Goal: Task Accomplishment & Management: Use online tool/utility

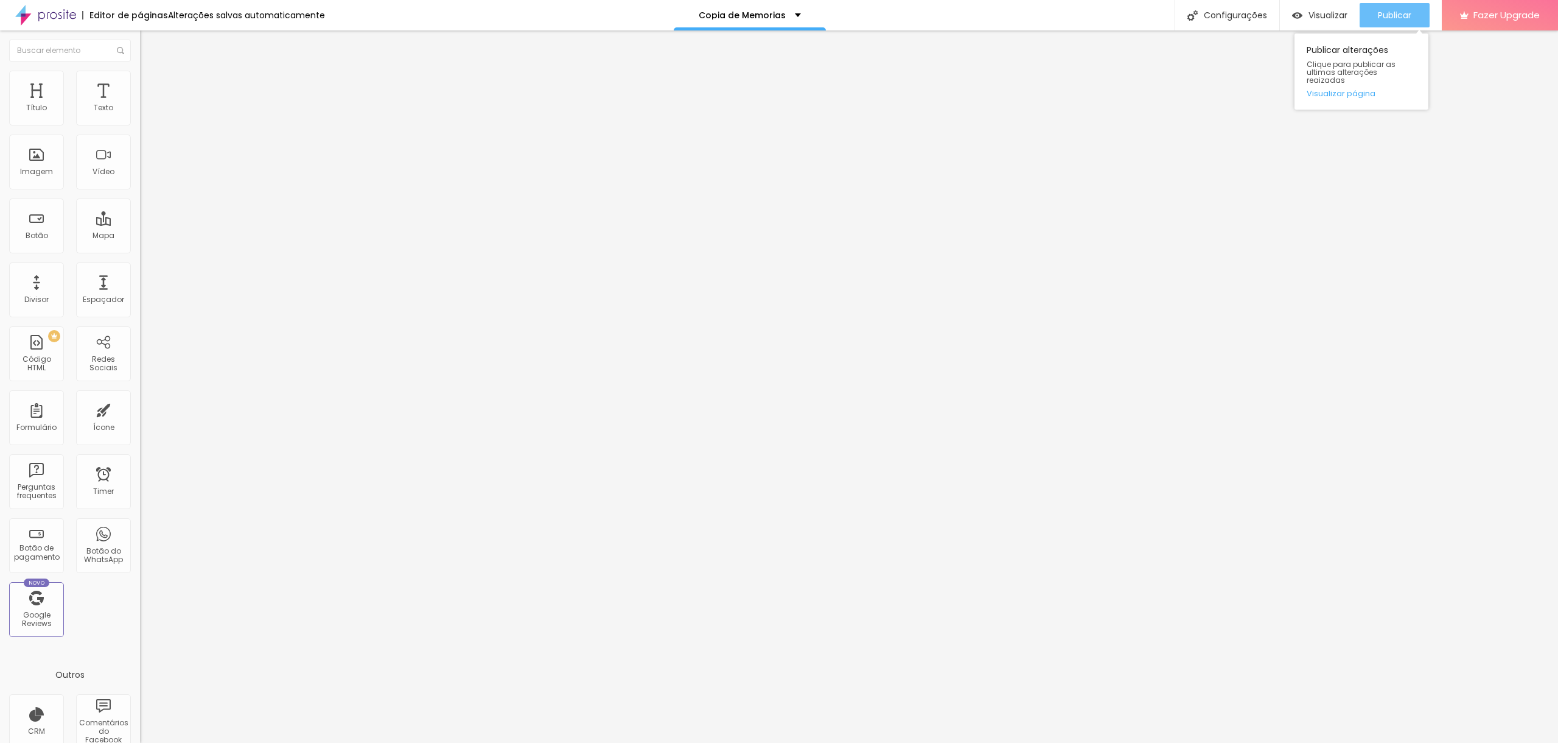
click at [1393, 10] on span "Publicar" at bounding box center [1394, 15] width 33 height 10
click at [151, 82] on span "Estilo" at bounding box center [160, 79] width 19 height 10
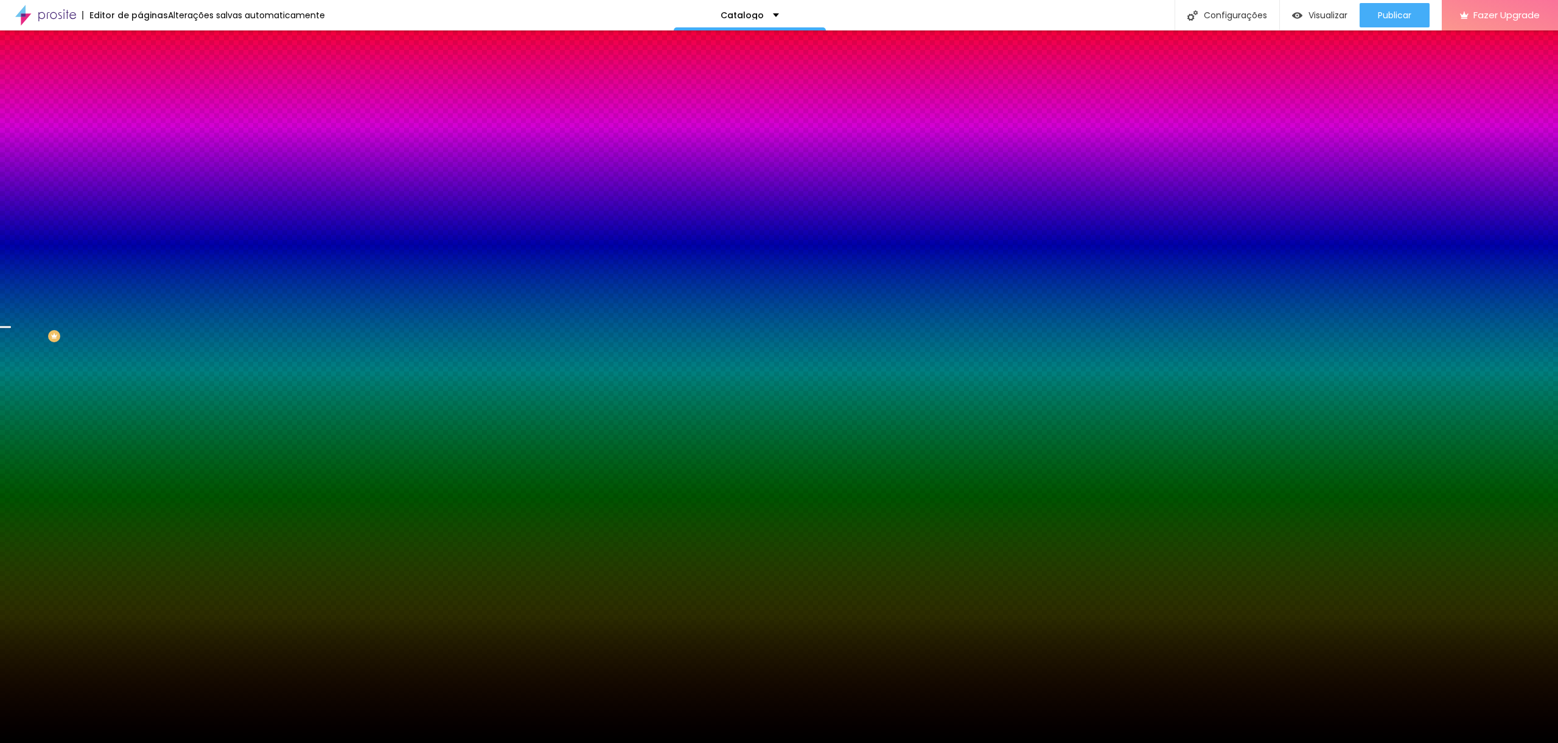
click at [140, 112] on span "Trocar imagem" at bounding box center [173, 107] width 66 height 10
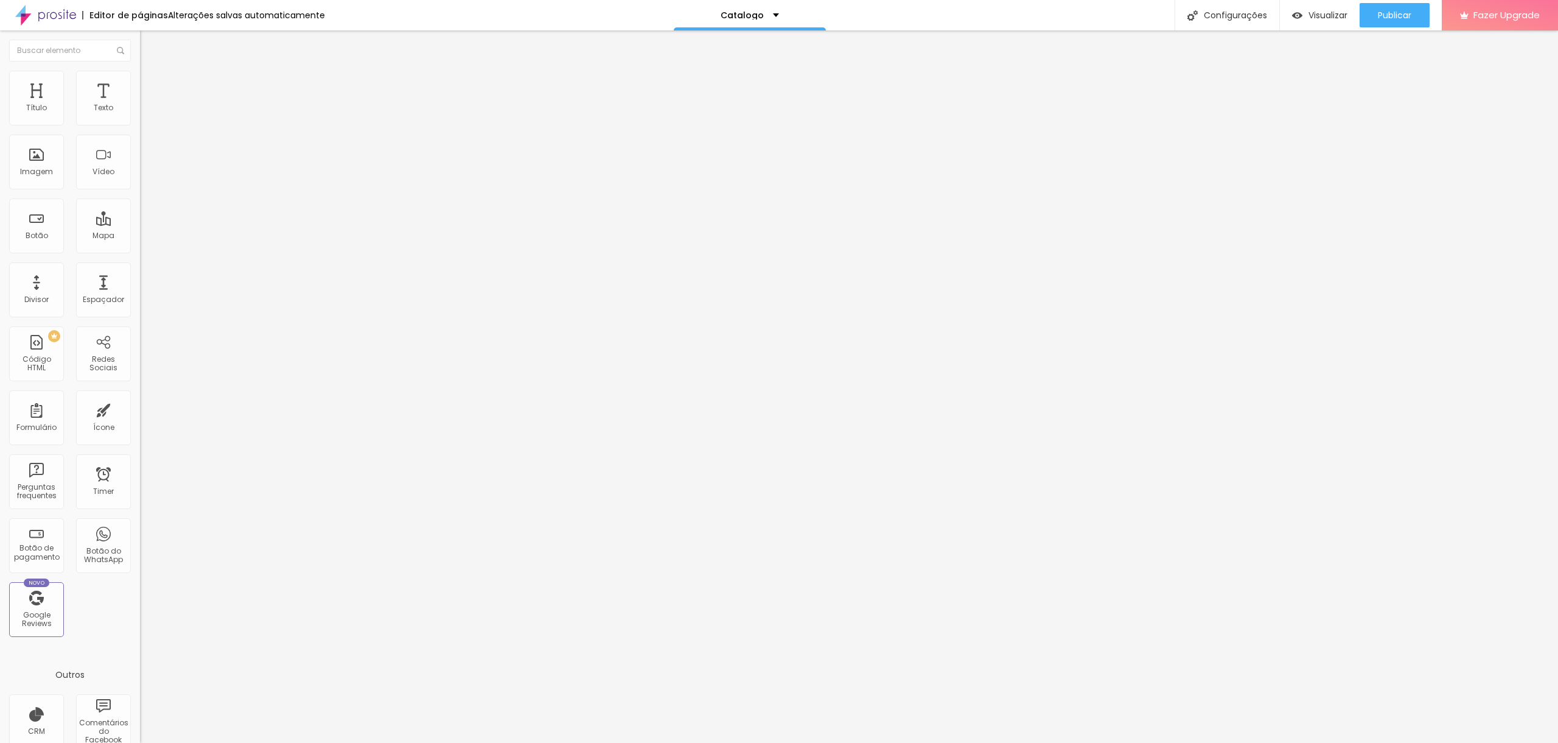
click at [151, 86] on span "Avançado" at bounding box center [171, 91] width 40 height 10
click at [140, 78] on li "Estilo" at bounding box center [210, 77] width 140 height 12
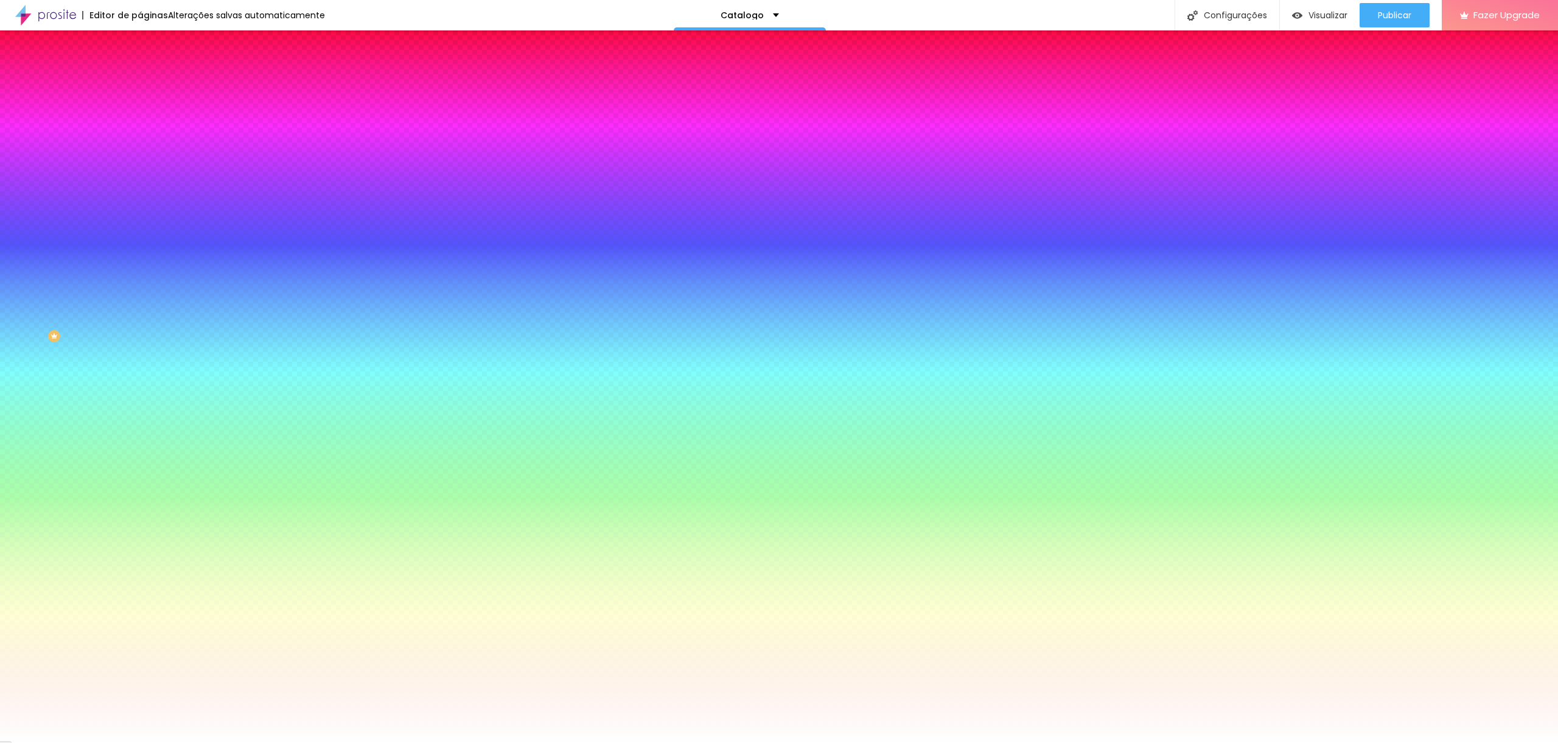
click at [140, 112] on span "Trocar imagem" at bounding box center [173, 107] width 66 height 10
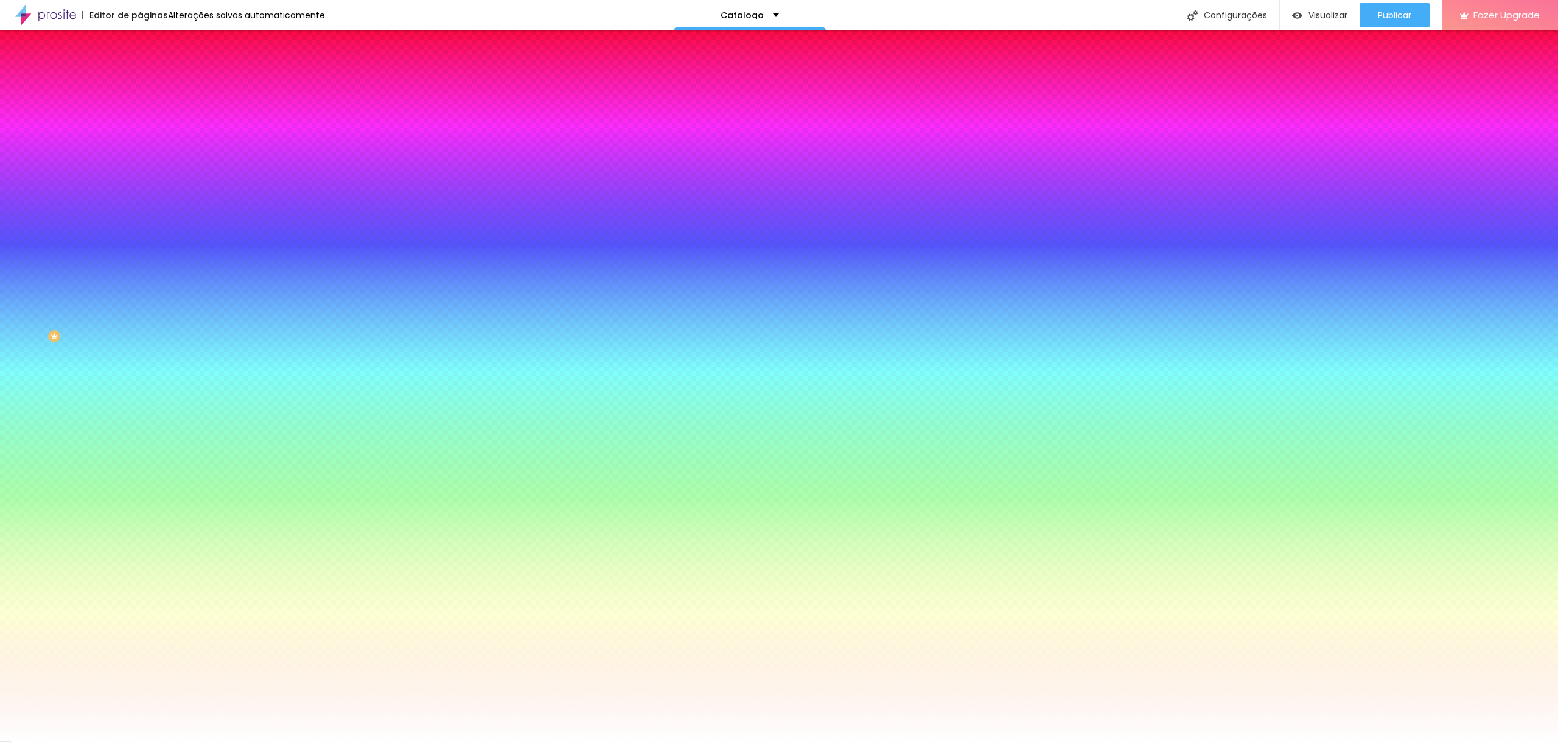
click at [140, 112] on span "Trocar imagem" at bounding box center [173, 107] width 66 height 10
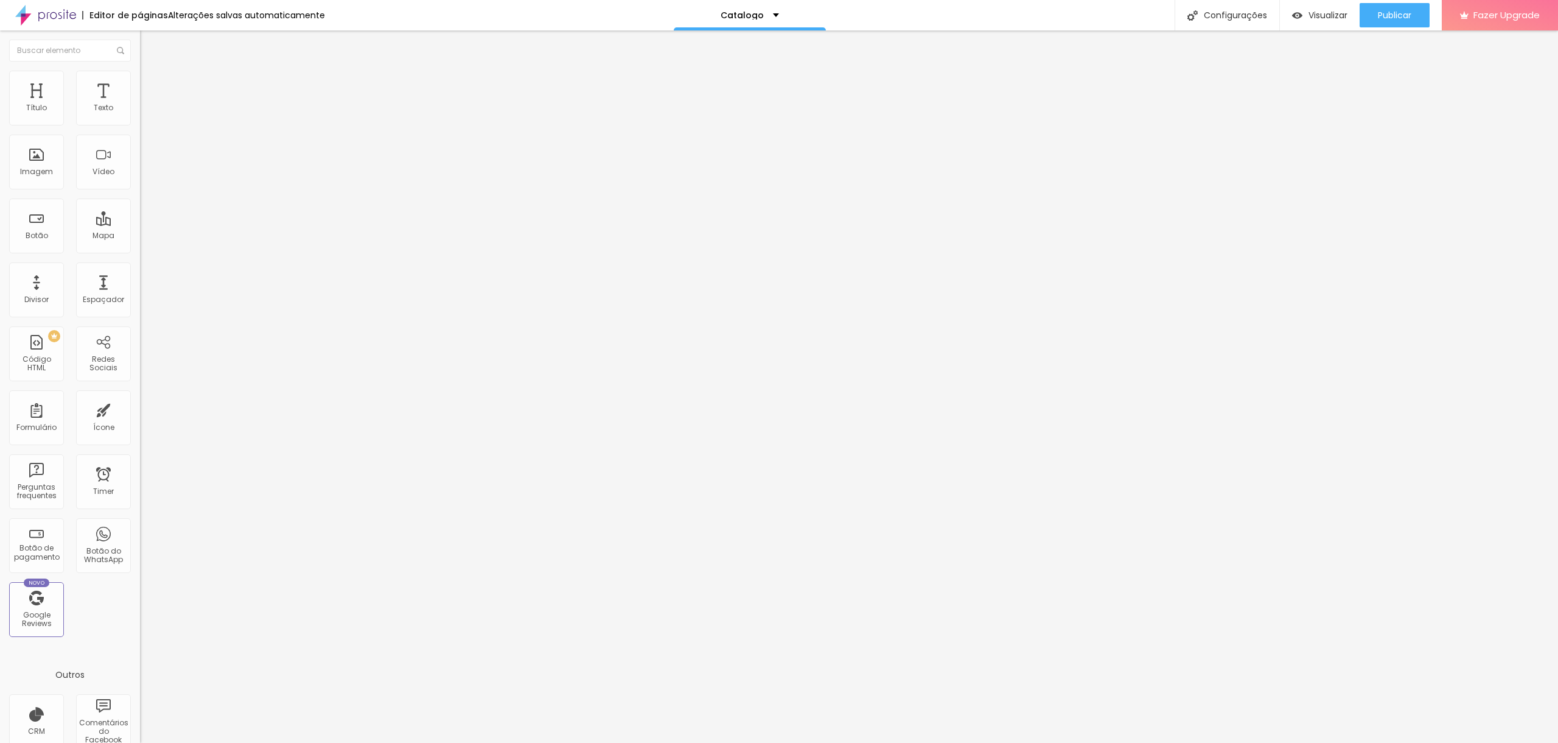
click at [140, 105] on span "Trocar imagem" at bounding box center [173, 99] width 66 height 10
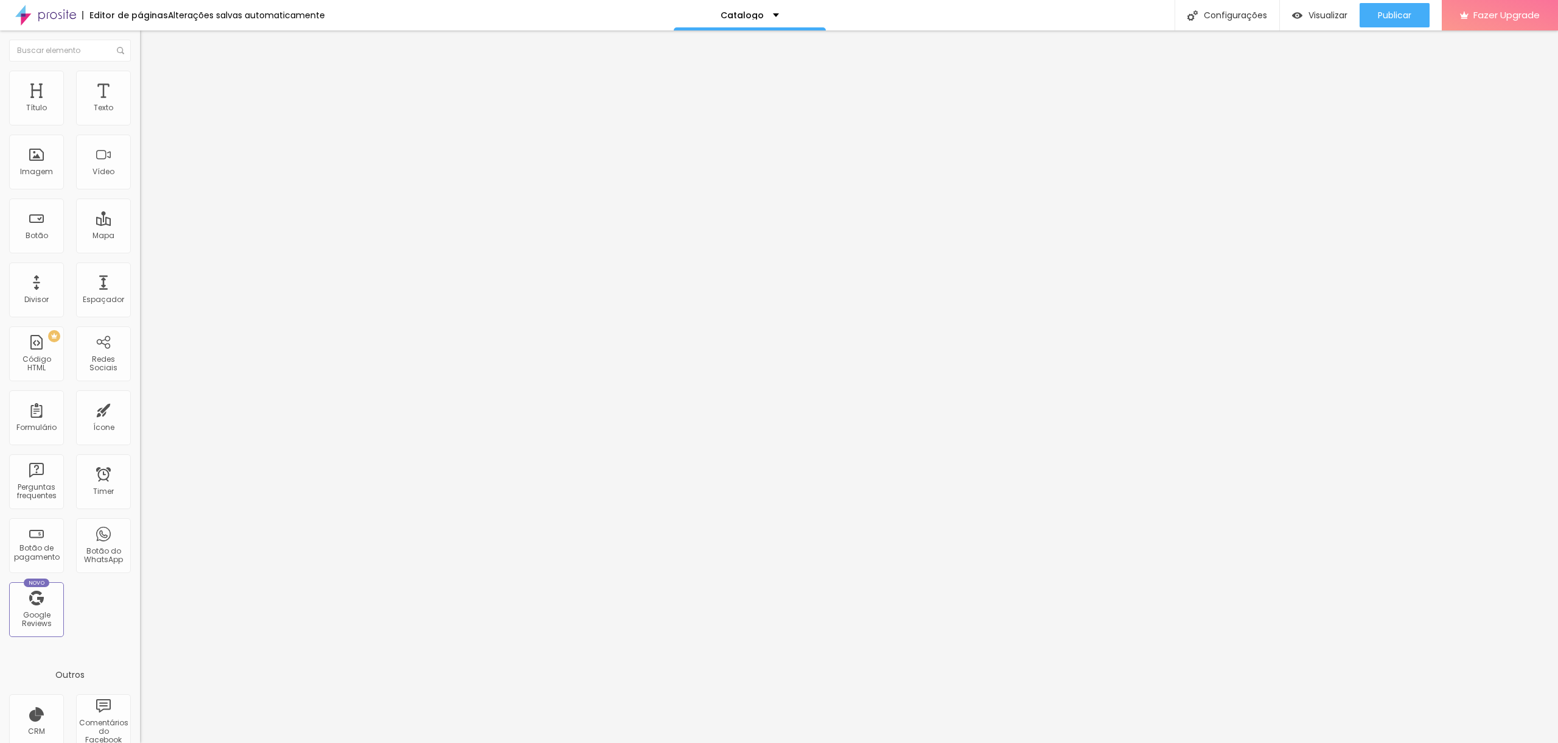
click at [1383, 10] on span "Publicar" at bounding box center [1394, 15] width 33 height 10
click at [1307, 10] on span "Visualizar" at bounding box center [1317, 15] width 39 height 10
click at [1319, 15] on span "Visualizar" at bounding box center [1328, 15] width 39 height 10
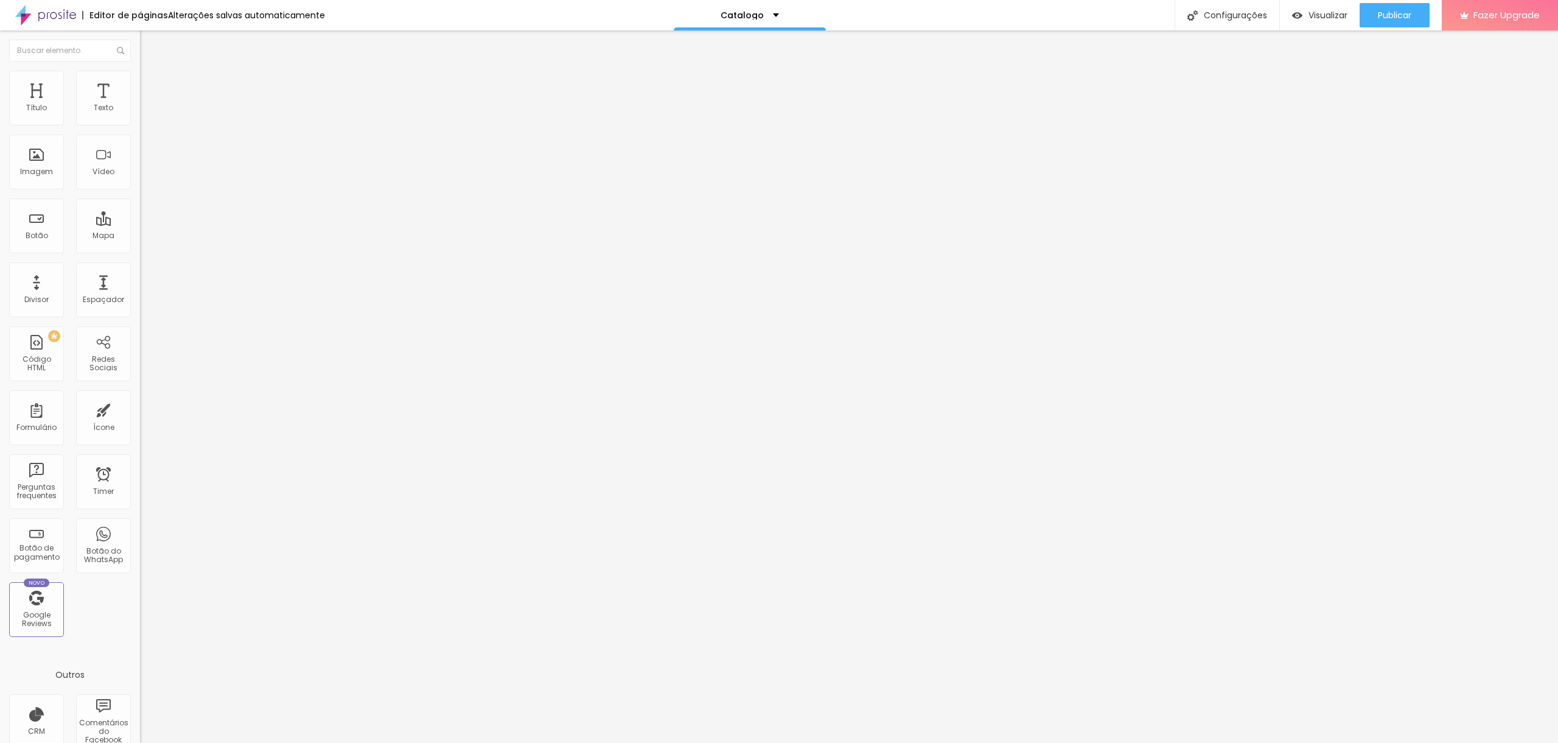
type input "29"
type input "28"
type input "29"
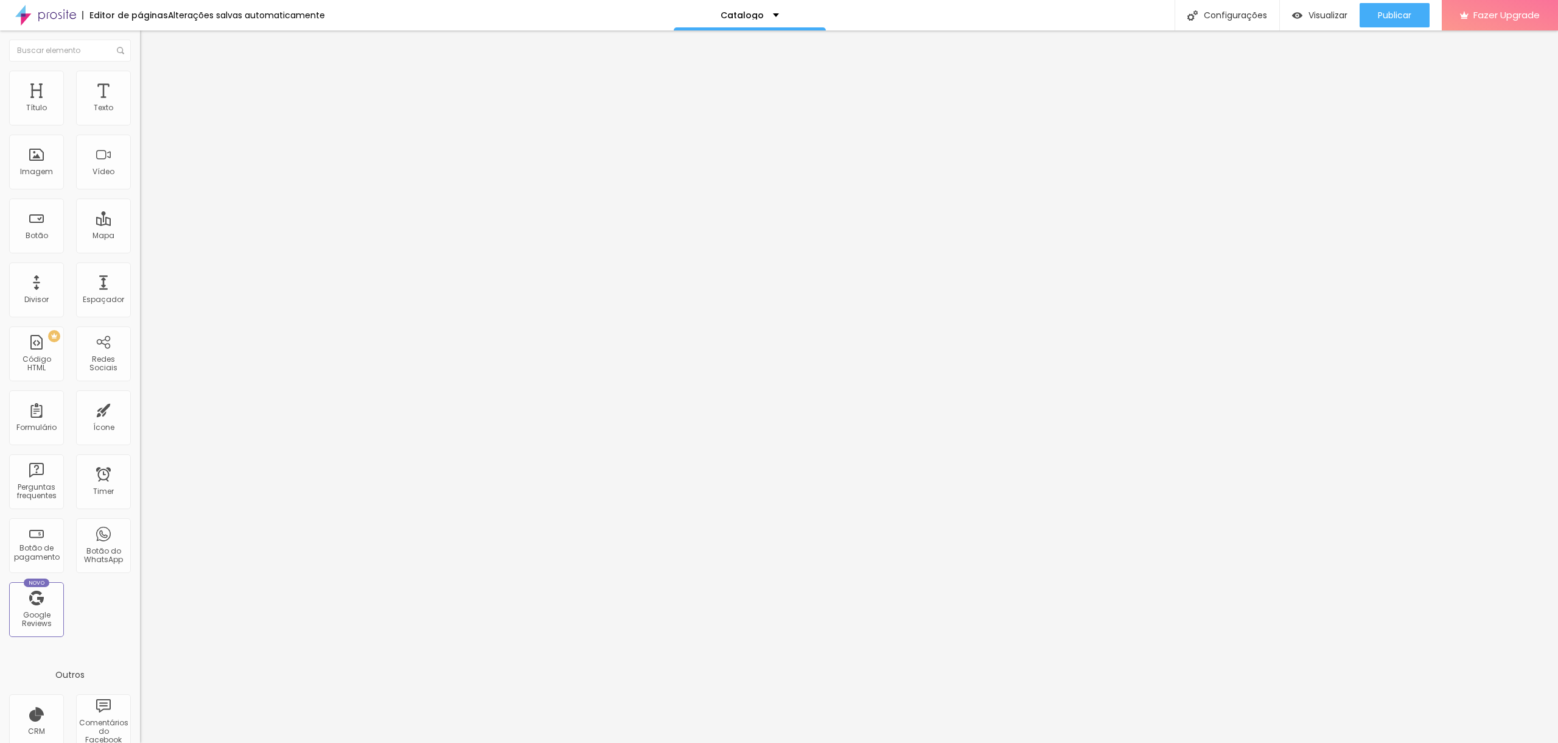
type input "29"
type input "30"
click at [140, 287] on input "range" at bounding box center [179, 292] width 79 height 10
type input "29"
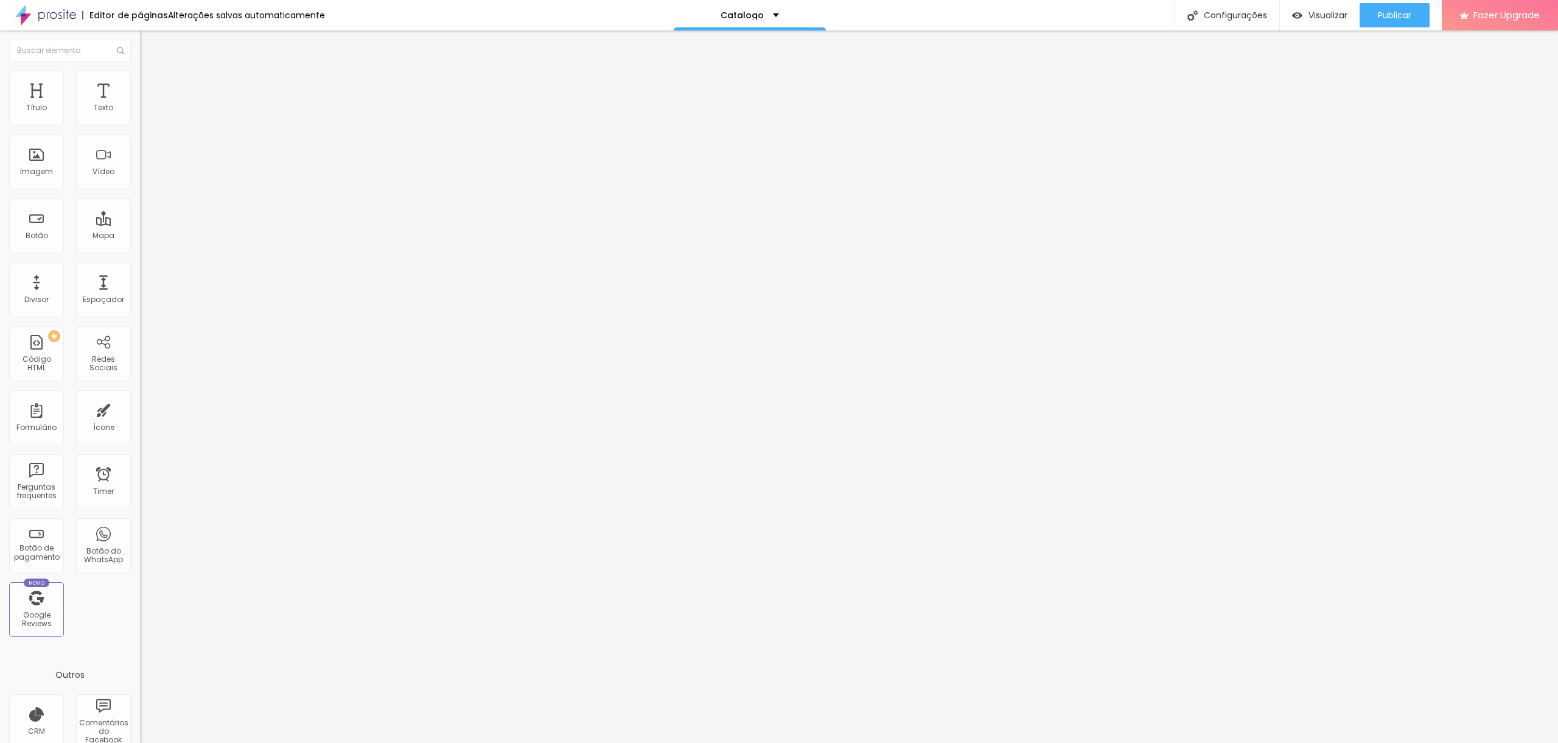
type input "29"
type input "28"
type input "27"
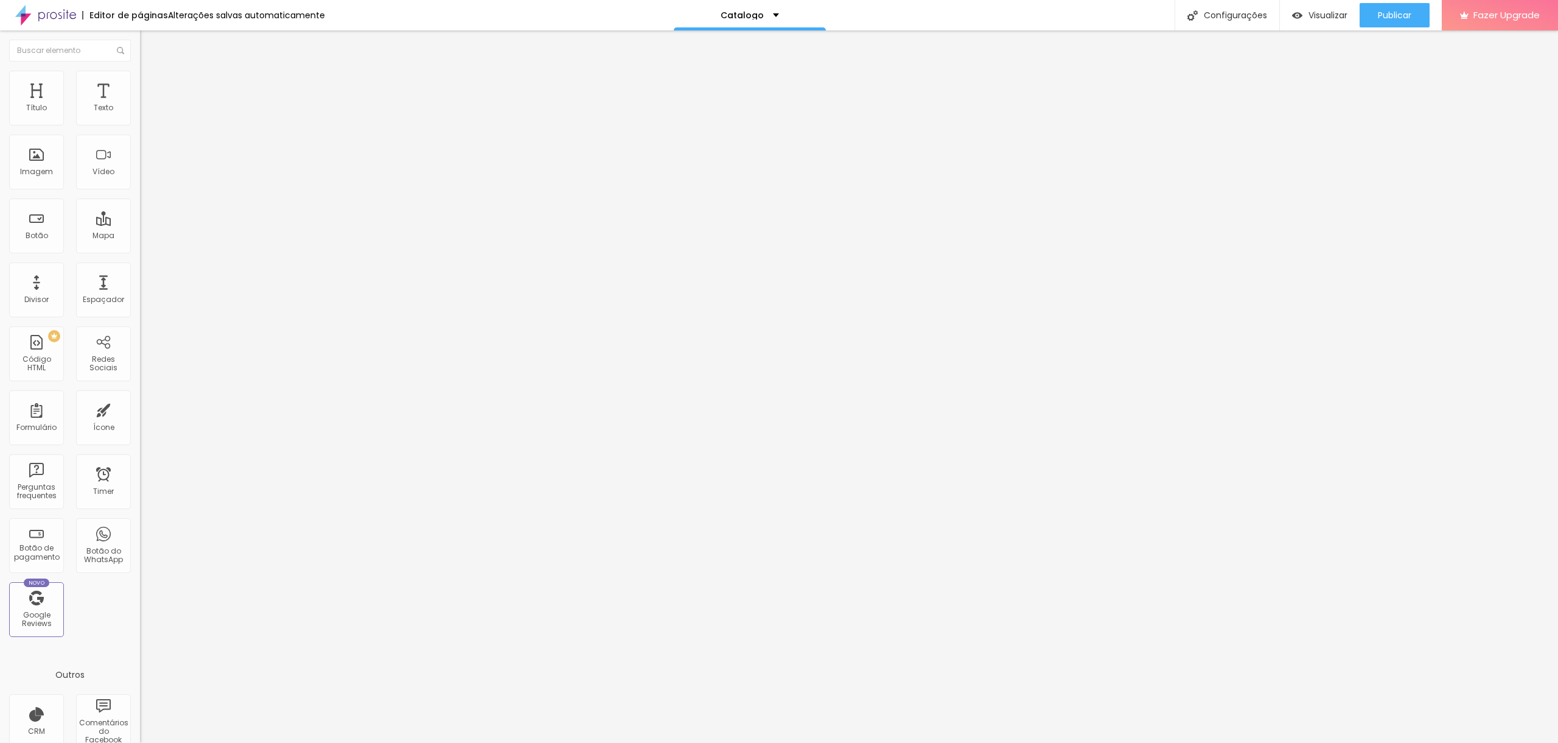
type input "26"
type input "25"
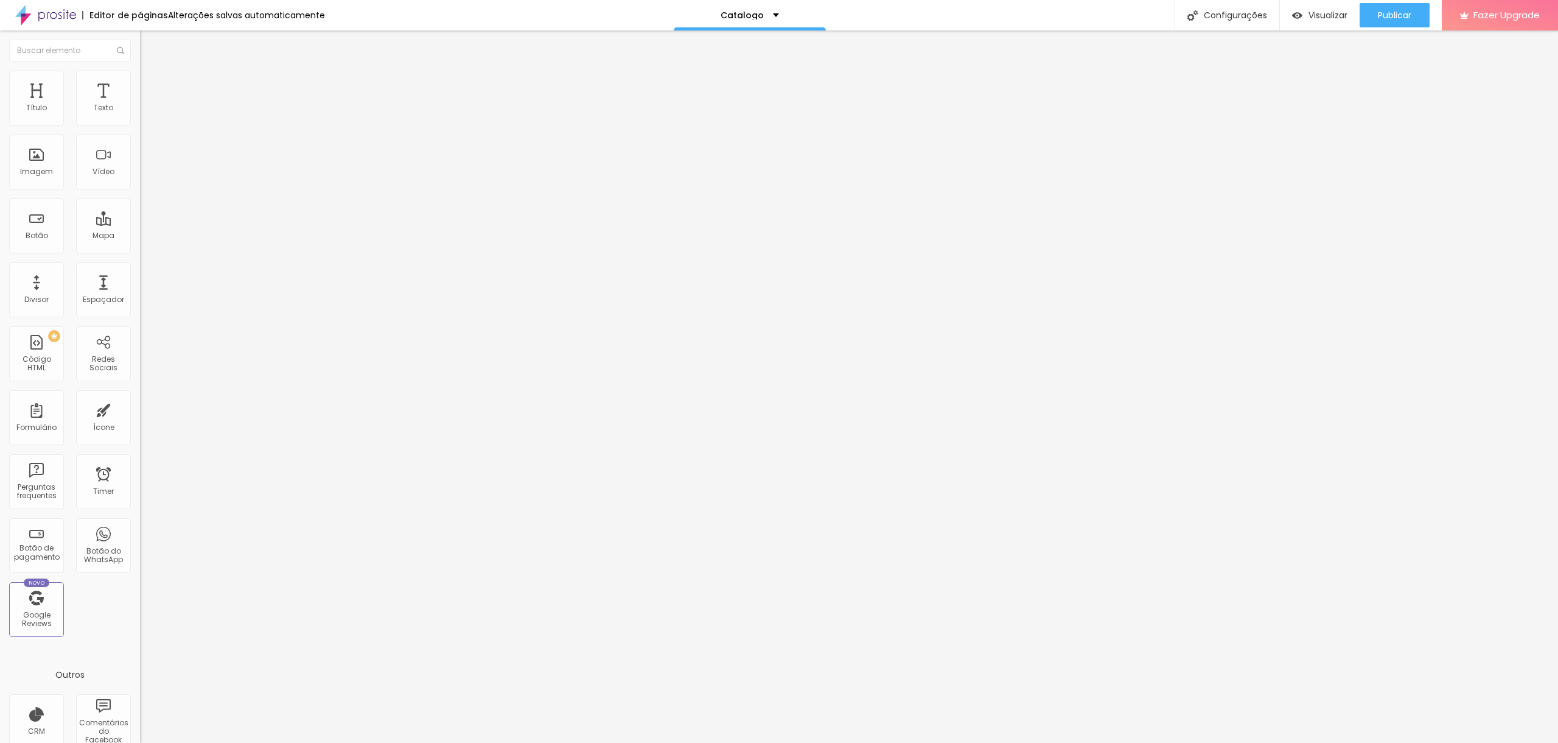
click at [140, 287] on input "range" at bounding box center [179, 292] width 79 height 10
type input "28"
type input "27"
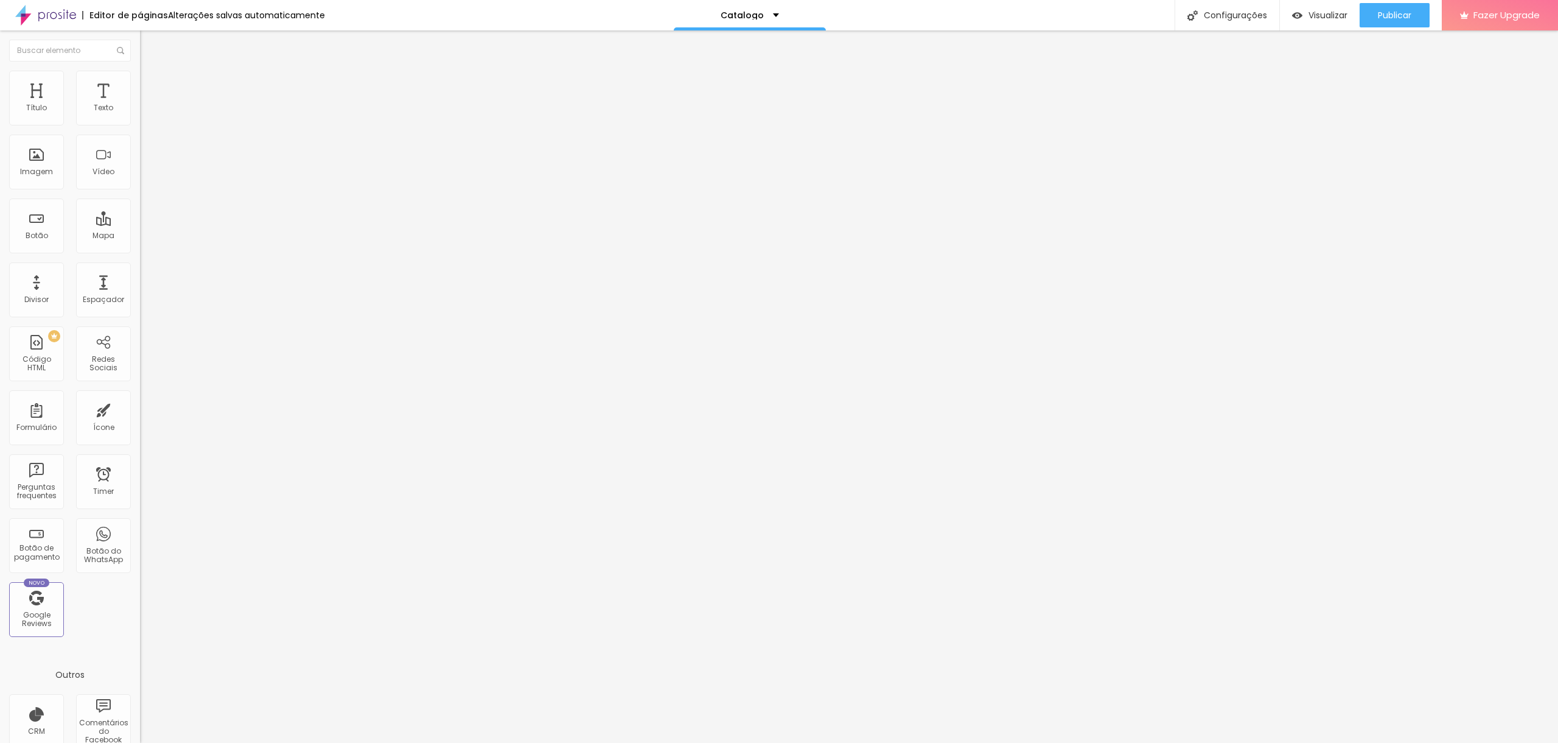
type input "26"
type input "25"
type input "24"
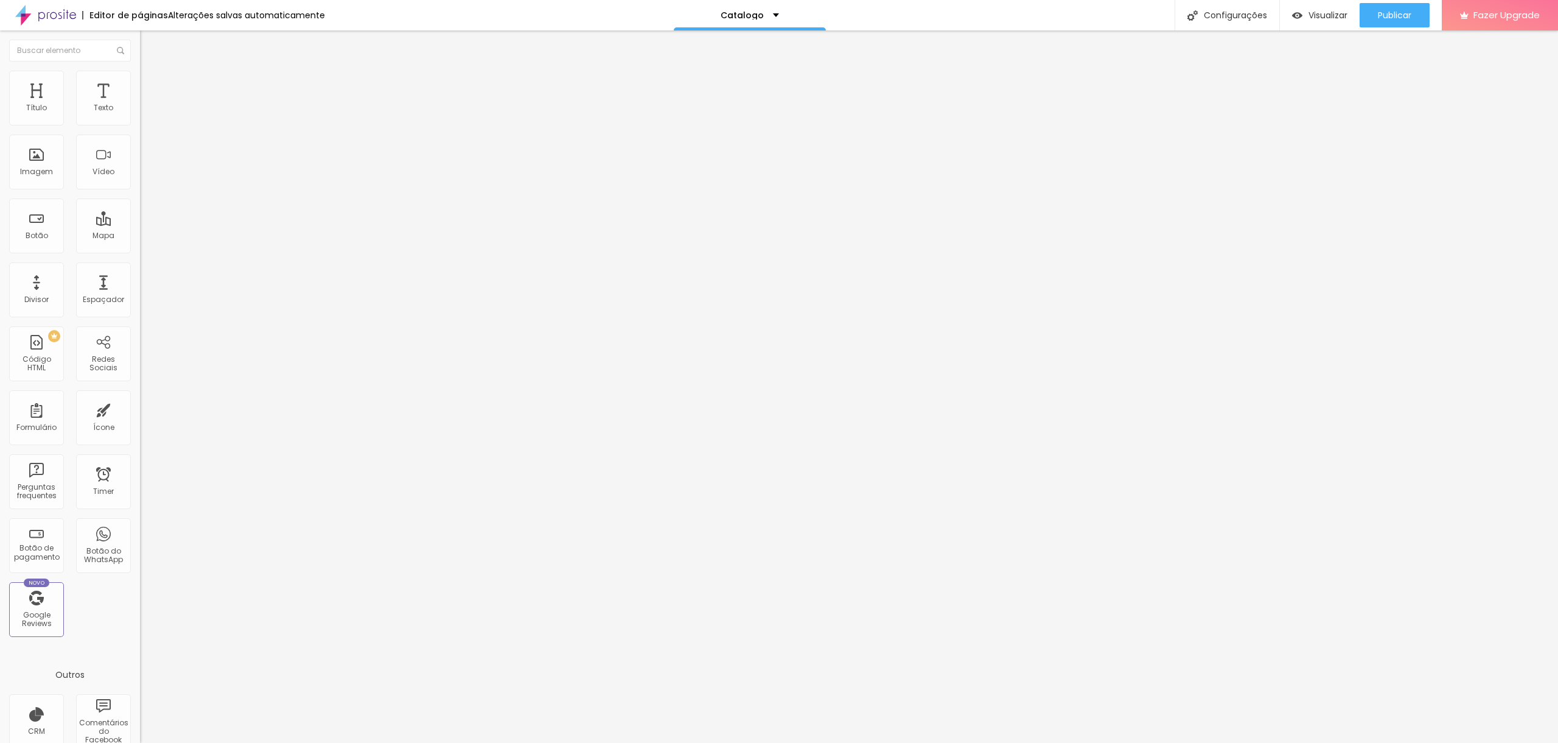
type input "24"
type input "25"
type input "26"
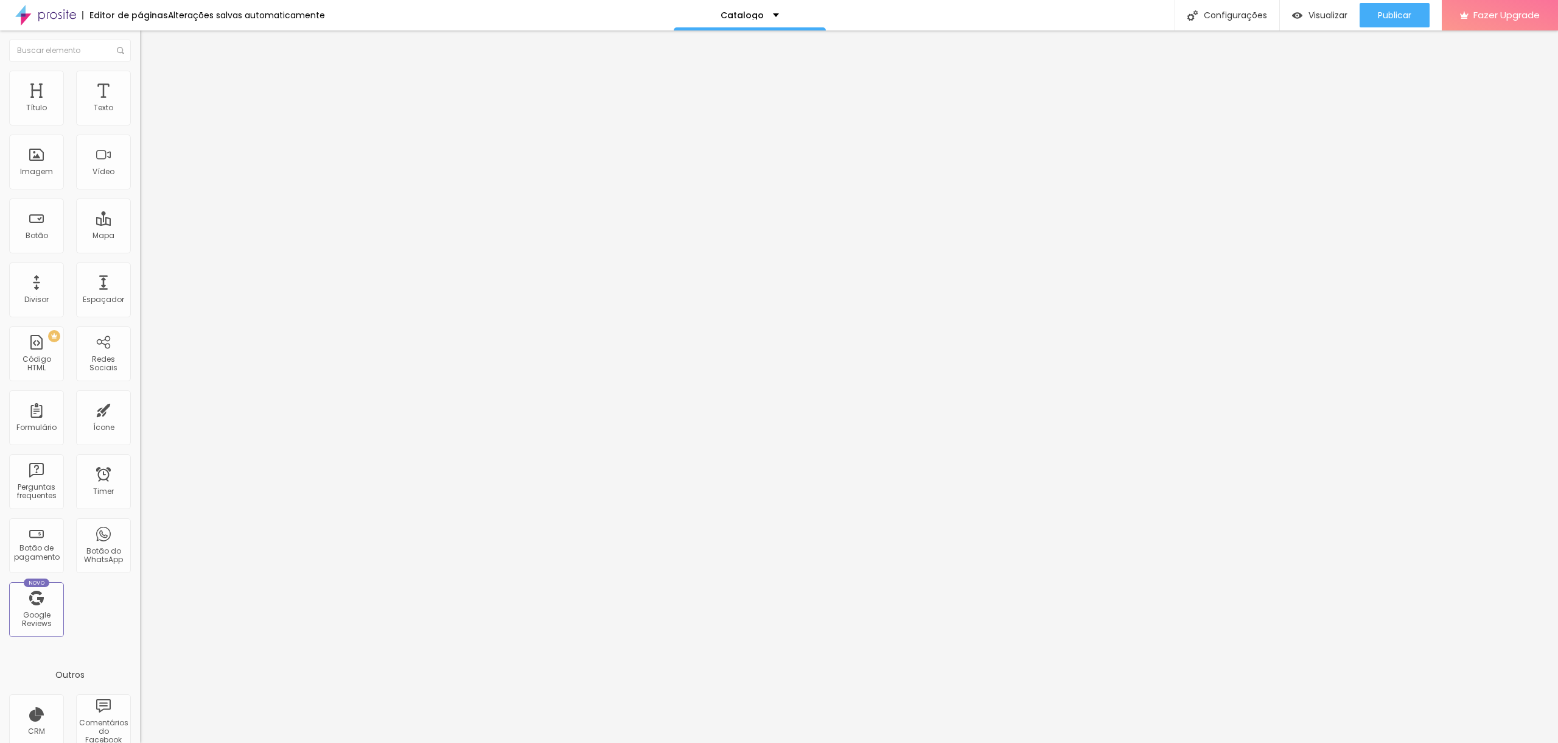
type input "27"
type input "26"
type input "25"
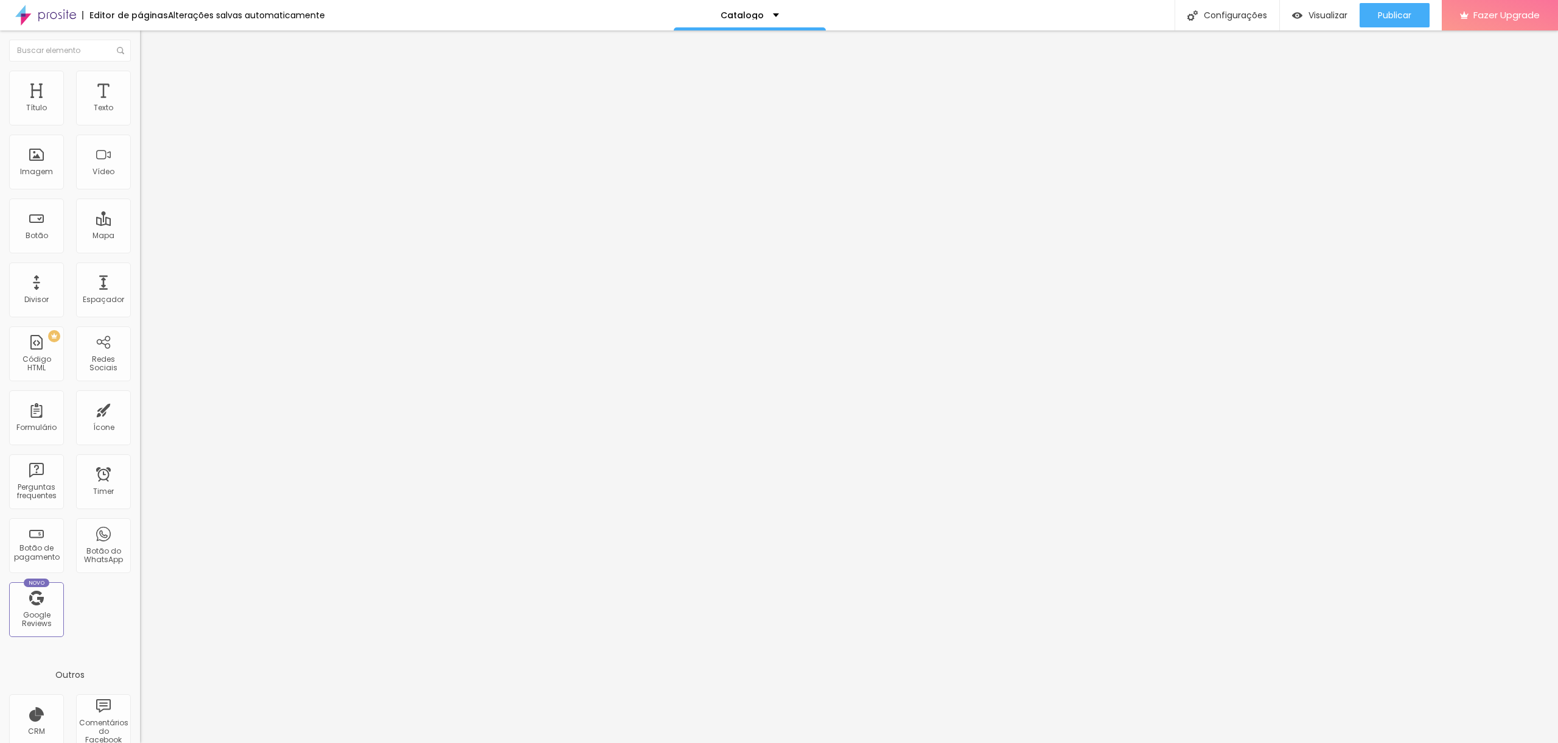
type input "25"
click at [140, 287] on input "range" at bounding box center [179, 292] width 79 height 10
type input "31"
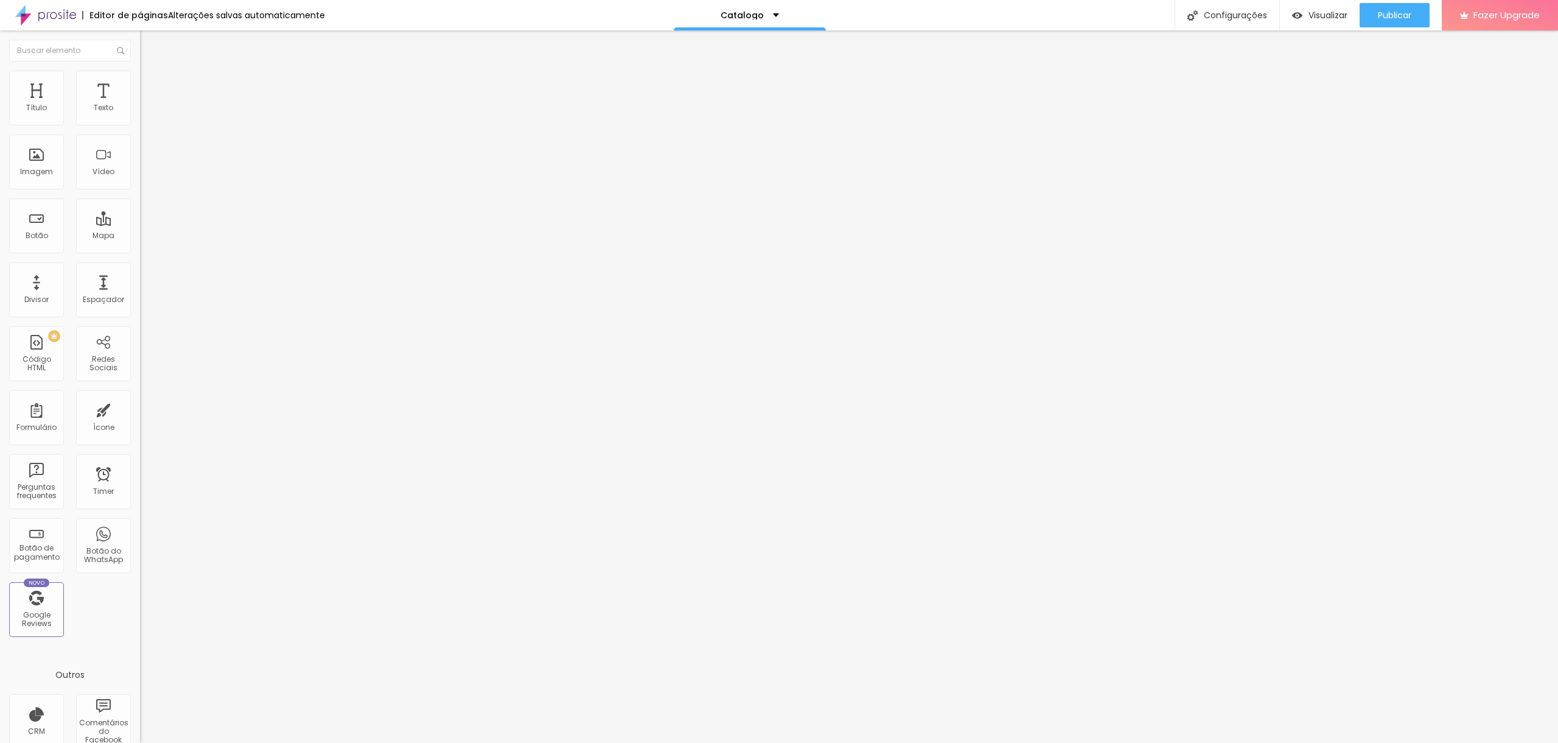
type input "30"
type input "29"
type input "28"
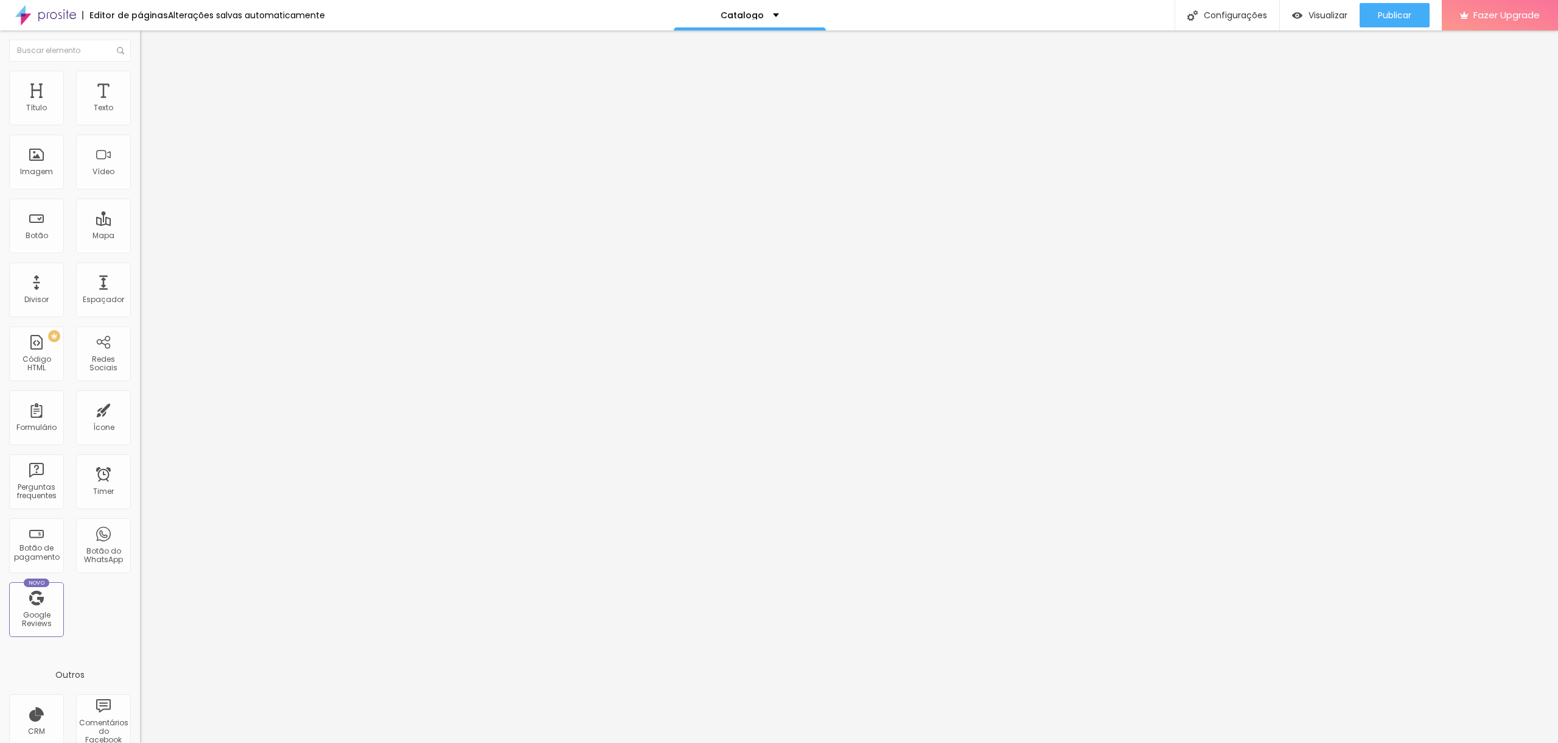
type input "28"
click at [140, 287] on input "range" at bounding box center [179, 292] width 79 height 10
click at [140, 298] on input "25" at bounding box center [166, 304] width 52 height 13
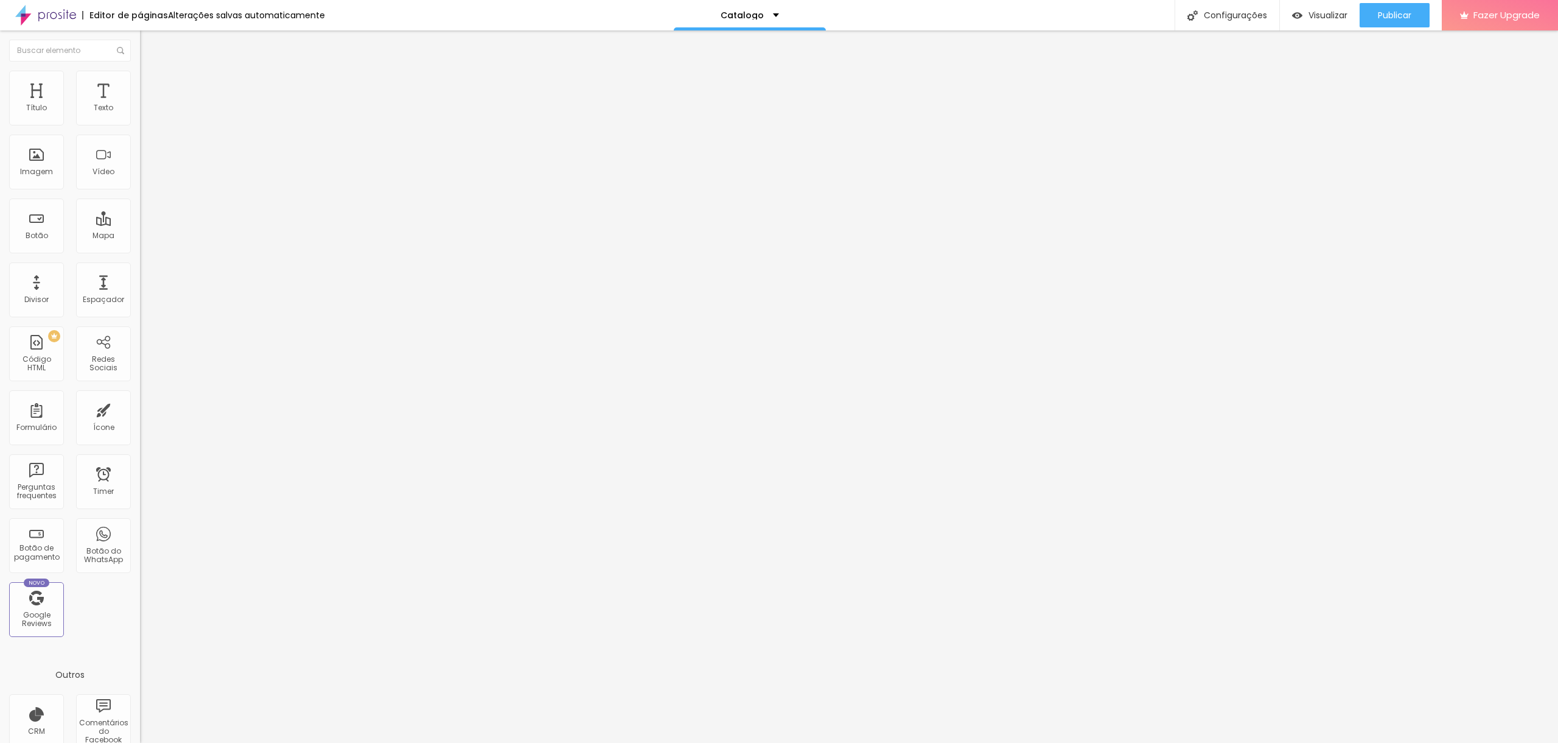
type input "14"
type input "2"
type input "28"
type input "26"
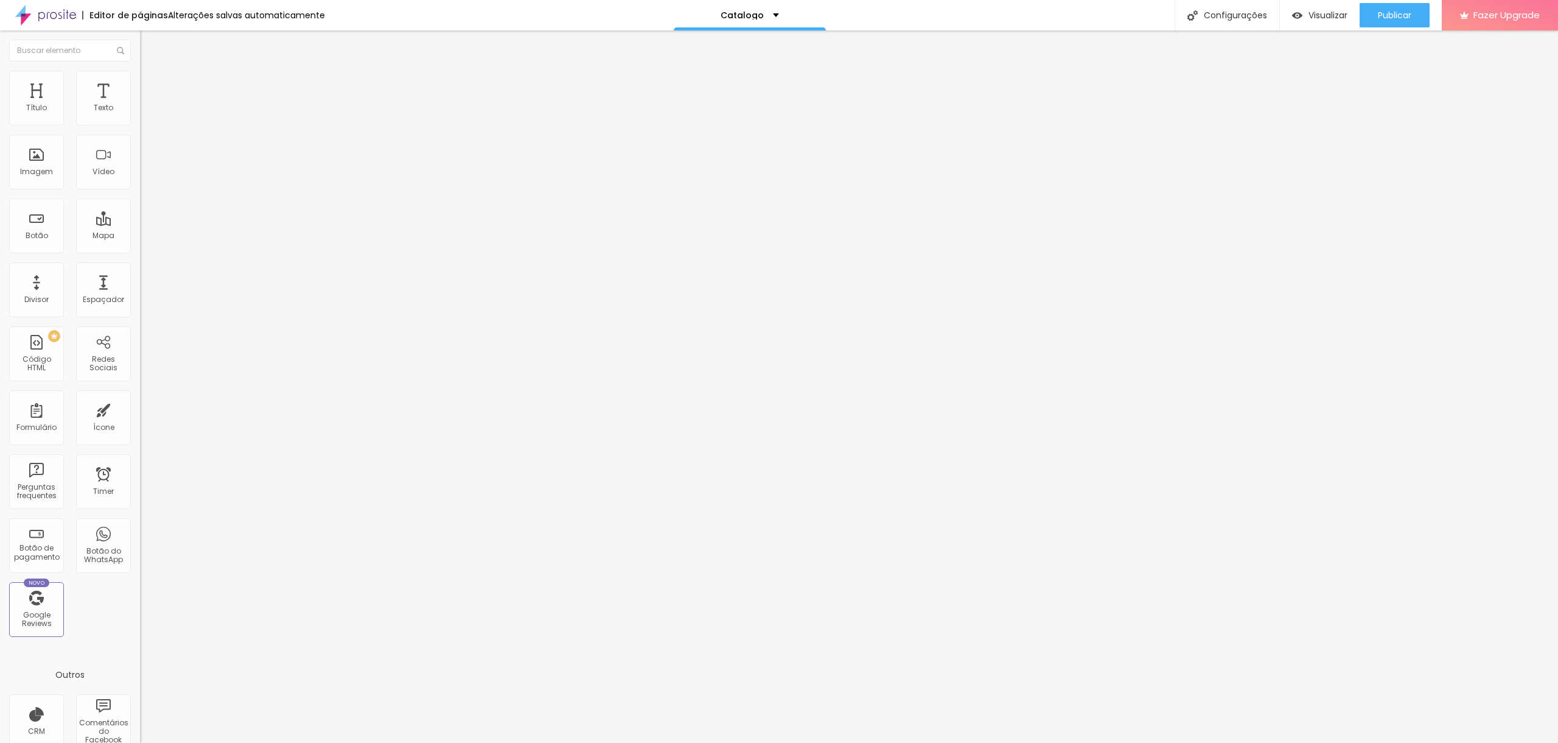
type input "26"
type input "27"
type input "28"
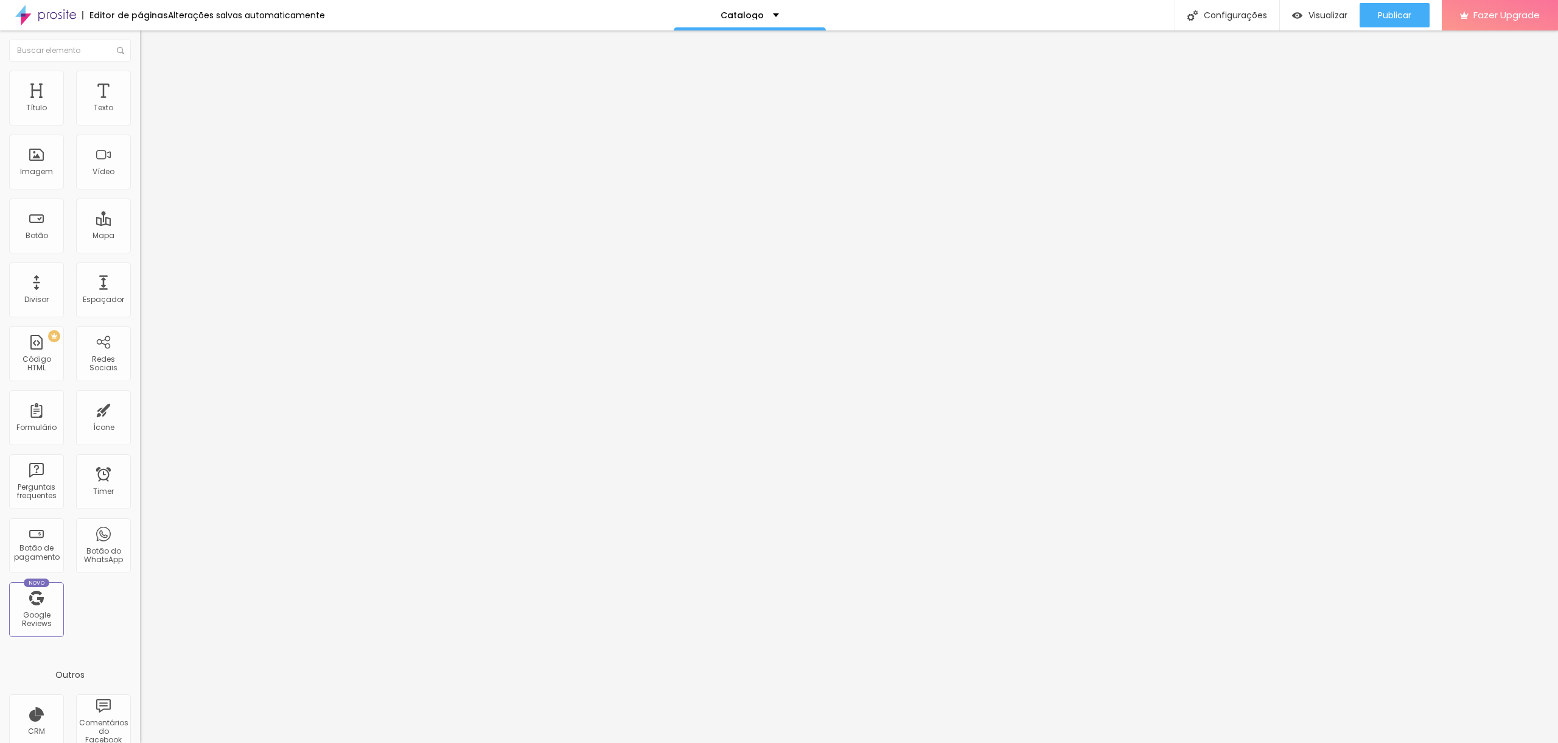
type input "28"
click at [140, 287] on input "range" at bounding box center [179, 292] width 79 height 10
type input "27"
type input "26"
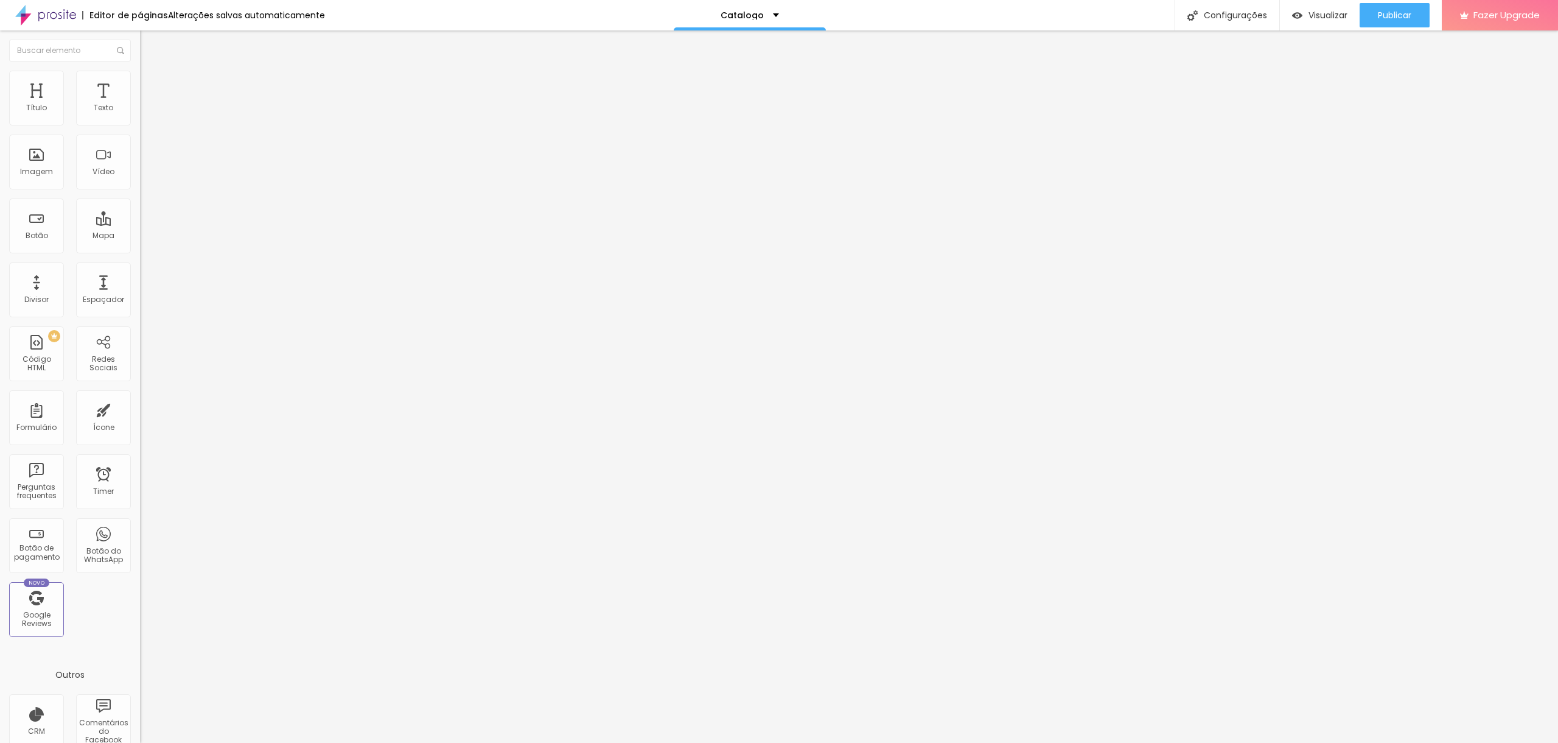
type input "26"
type input "25"
type input "24"
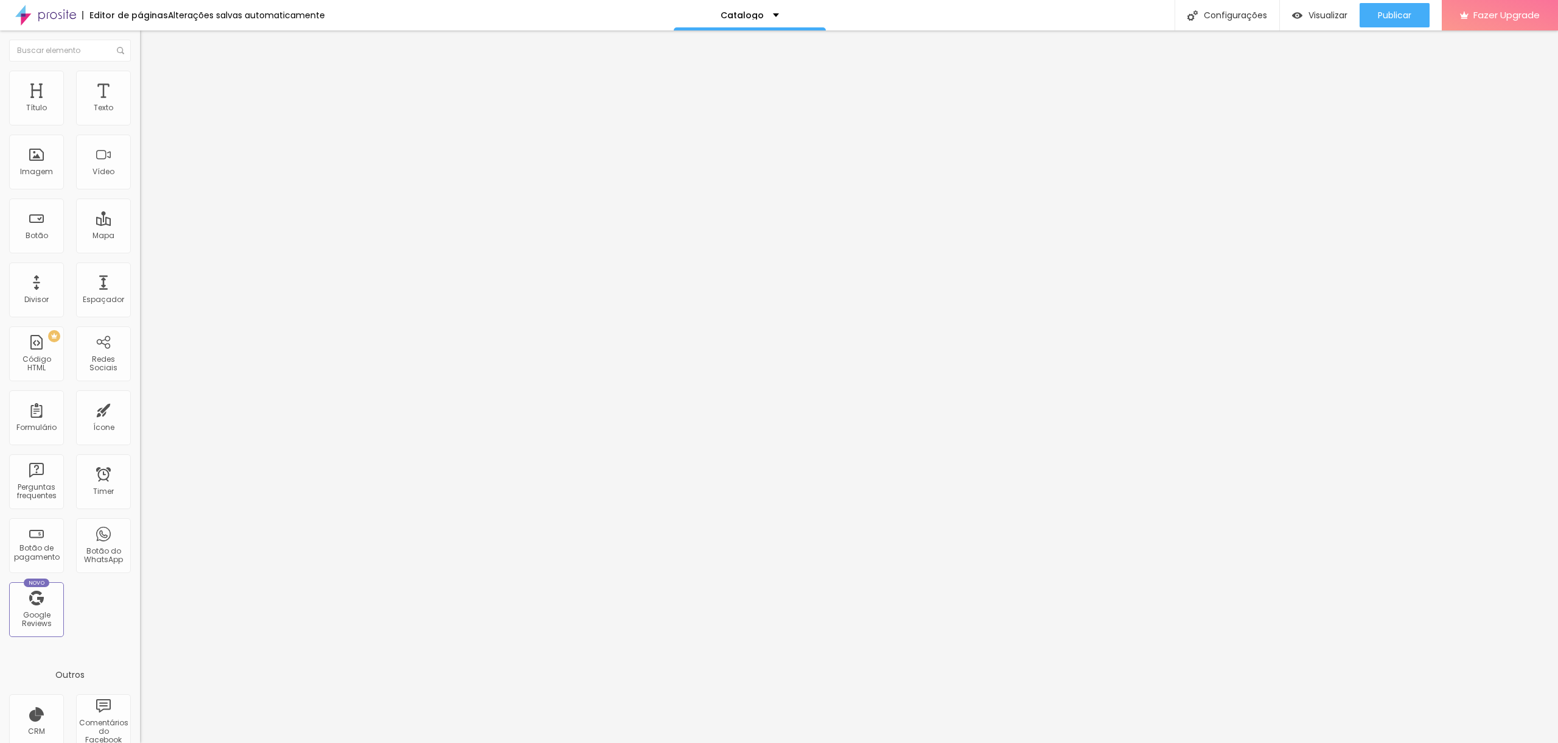
type input "23"
type input "22"
type input "21"
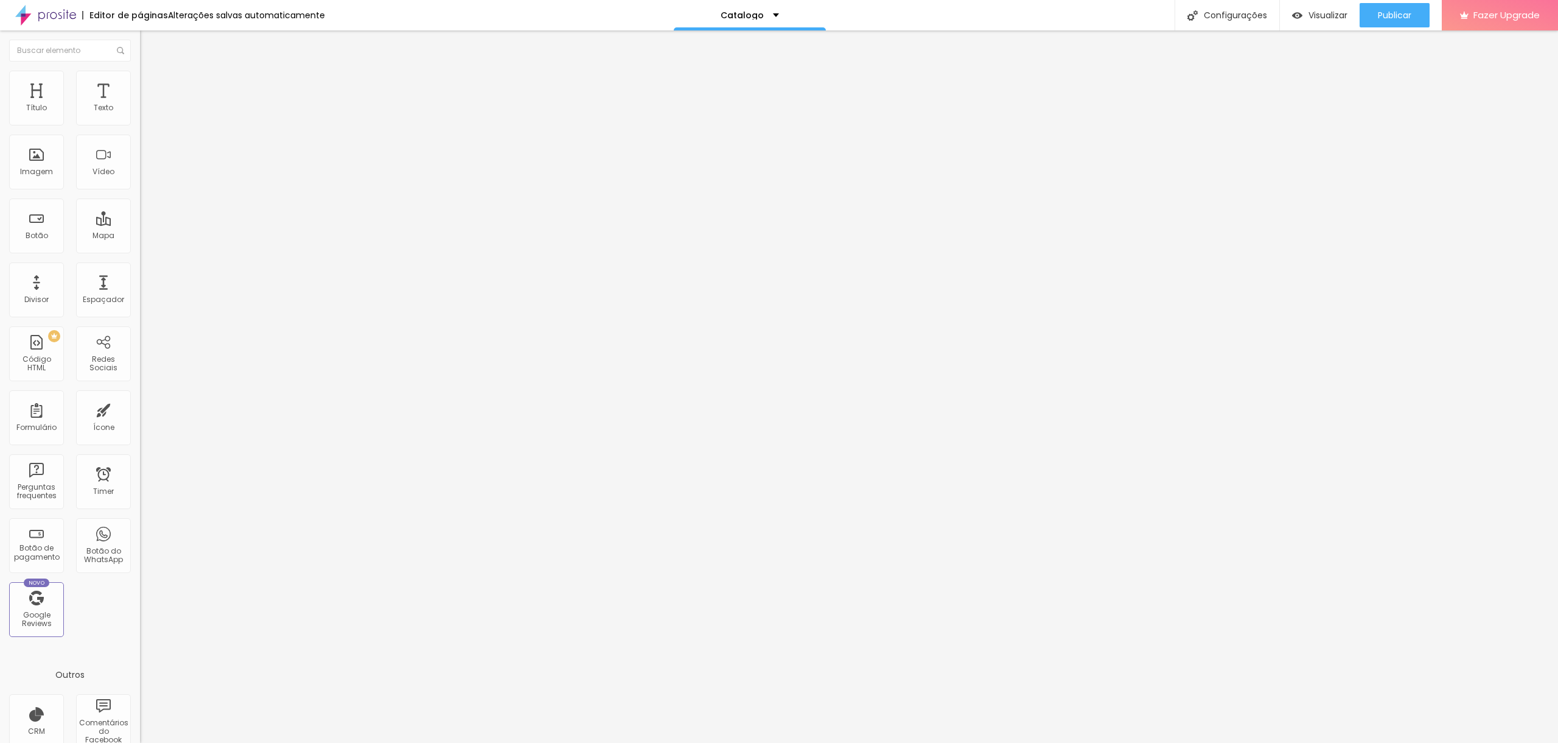
type input "21"
type input "20"
drag, startPoint x: 40, startPoint y: 255, endPoint x: 33, endPoint y: 256, distance: 6.7
type input "20"
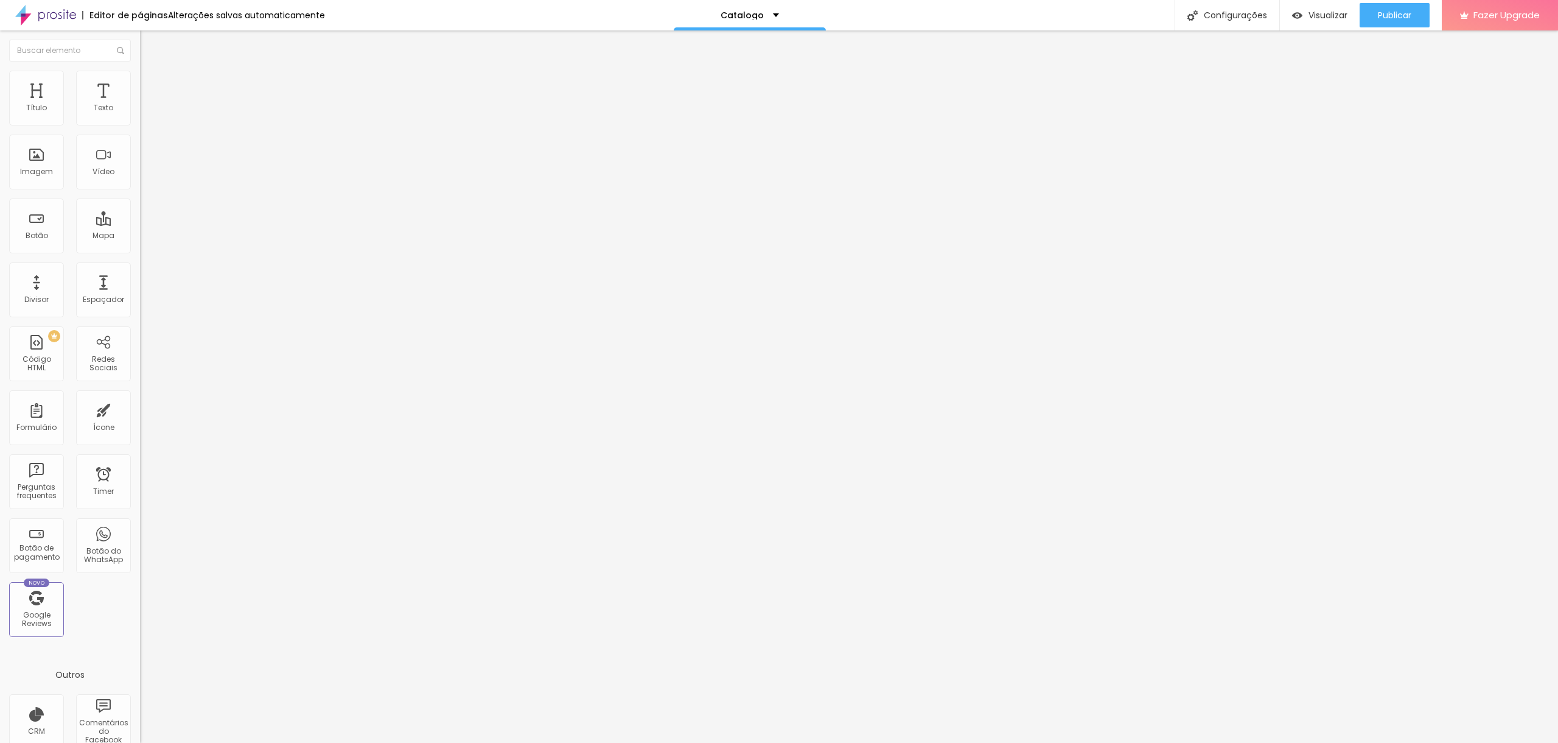
click at [140, 287] on input "range" at bounding box center [179, 292] width 79 height 10
click at [1379, 16] on span "Publicar" at bounding box center [1394, 15] width 33 height 10
click at [140, 75] on img at bounding box center [145, 76] width 11 height 11
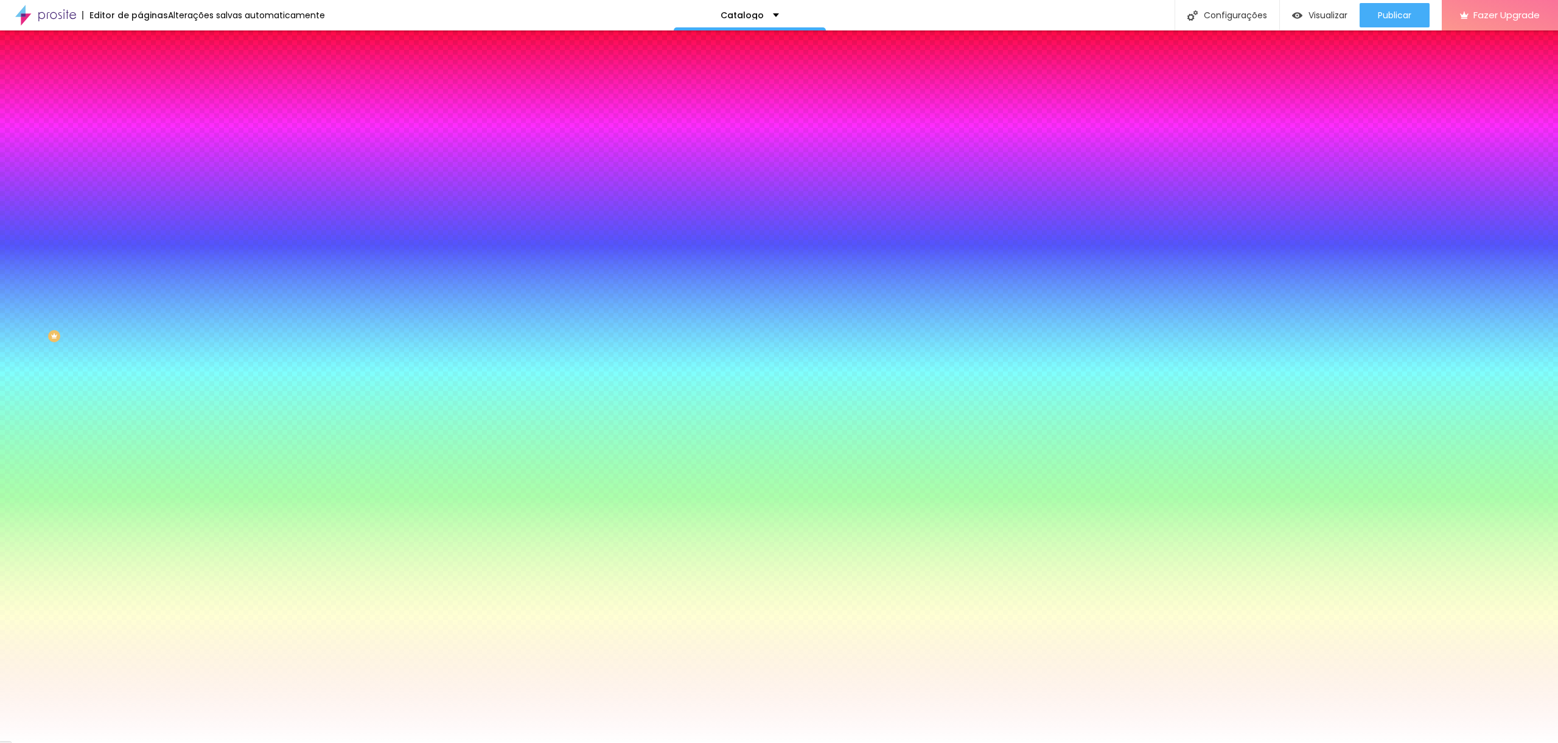
click at [140, 166] on div at bounding box center [210, 166] width 140 height 0
type input "#F8F8F8"
drag, startPoint x: 27, startPoint y: 281, endPoint x: 10, endPoint y: 239, distance: 45.0
click at [140, 239] on div "Imagem de fundo Adicionar imagem Efeito da Imagem Parallax Nenhum Parallax Cor …" at bounding box center [210, 174] width 140 height 158
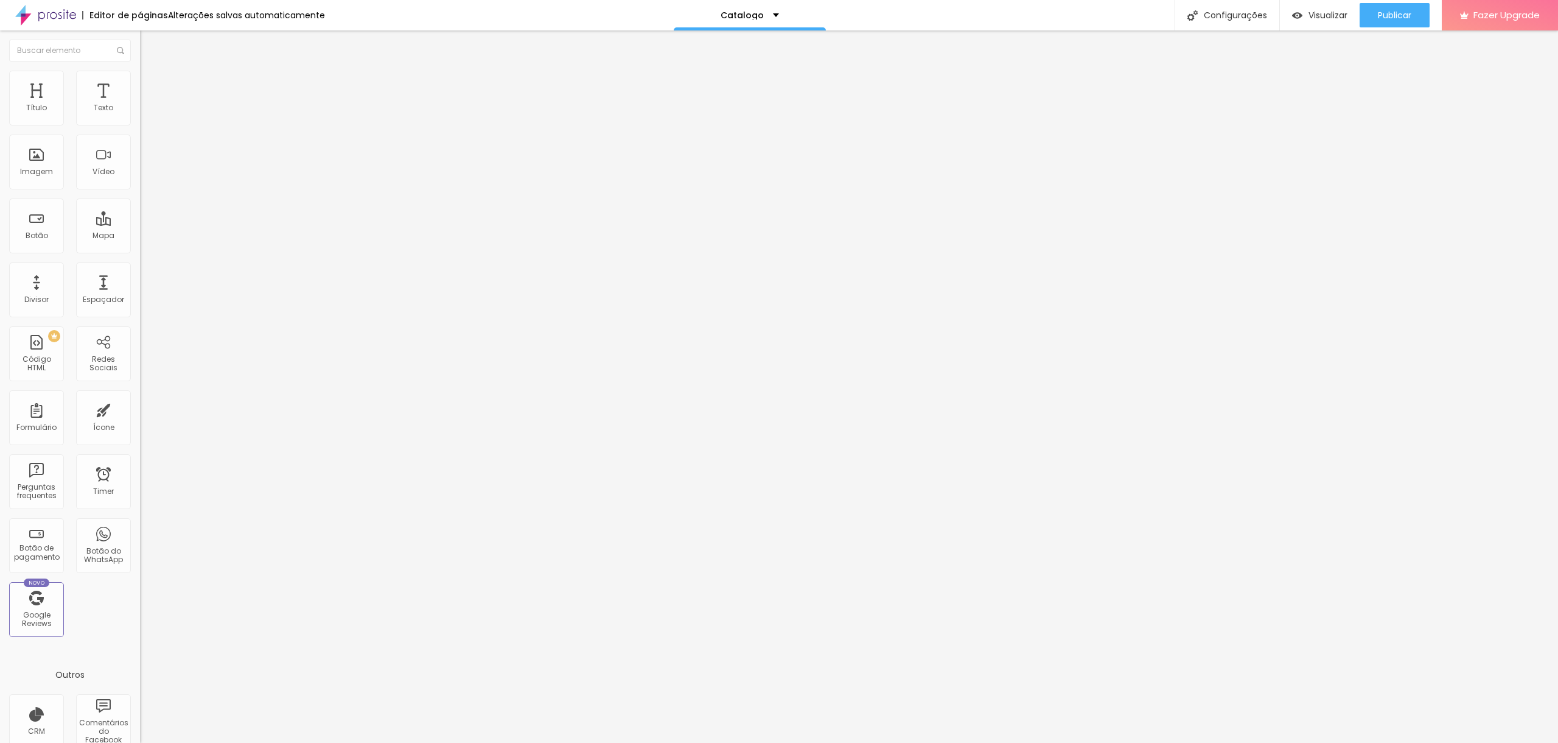
click at [140, 77] on img at bounding box center [145, 76] width 11 height 11
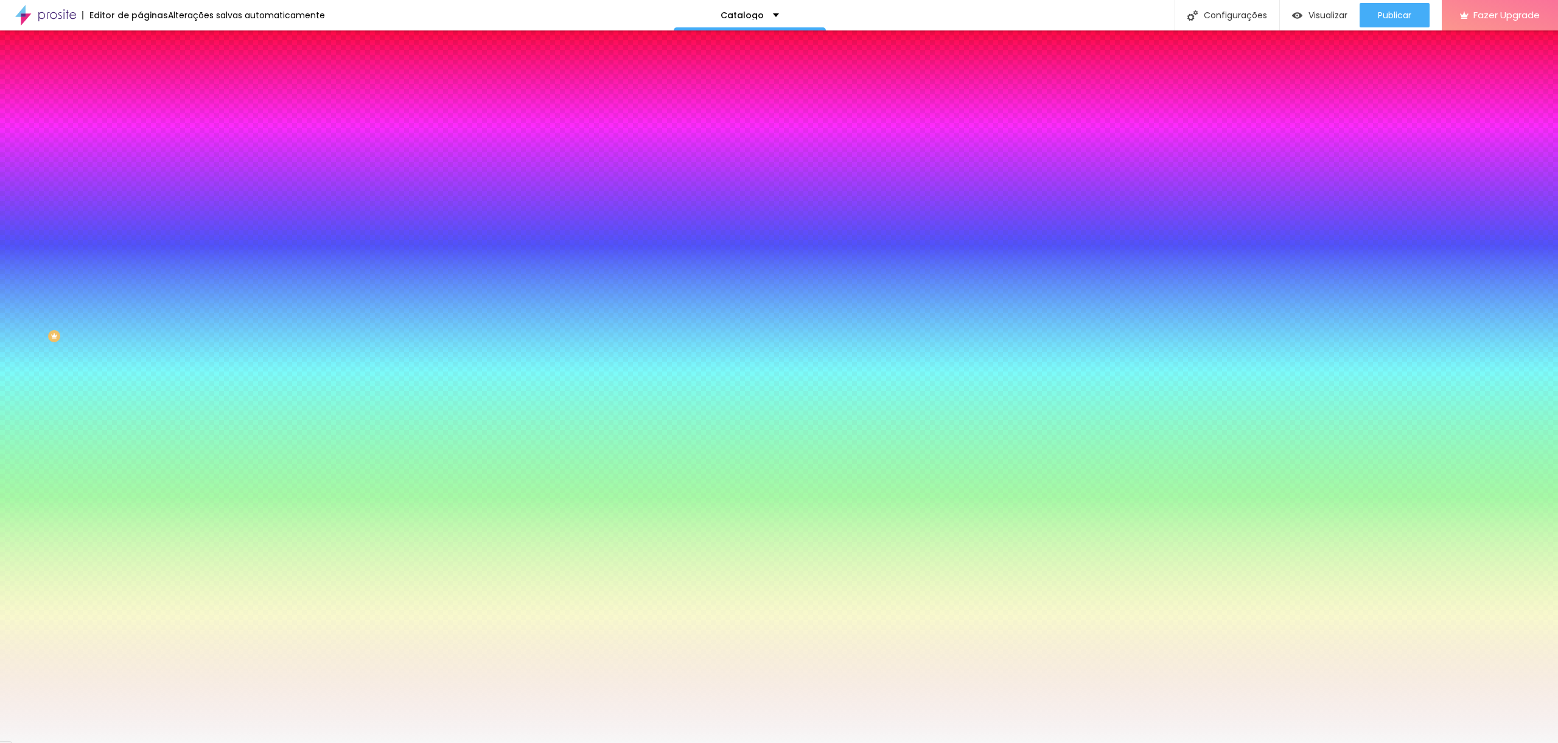
click at [140, 178] on input "#F7F7F7" at bounding box center [213, 172] width 146 height 12
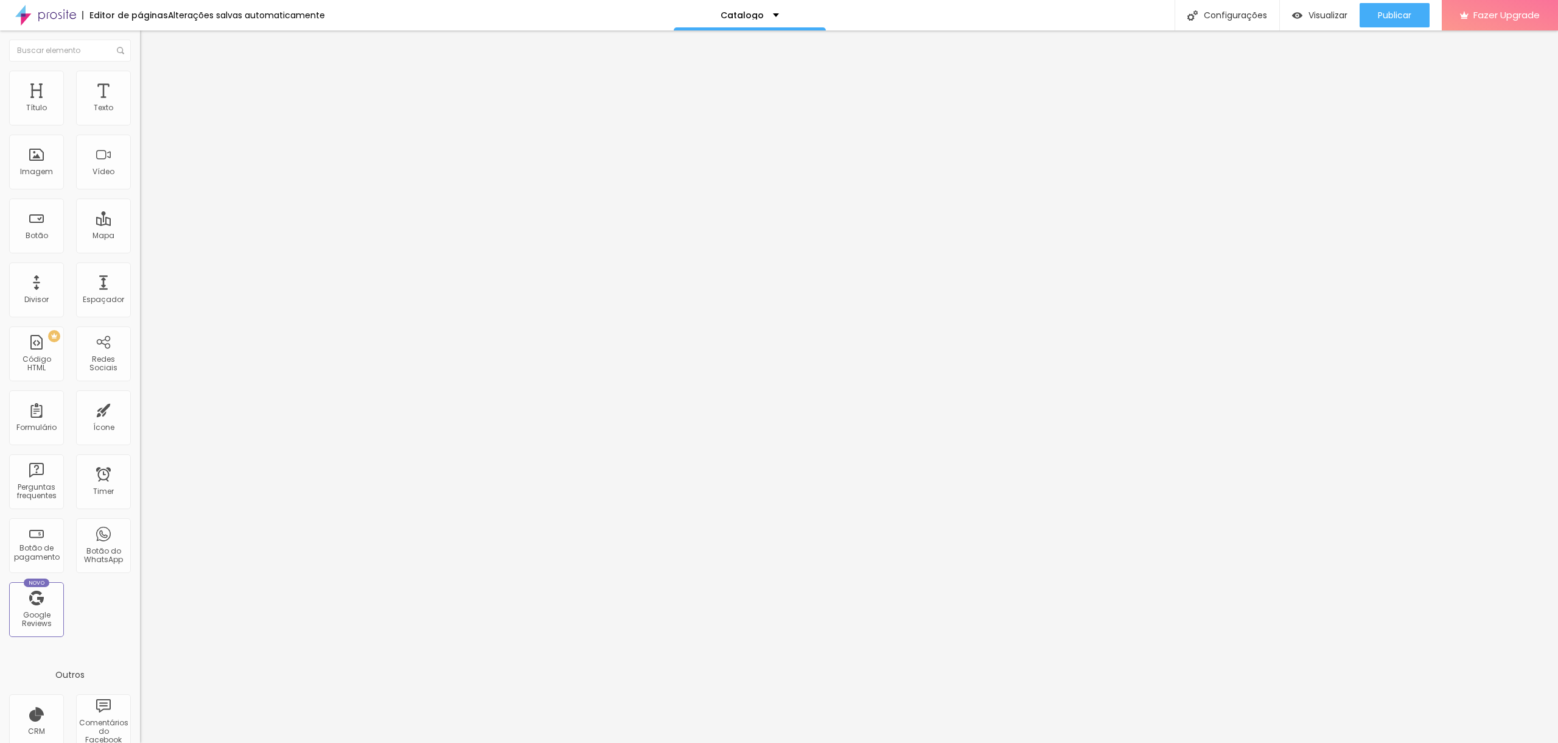
click at [151, 84] on span "Estilo" at bounding box center [160, 79] width 19 height 10
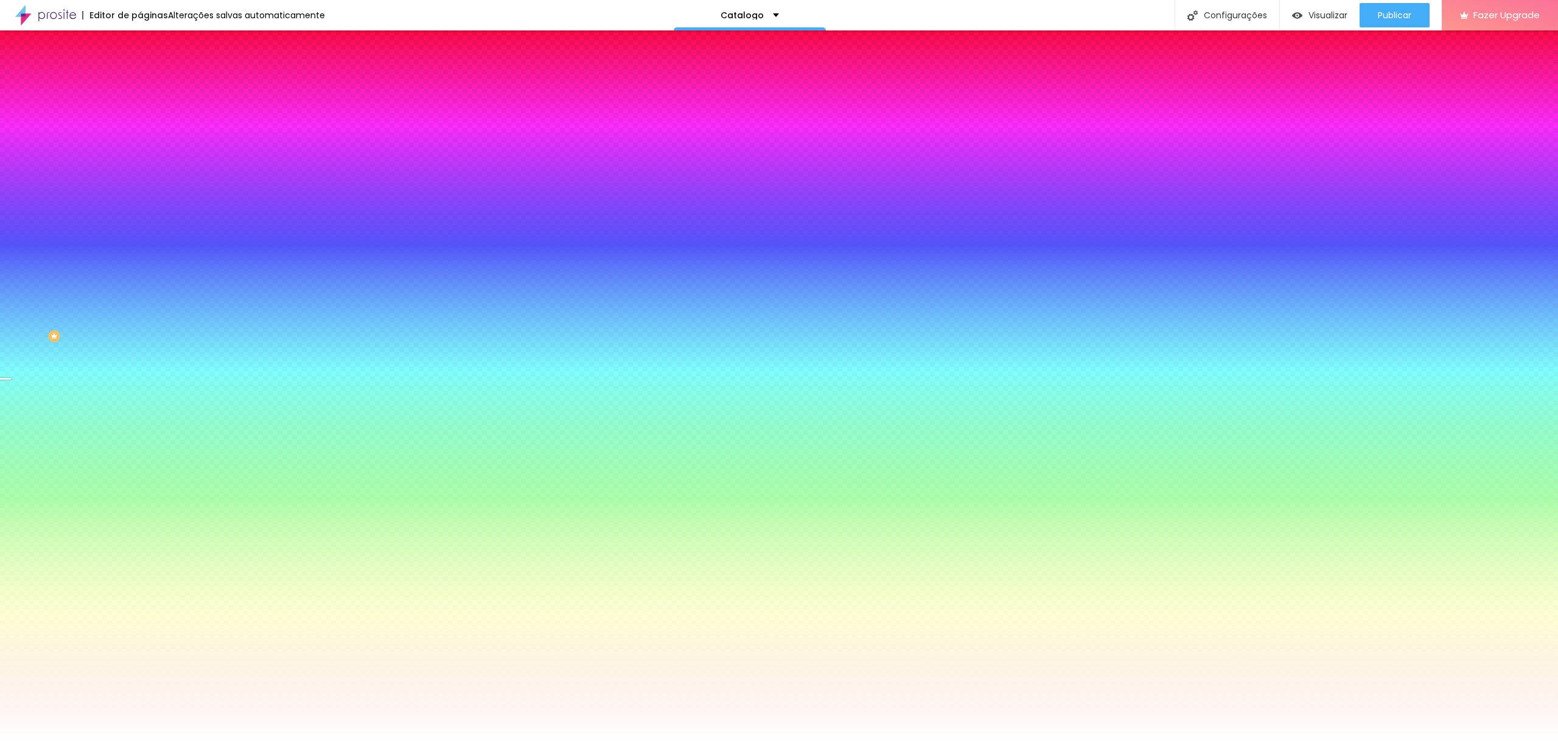
click at [140, 125] on input "#FFFFFF" at bounding box center [213, 122] width 146 height 12
paste input "7F7F7"
type input "#F7F7F7"
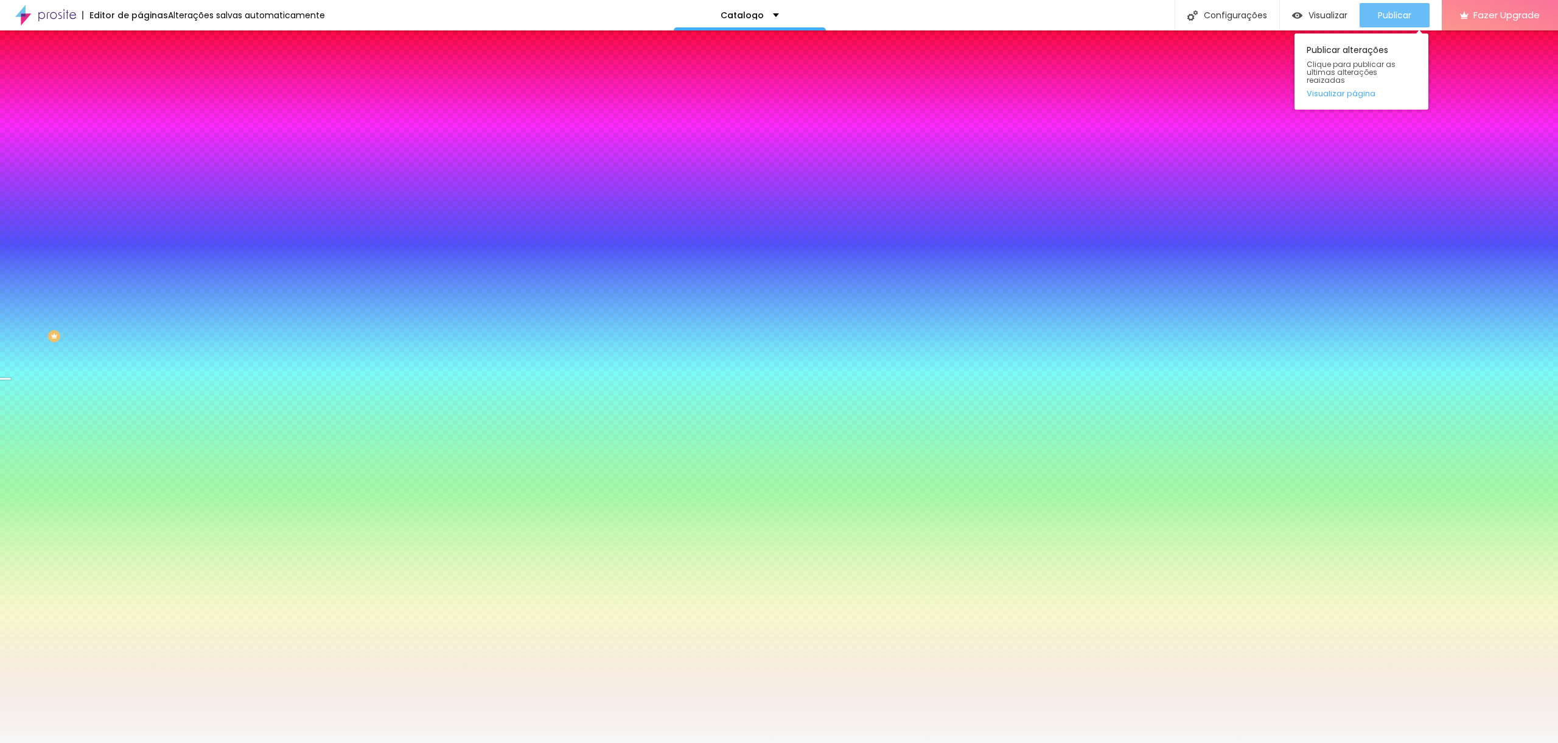
click at [1399, 4] on div "Publicar" at bounding box center [1394, 15] width 33 height 24
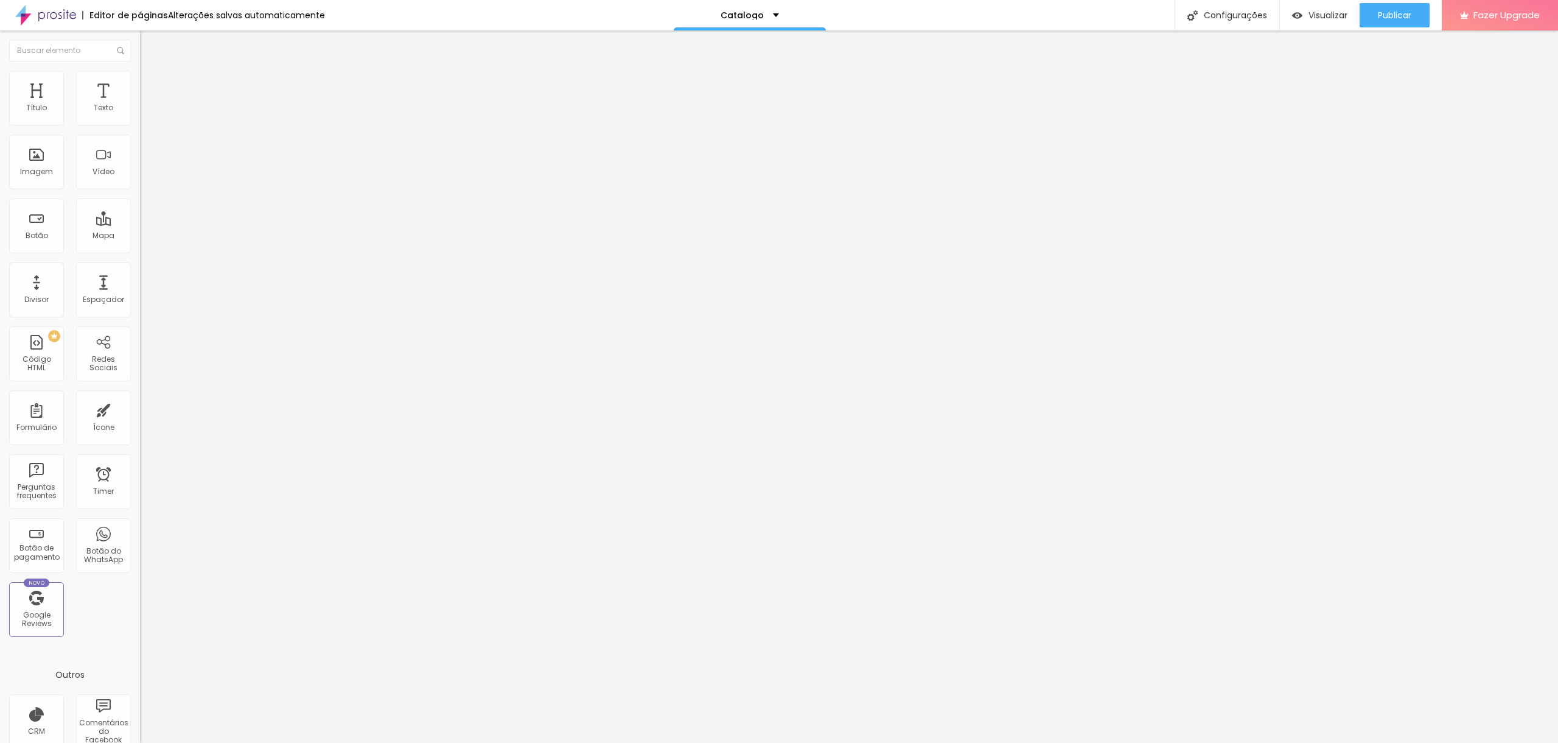
click at [140, 73] on img at bounding box center [145, 76] width 11 height 11
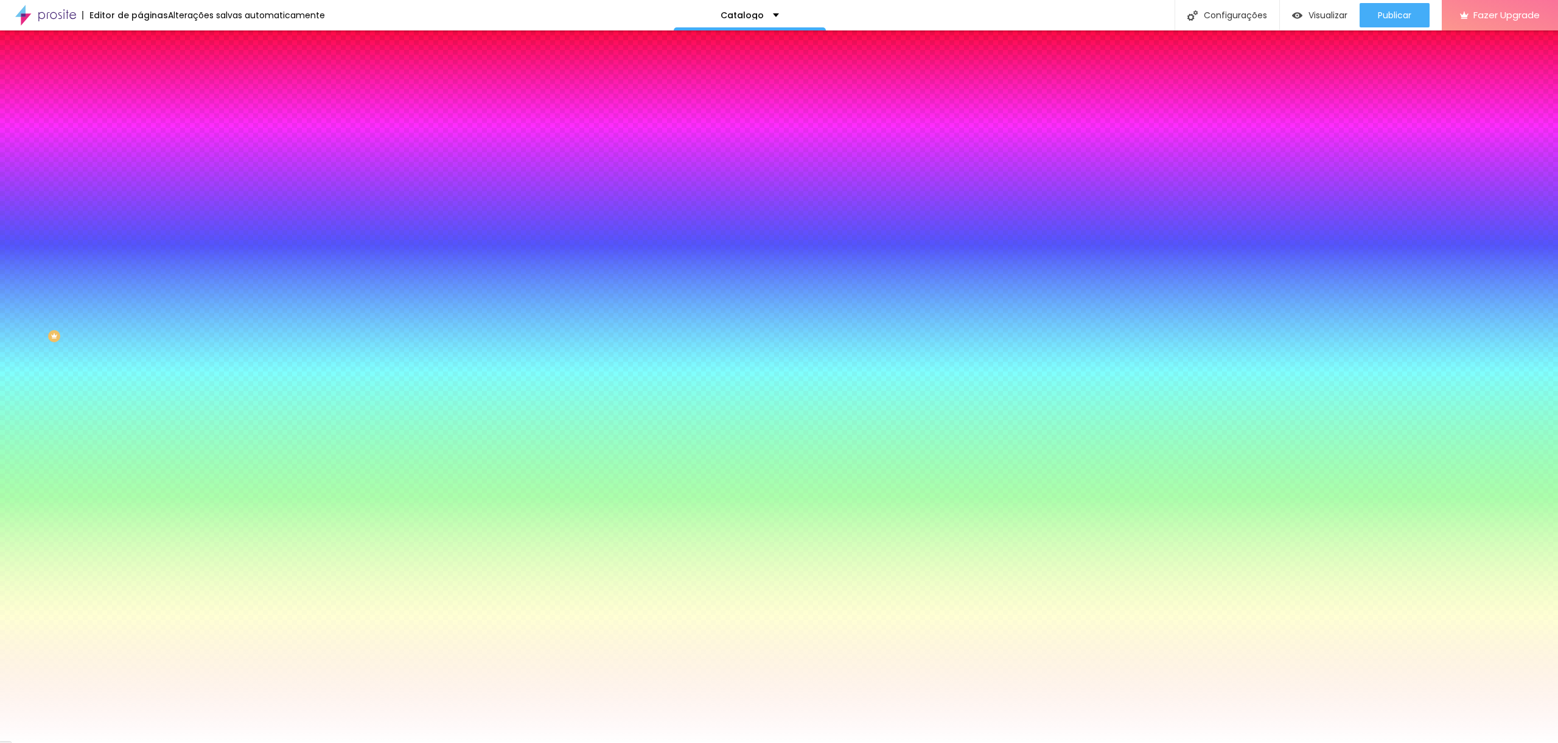
click at [140, 112] on span "Trocar imagem" at bounding box center [173, 107] width 66 height 10
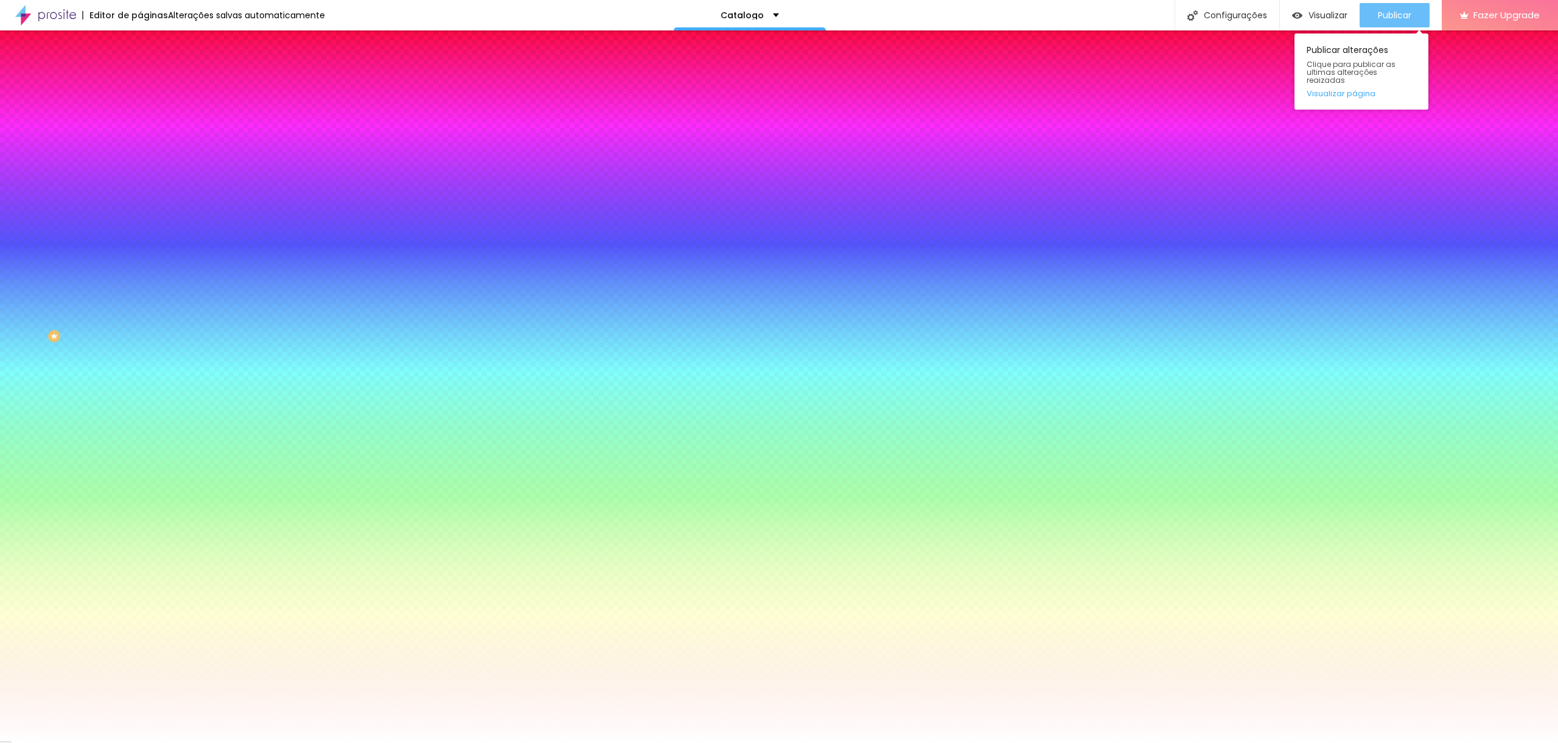
click at [1382, 7] on div "Publicar" at bounding box center [1394, 15] width 33 height 24
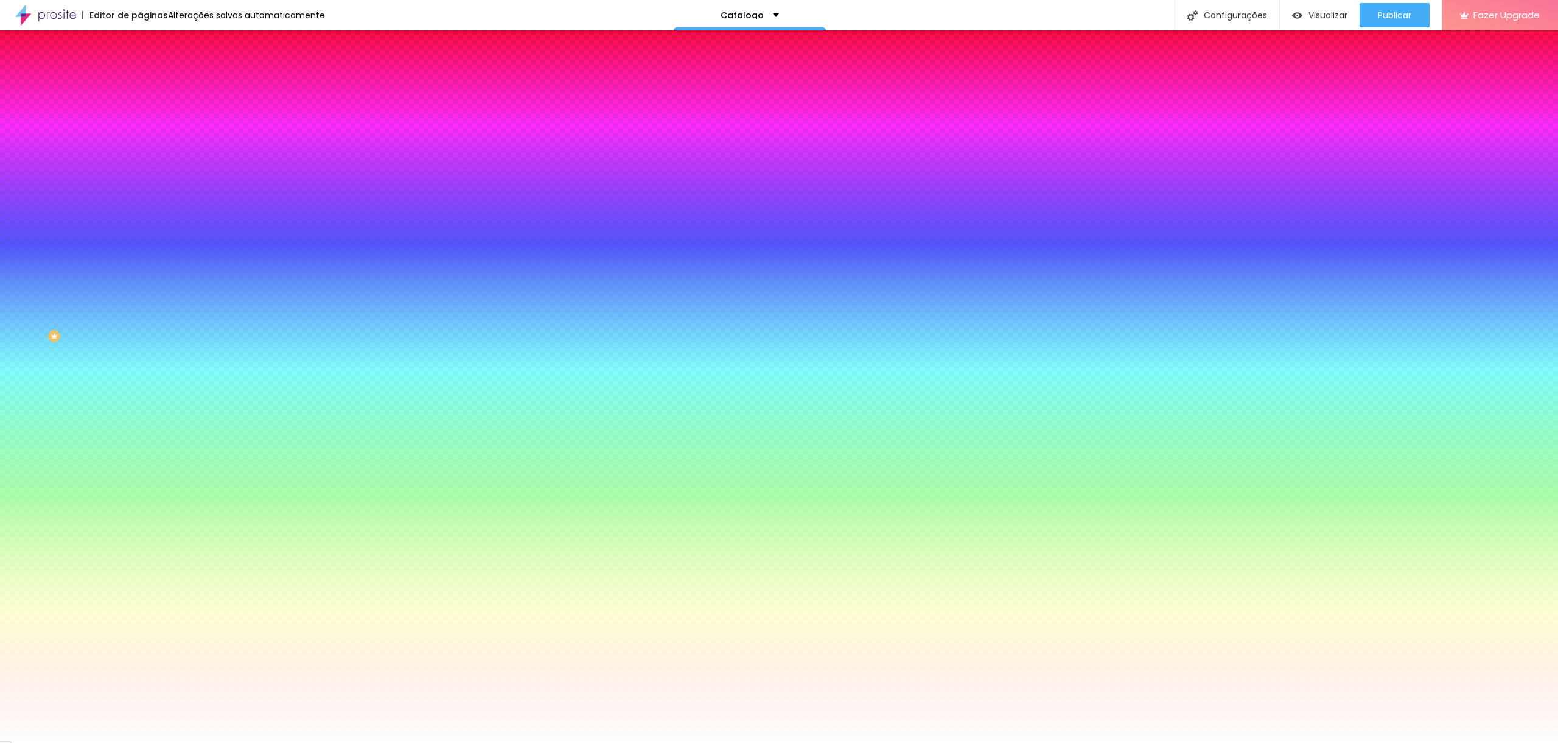
click at [140, 112] on span "Trocar imagem" at bounding box center [173, 107] width 66 height 10
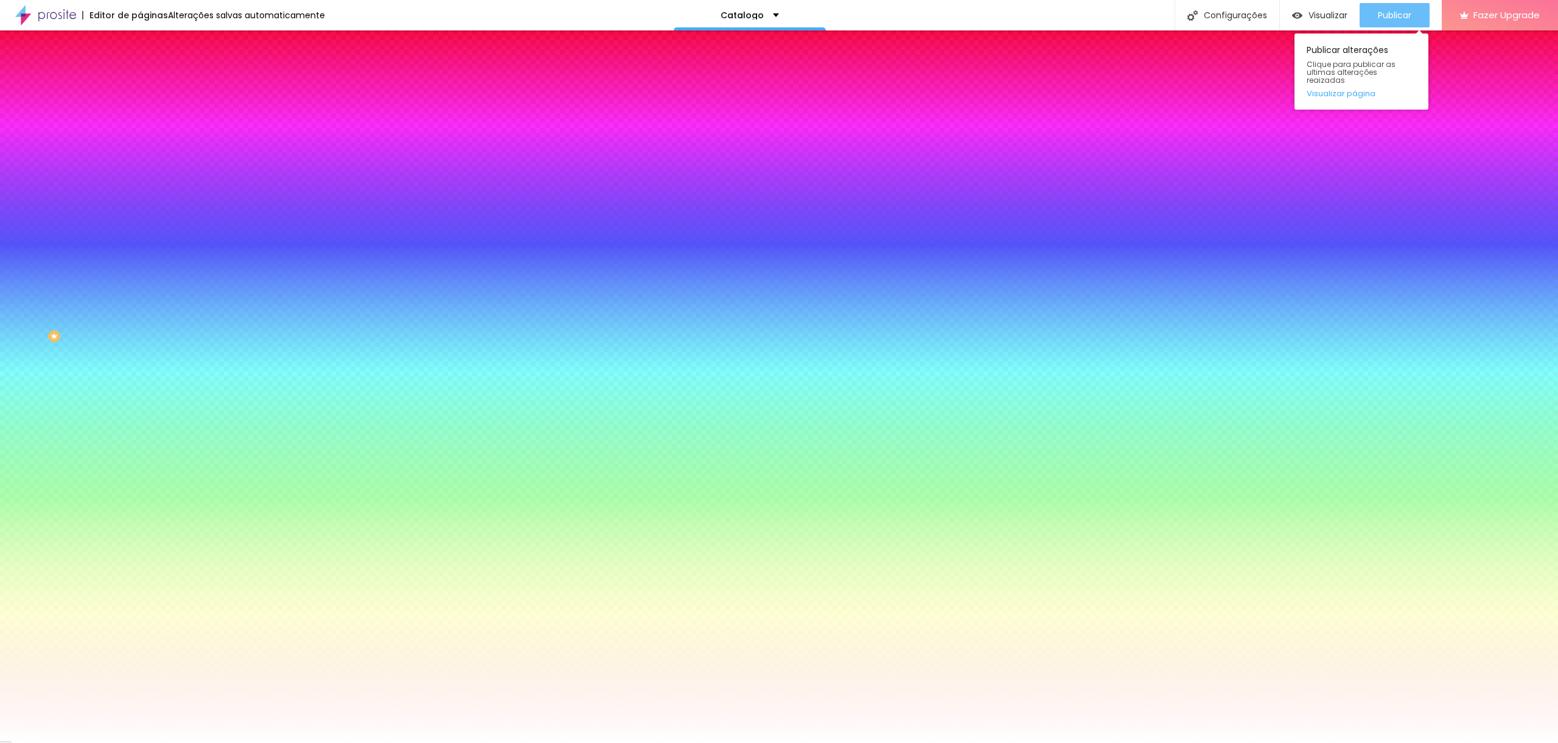
click at [1399, 15] on span "Publicar" at bounding box center [1394, 15] width 33 height 10
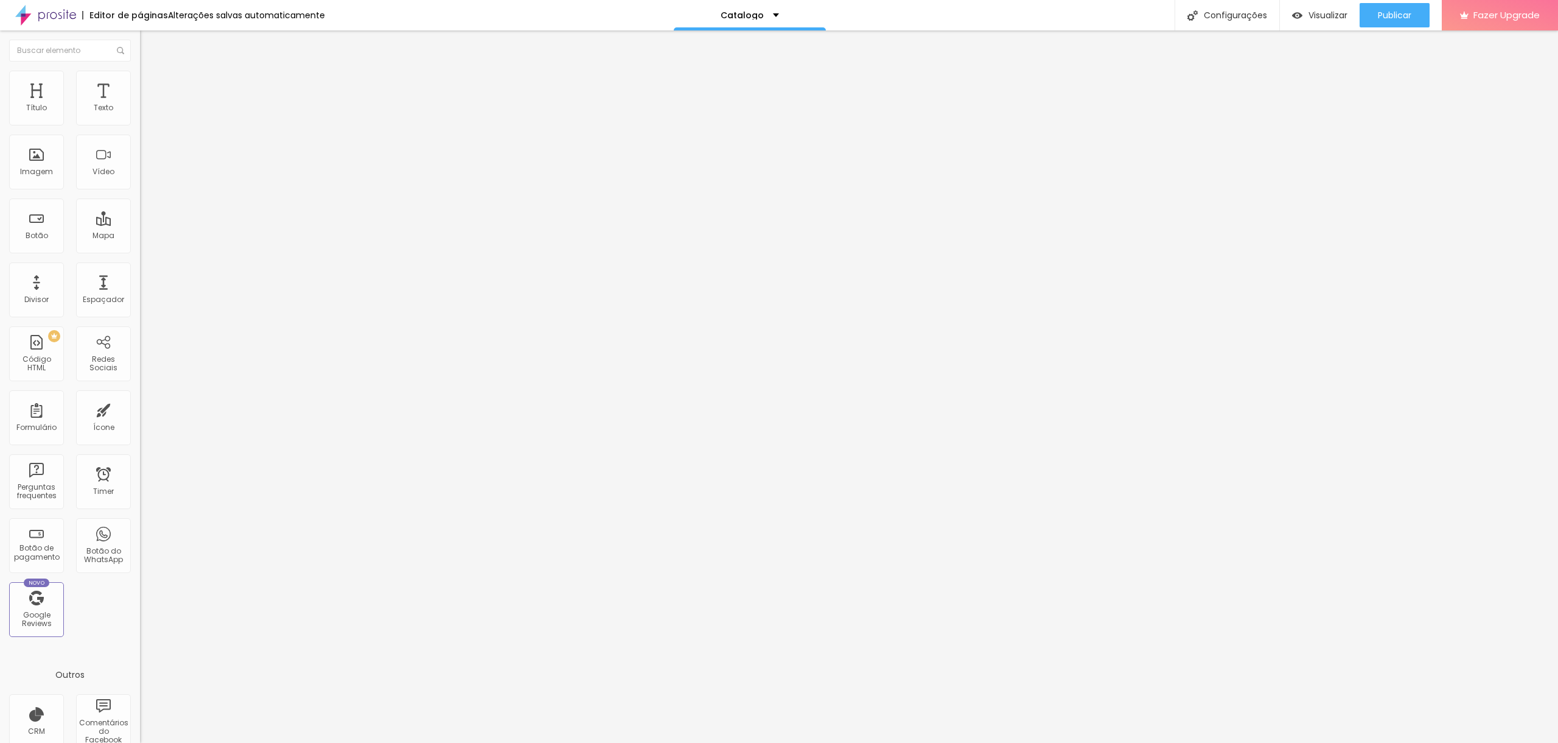
click at [140, 80] on li "Estilo" at bounding box center [210, 77] width 140 height 12
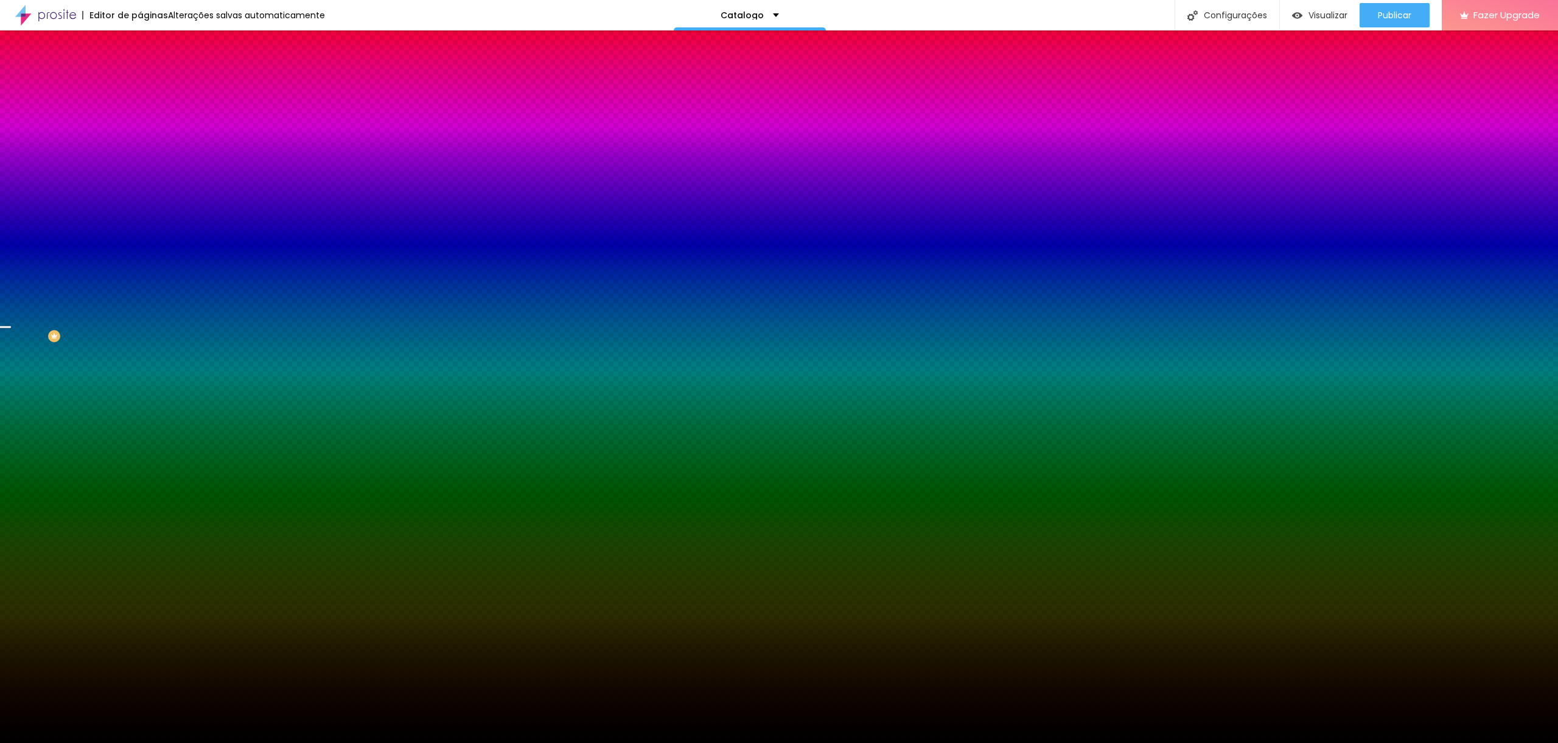
click at [140, 83] on img at bounding box center [145, 88] width 11 height 11
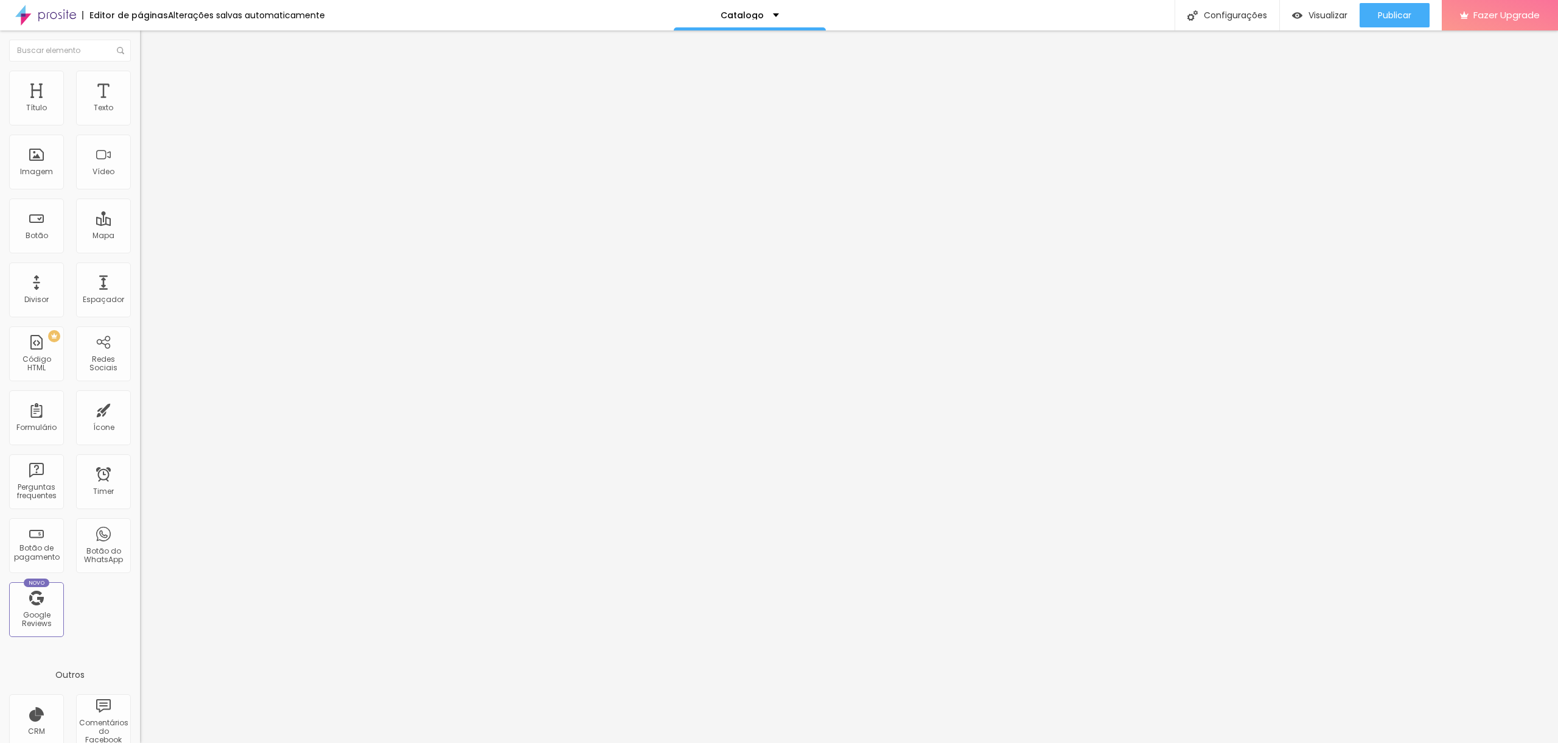
type input "261"
type input "262"
type input "264"
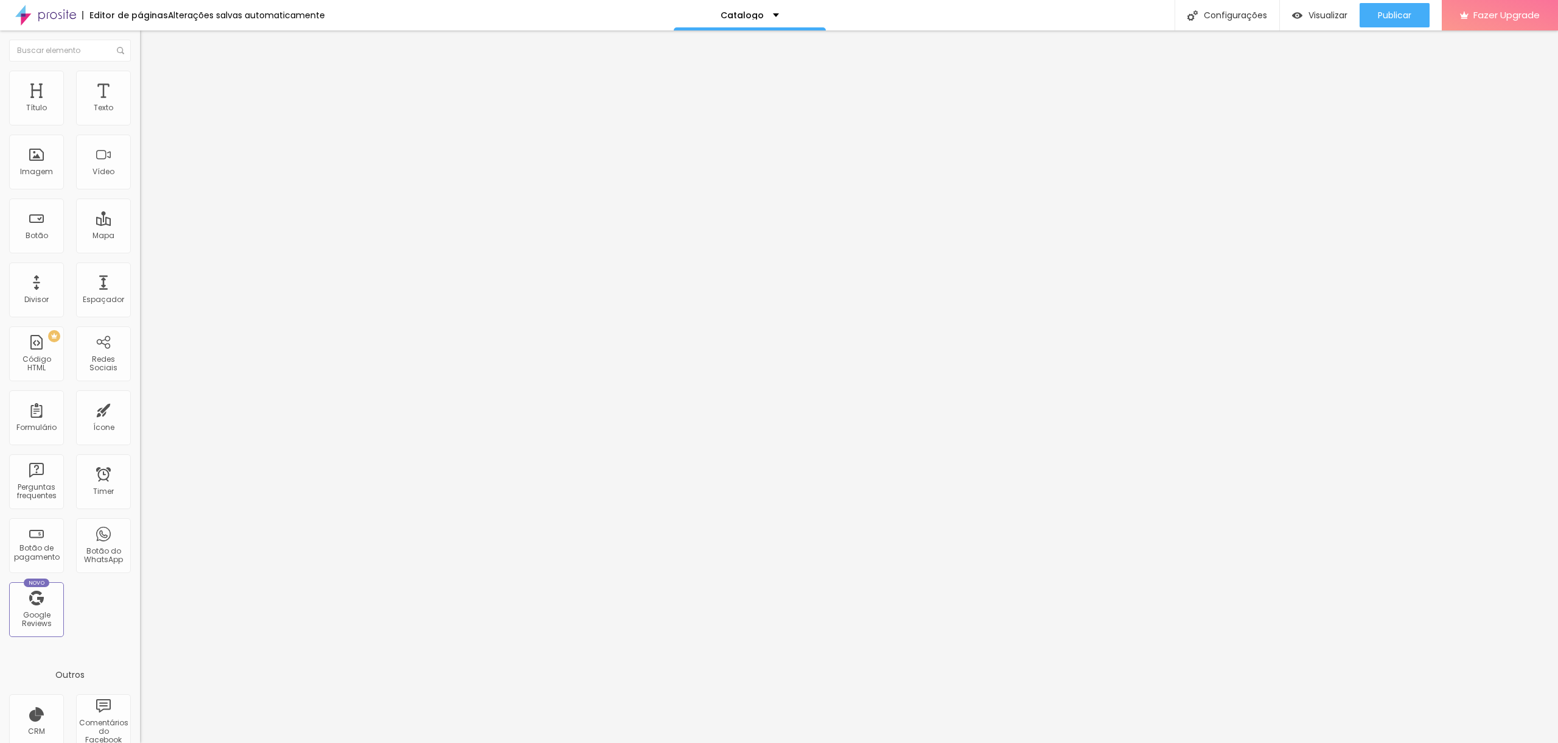
type input "264"
type input "265"
type input "266"
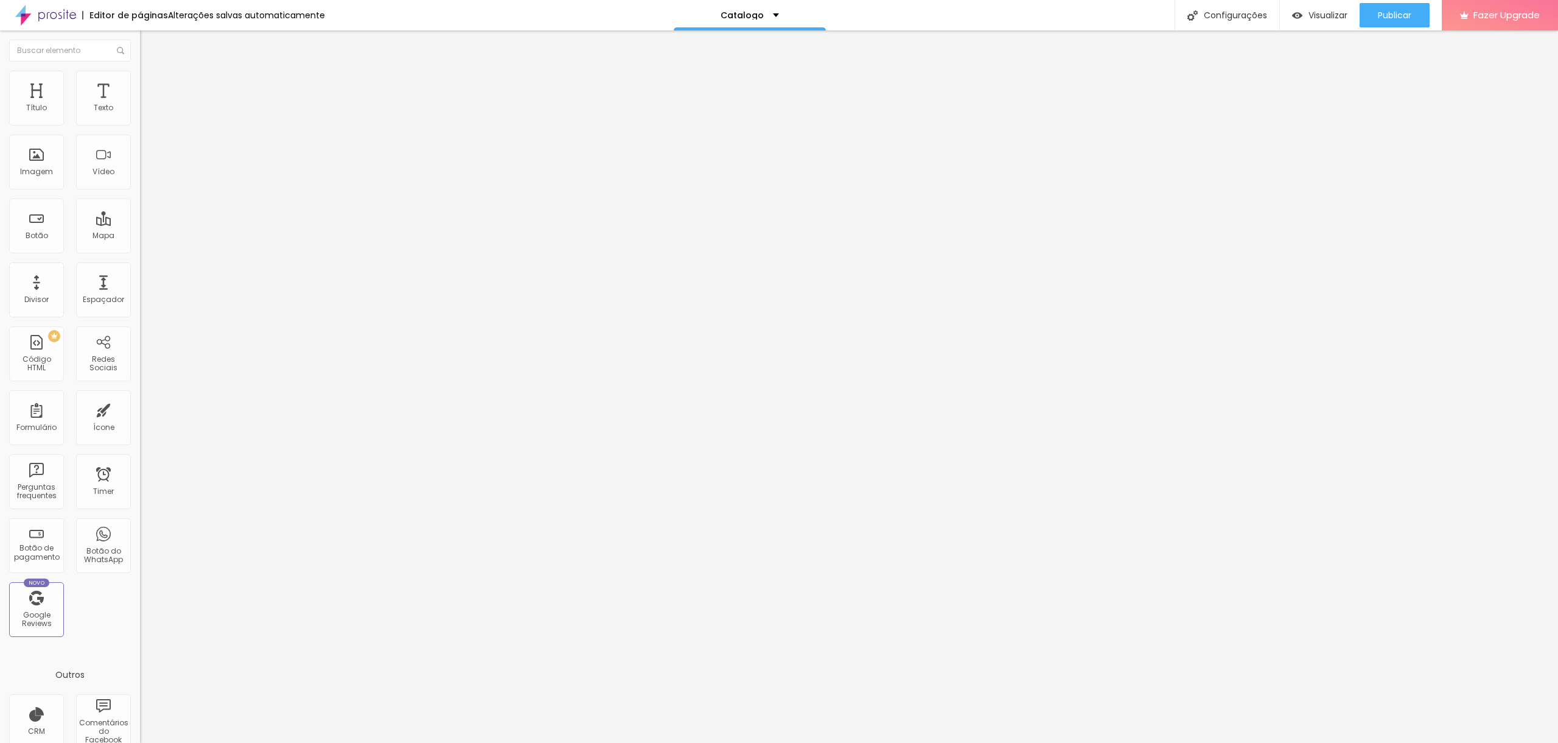
type input "268"
type input "269"
type input "270"
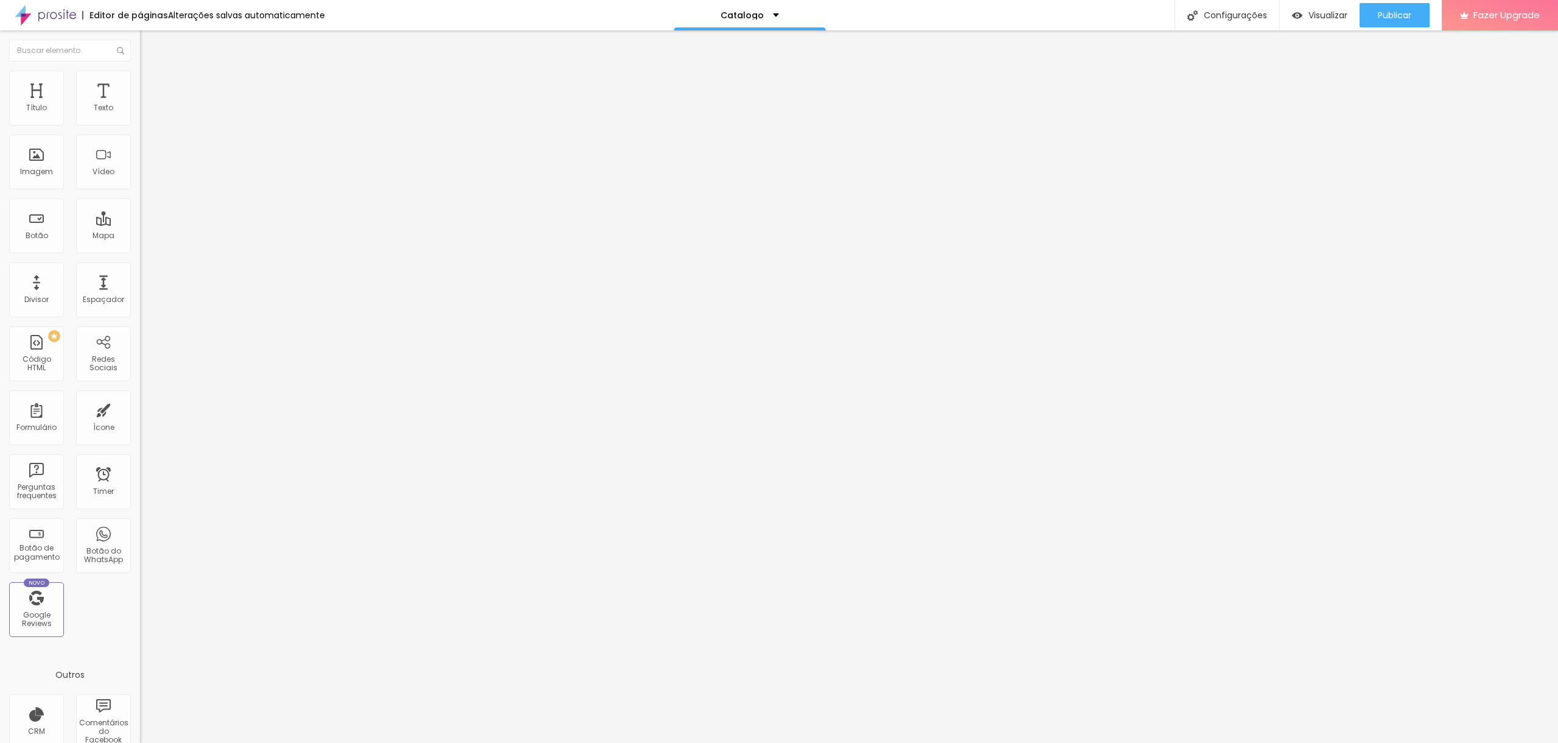
type input "270"
type input "272"
type input "274"
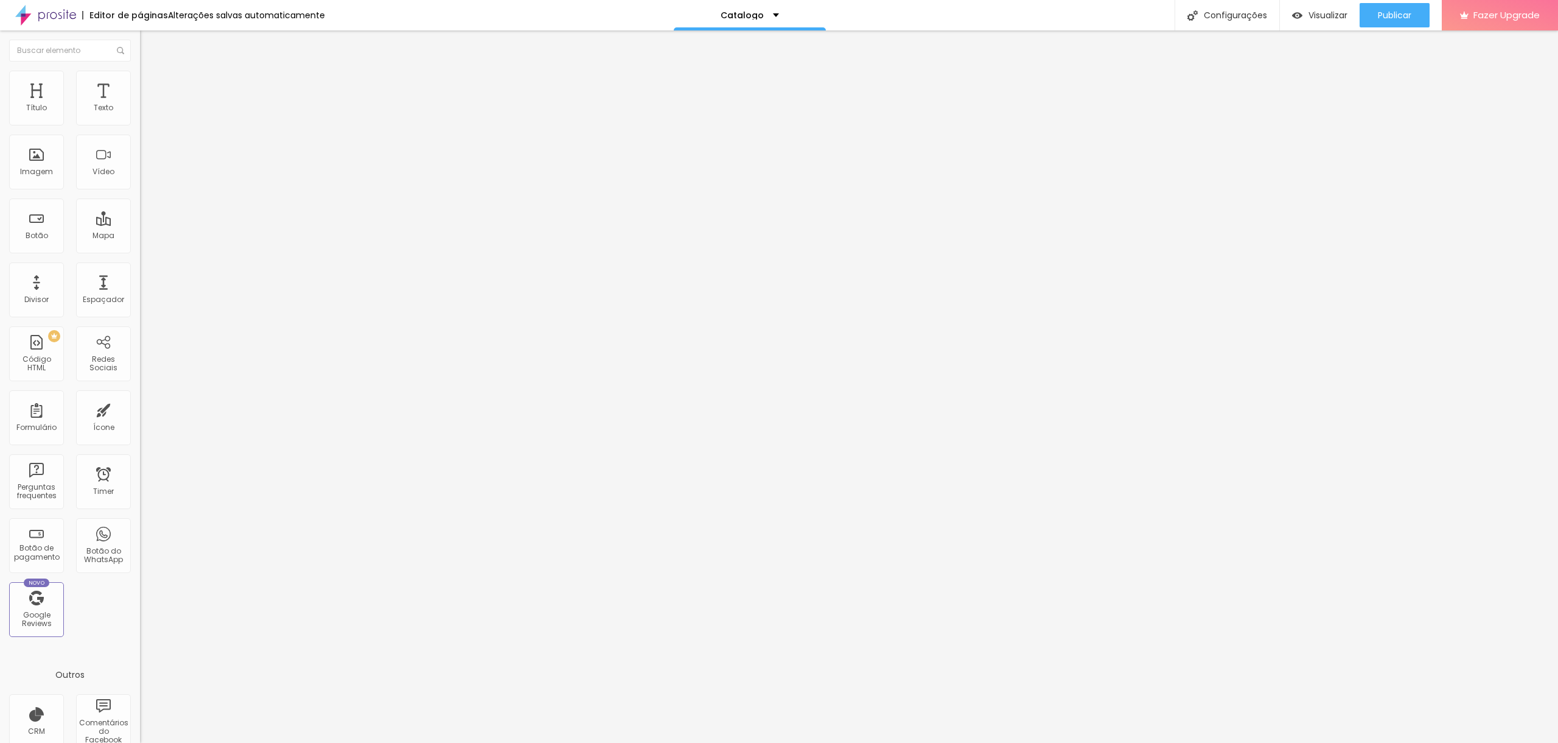
type input "276"
type input "278"
type input "280"
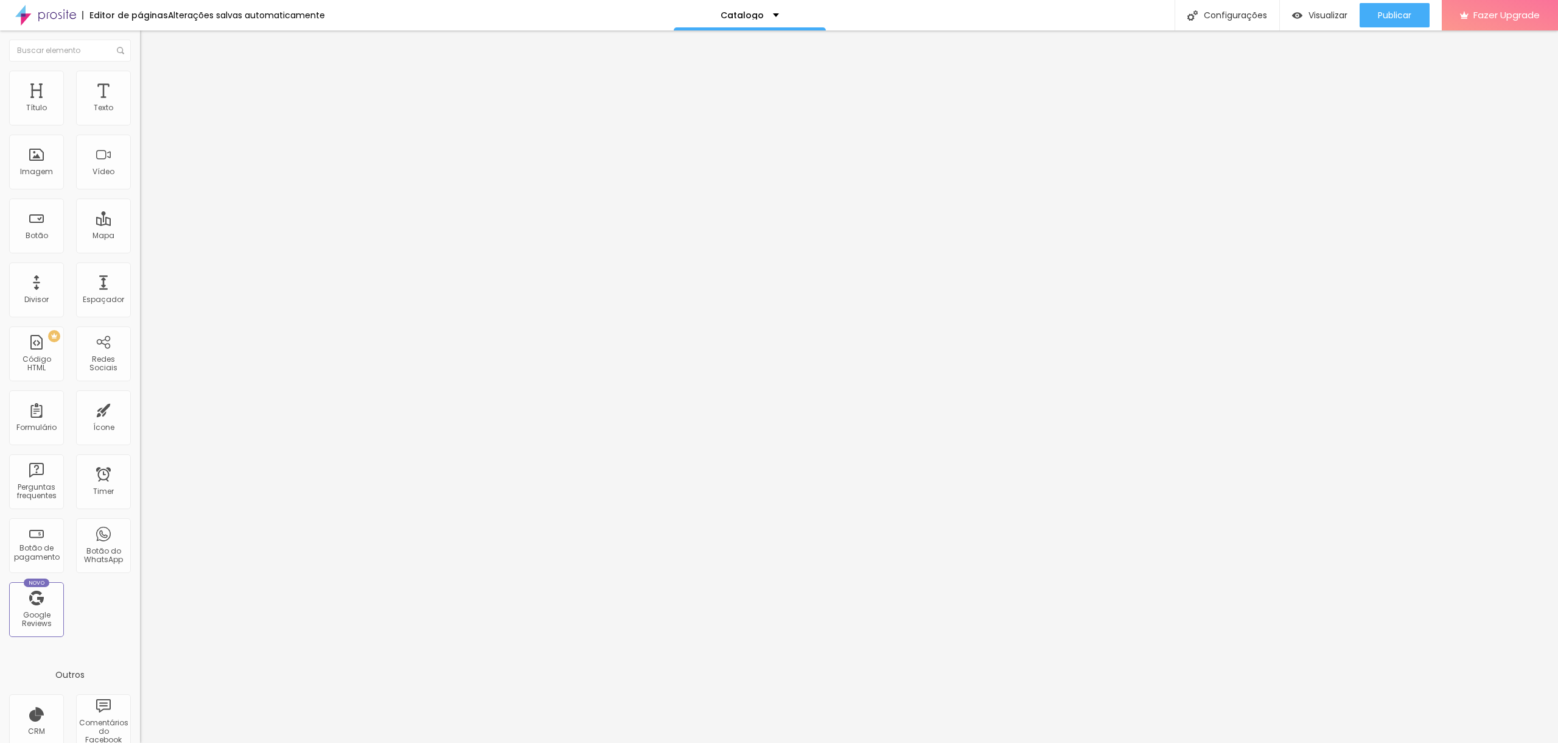
type input "280"
type input "281"
type input "282"
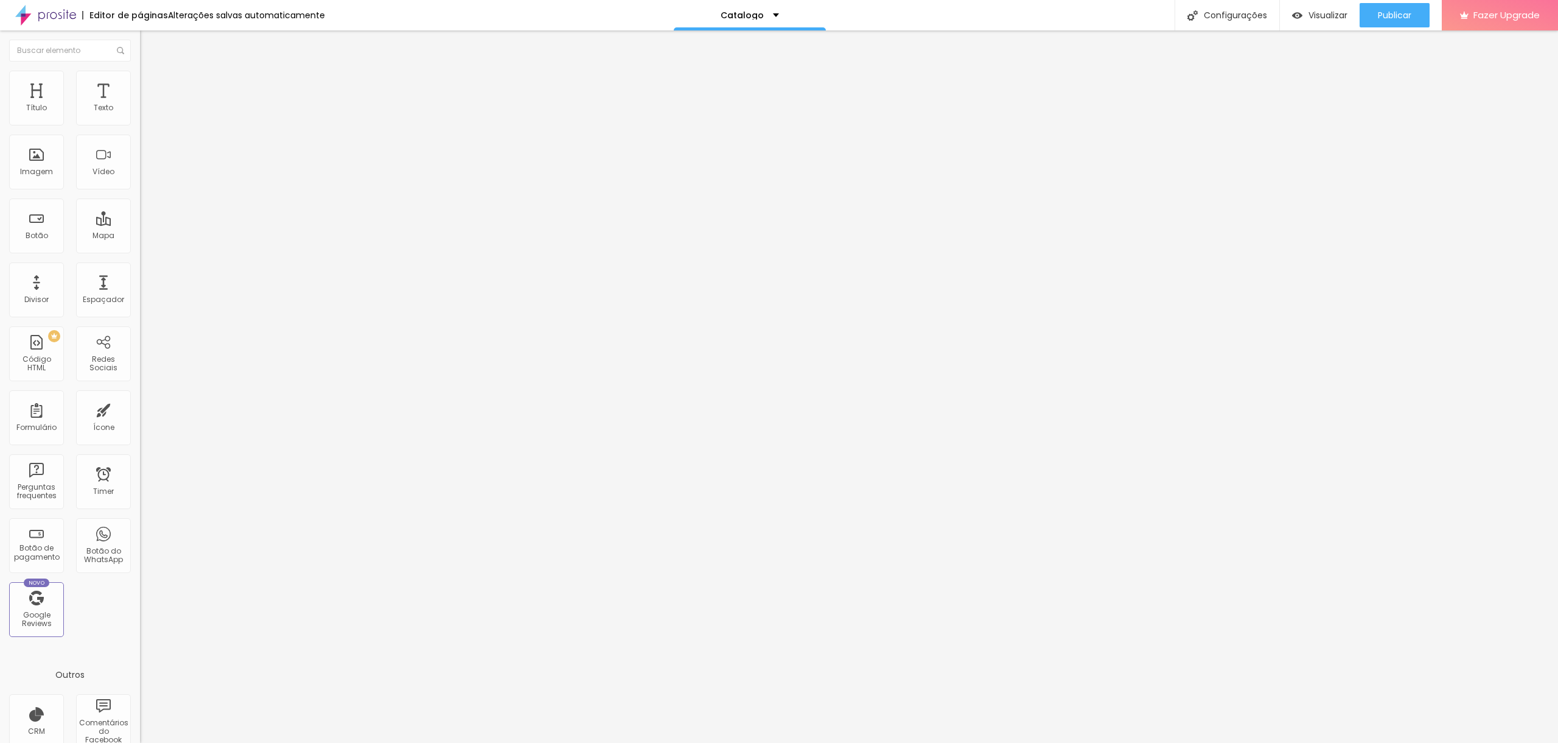
type input "284"
type input "285"
type input "286"
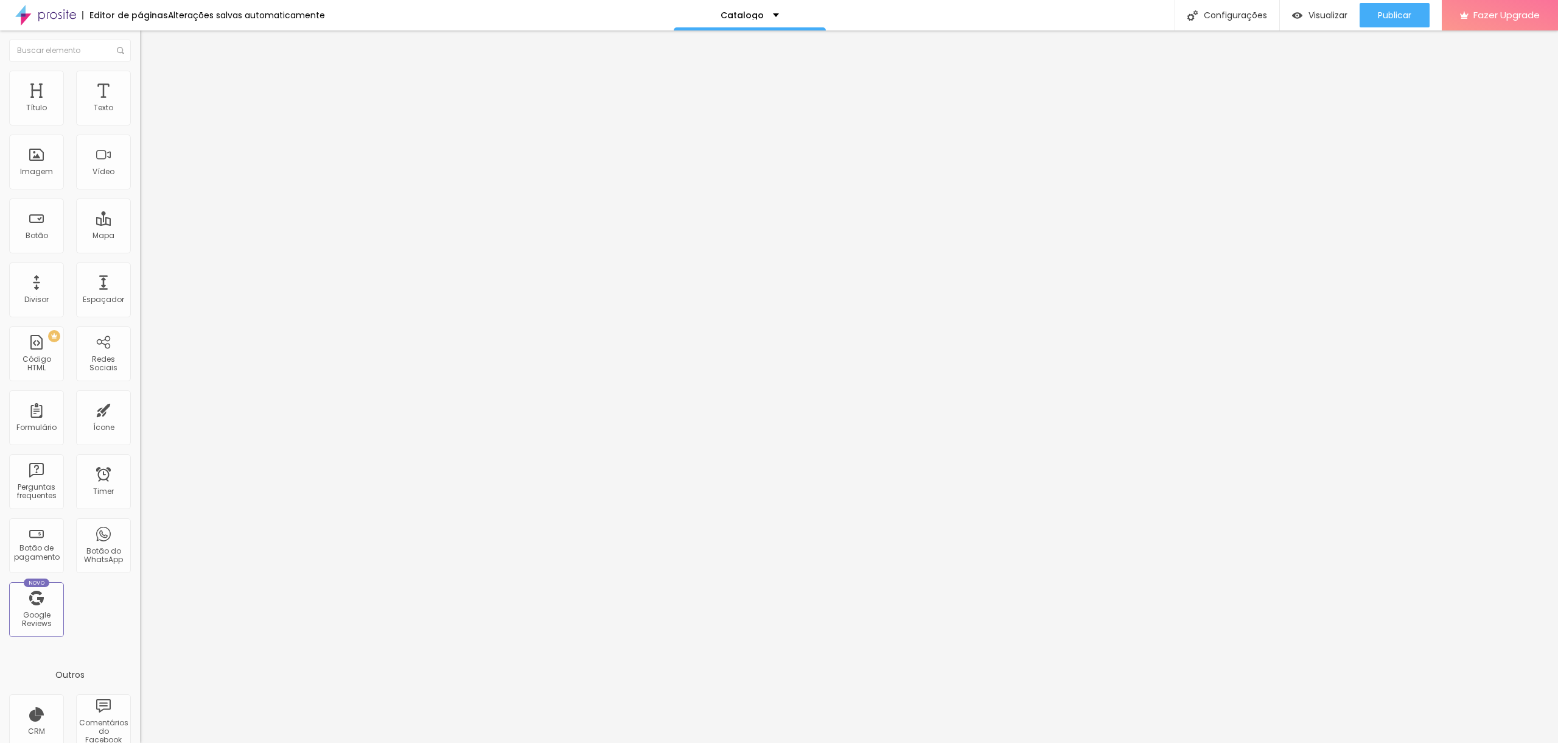
type input "286"
type input "288"
type input "289"
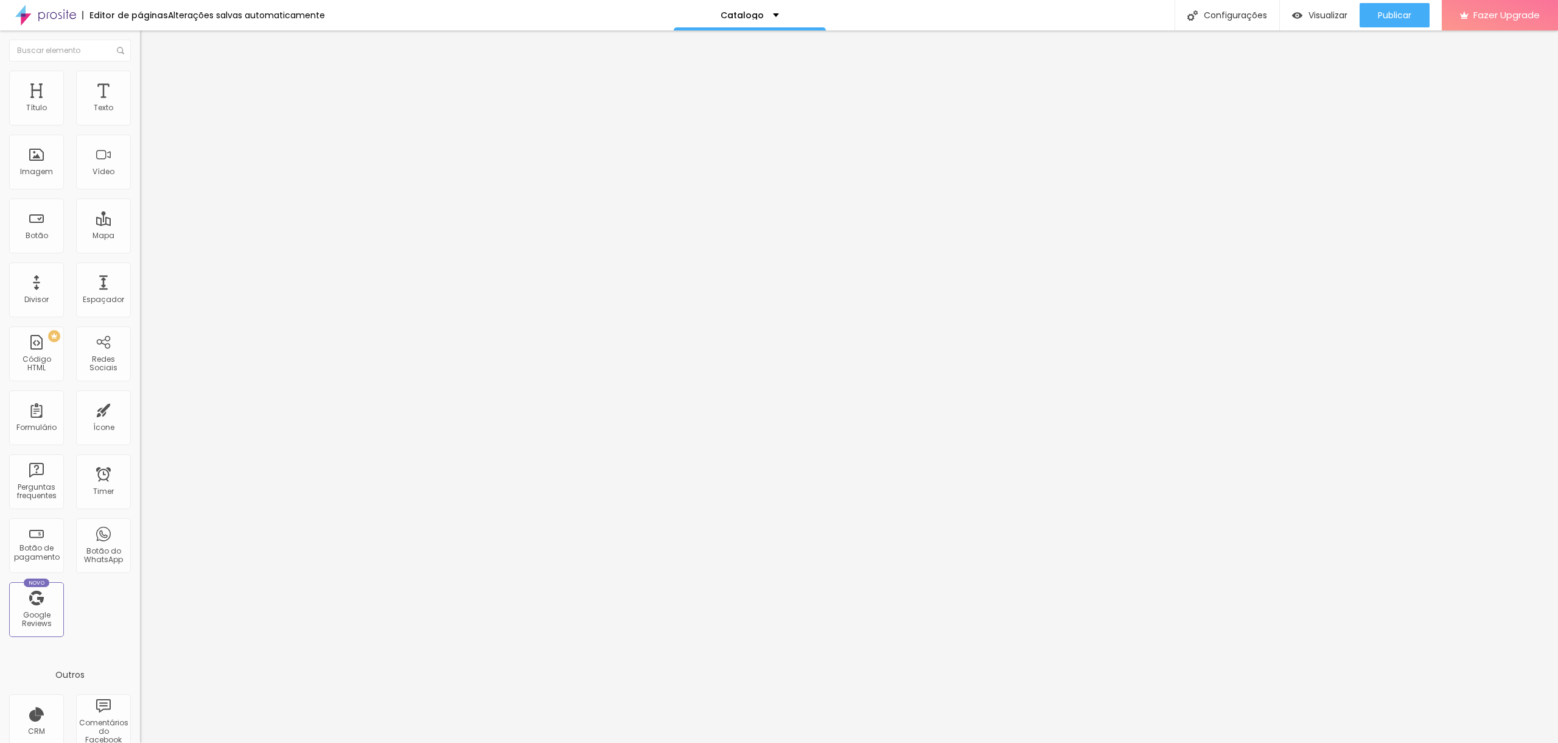
type input "290"
type input "292"
type input "293"
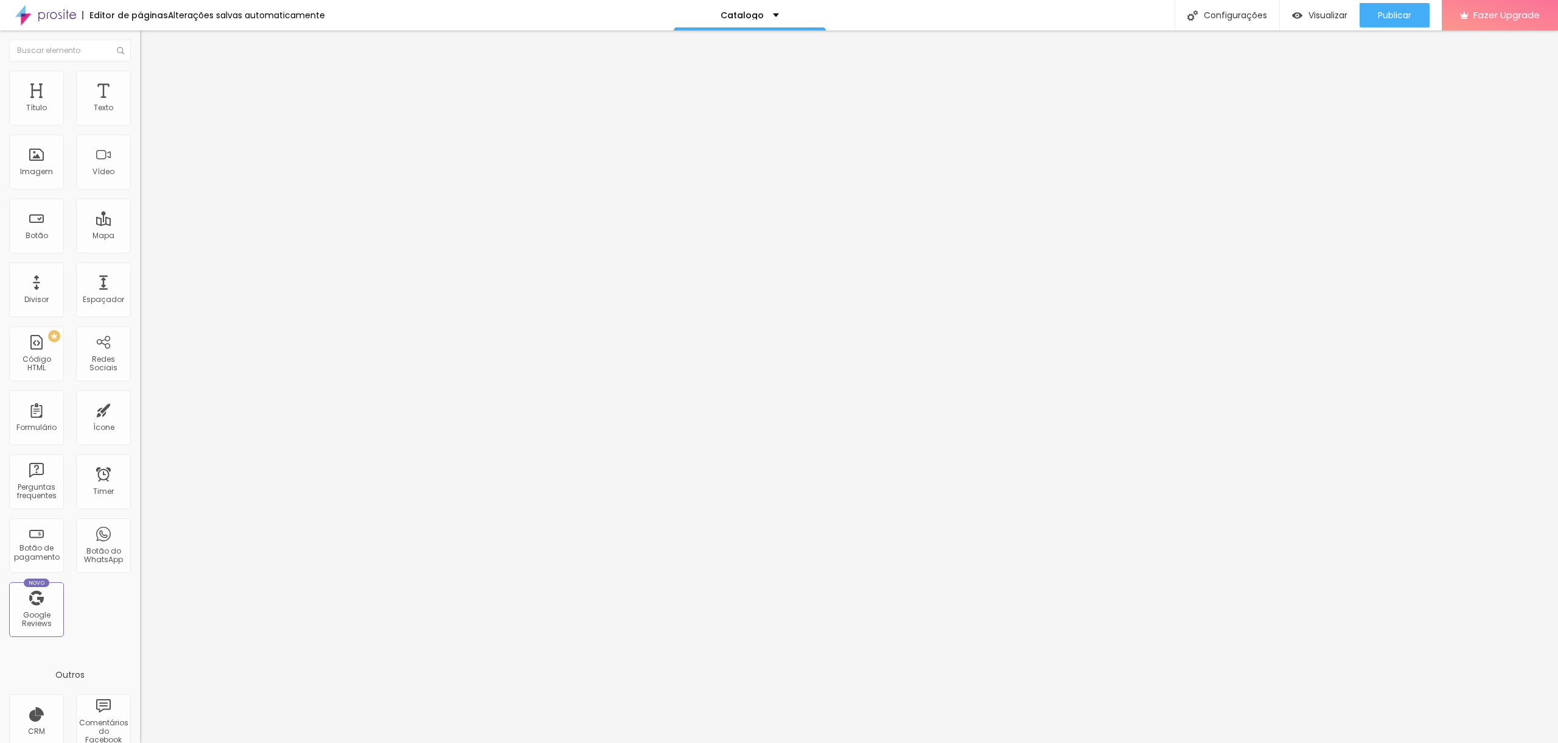
type input "293"
type input "294"
type input "296"
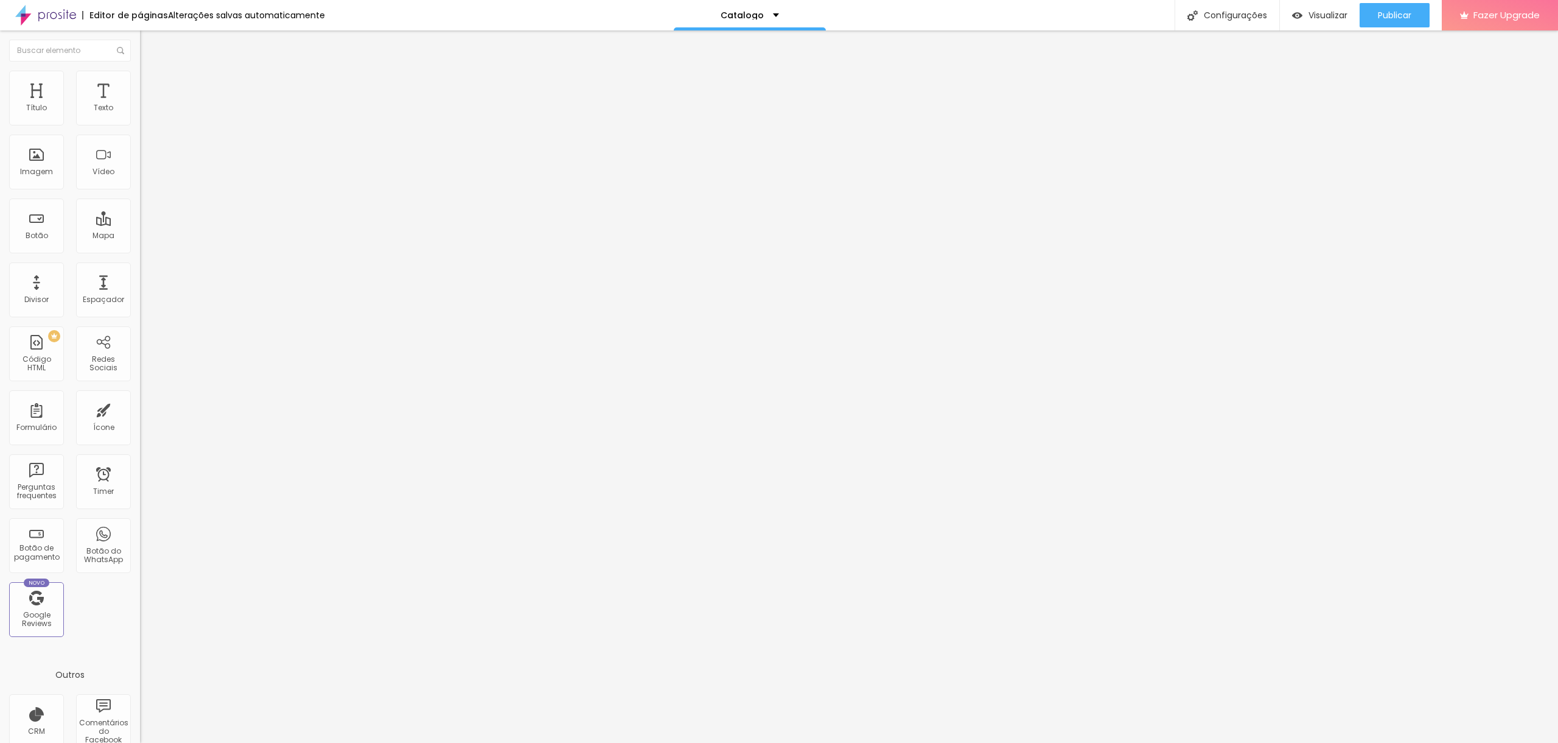
type input "297"
type input "298"
type input "300"
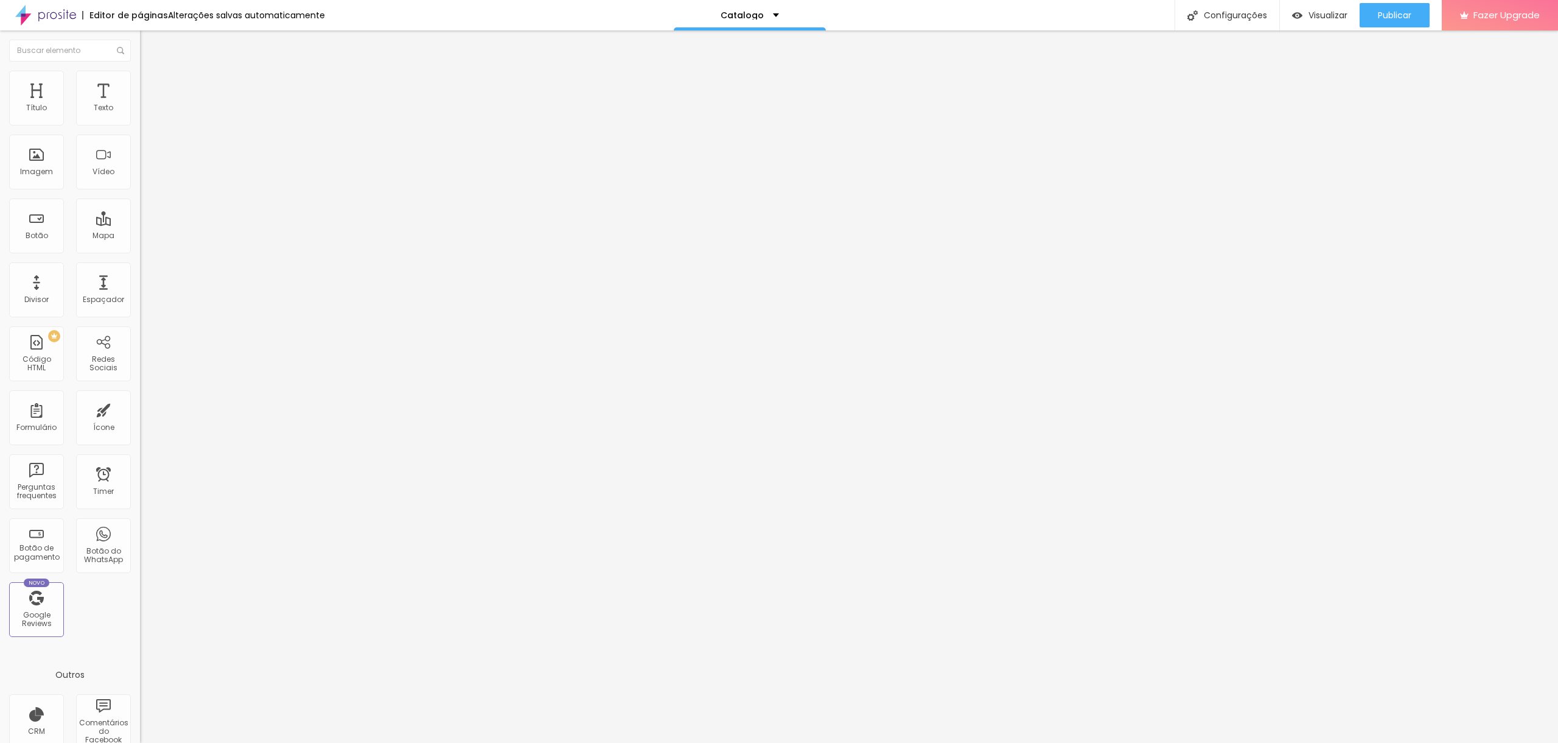
type input "300"
type input "301"
type input "302"
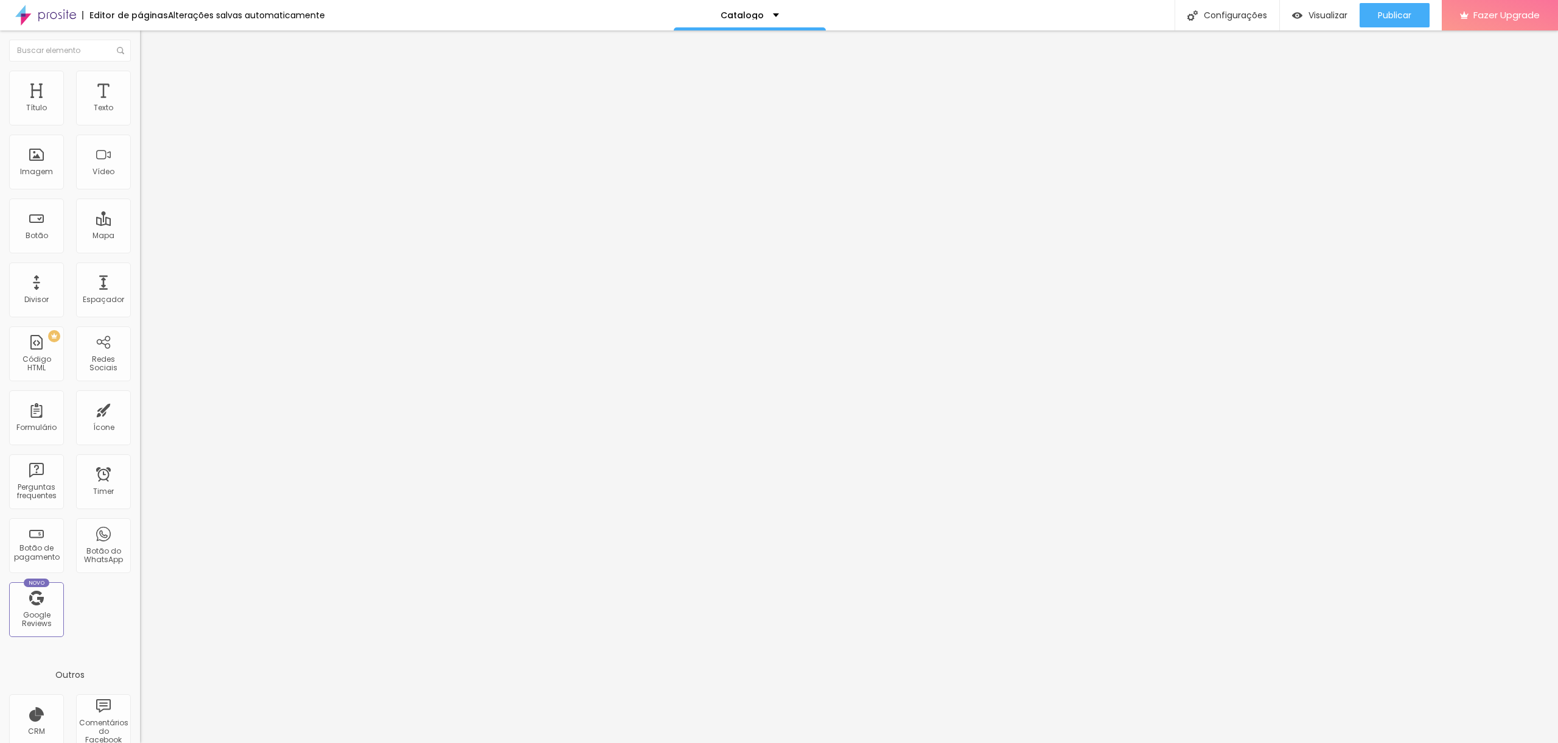
type input "304"
type input "305"
type input "306"
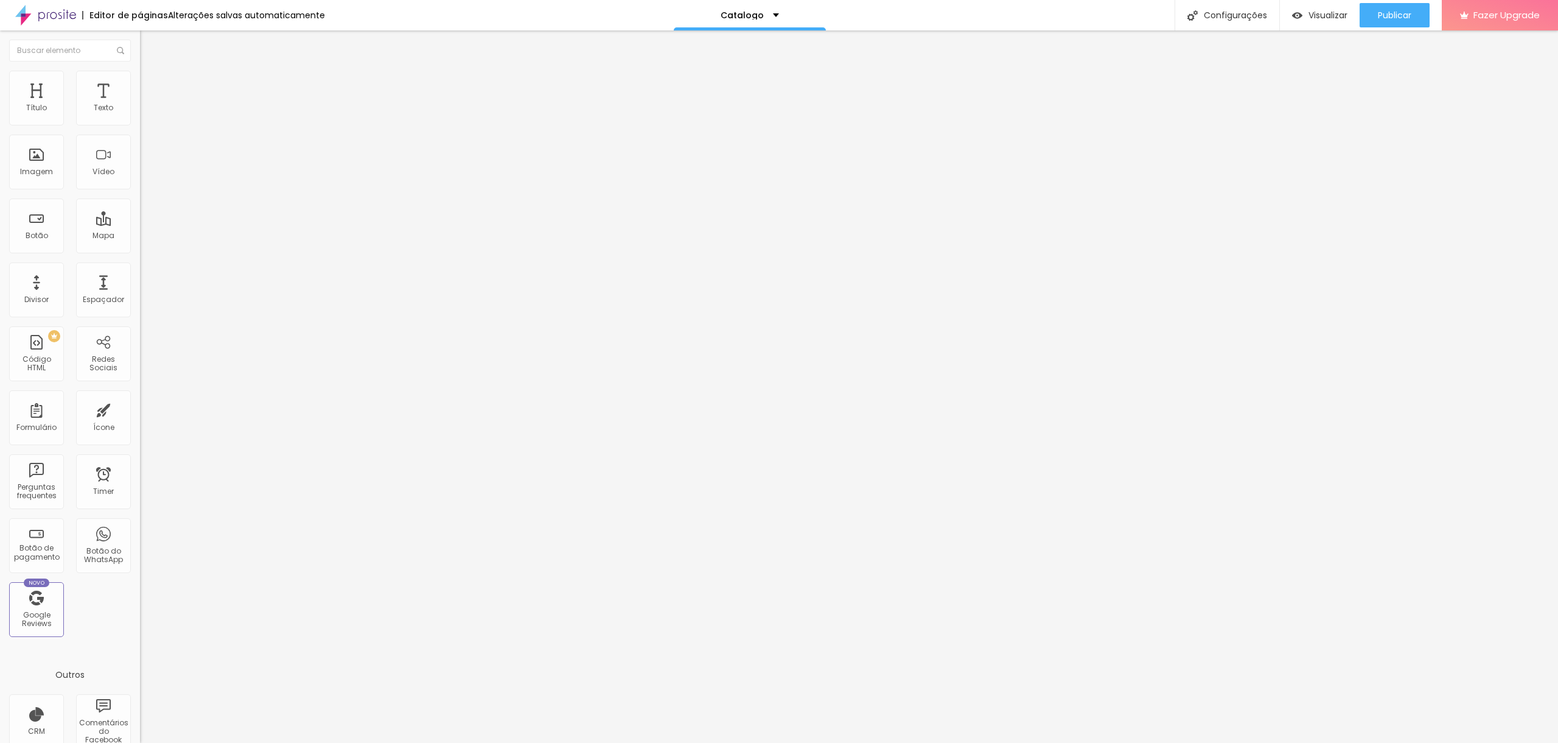
type input "306"
type input "308"
type input "309"
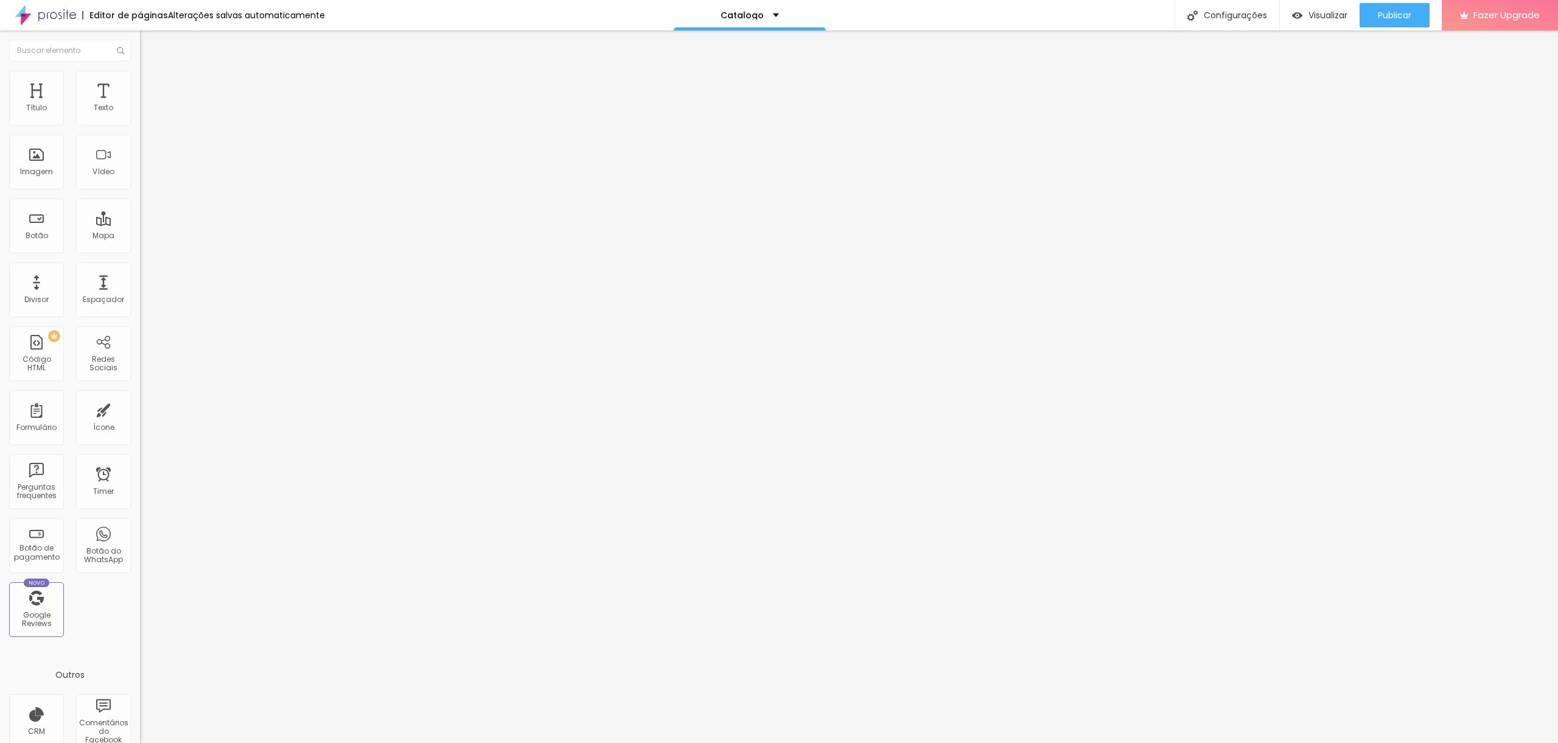
type input "310"
type input "312"
type input "313"
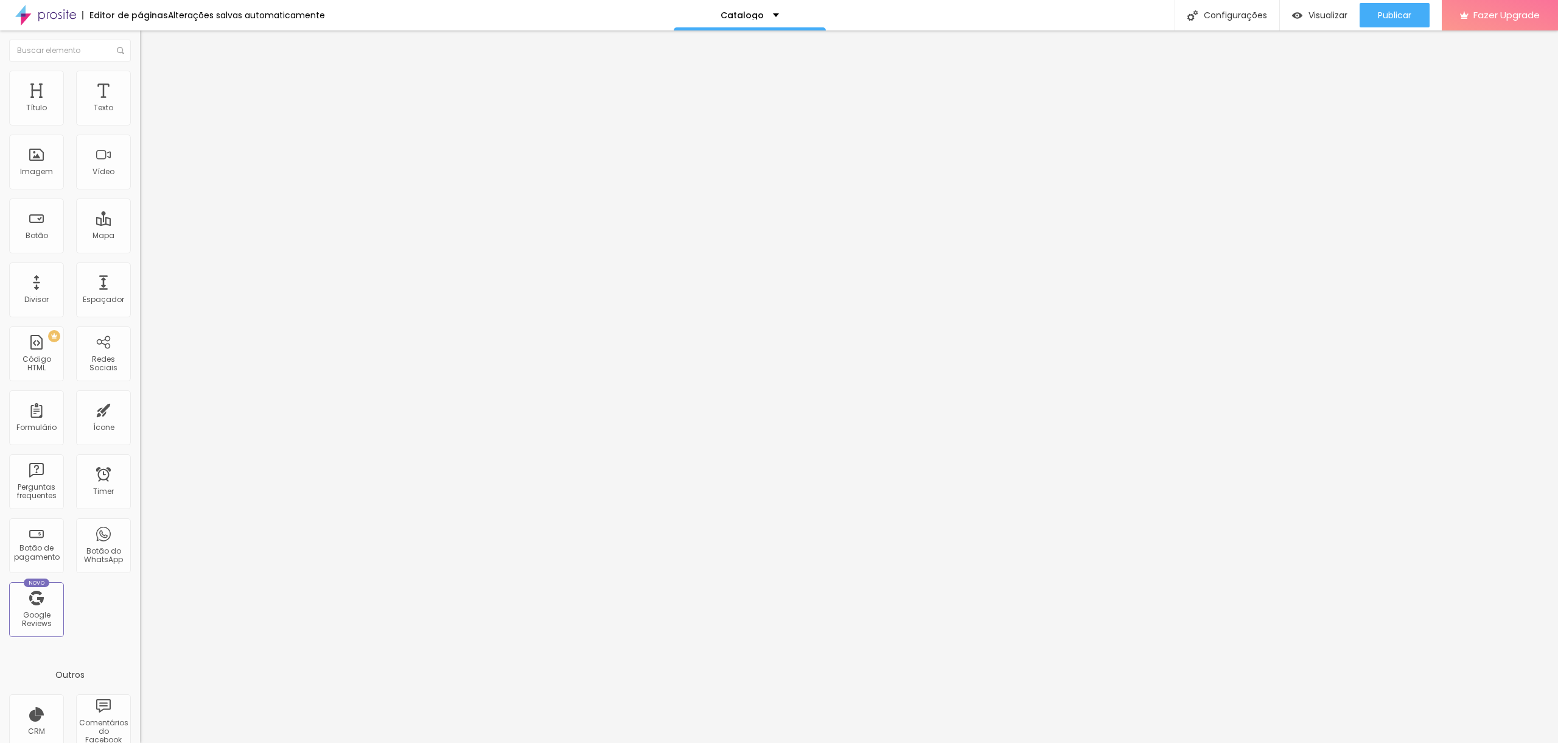
type input "313"
type input "314"
type input "316"
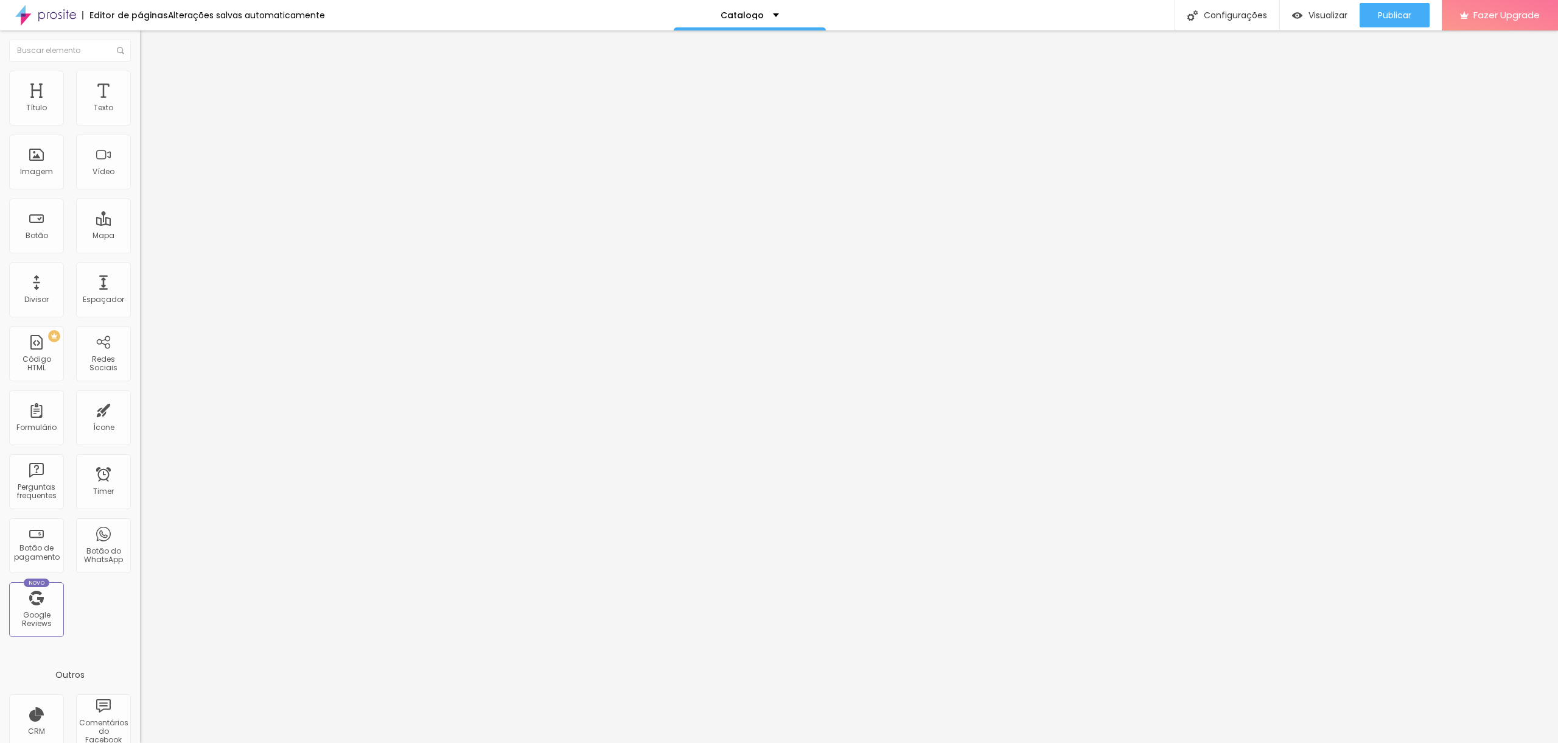
type input "317"
type input "318"
type input "320"
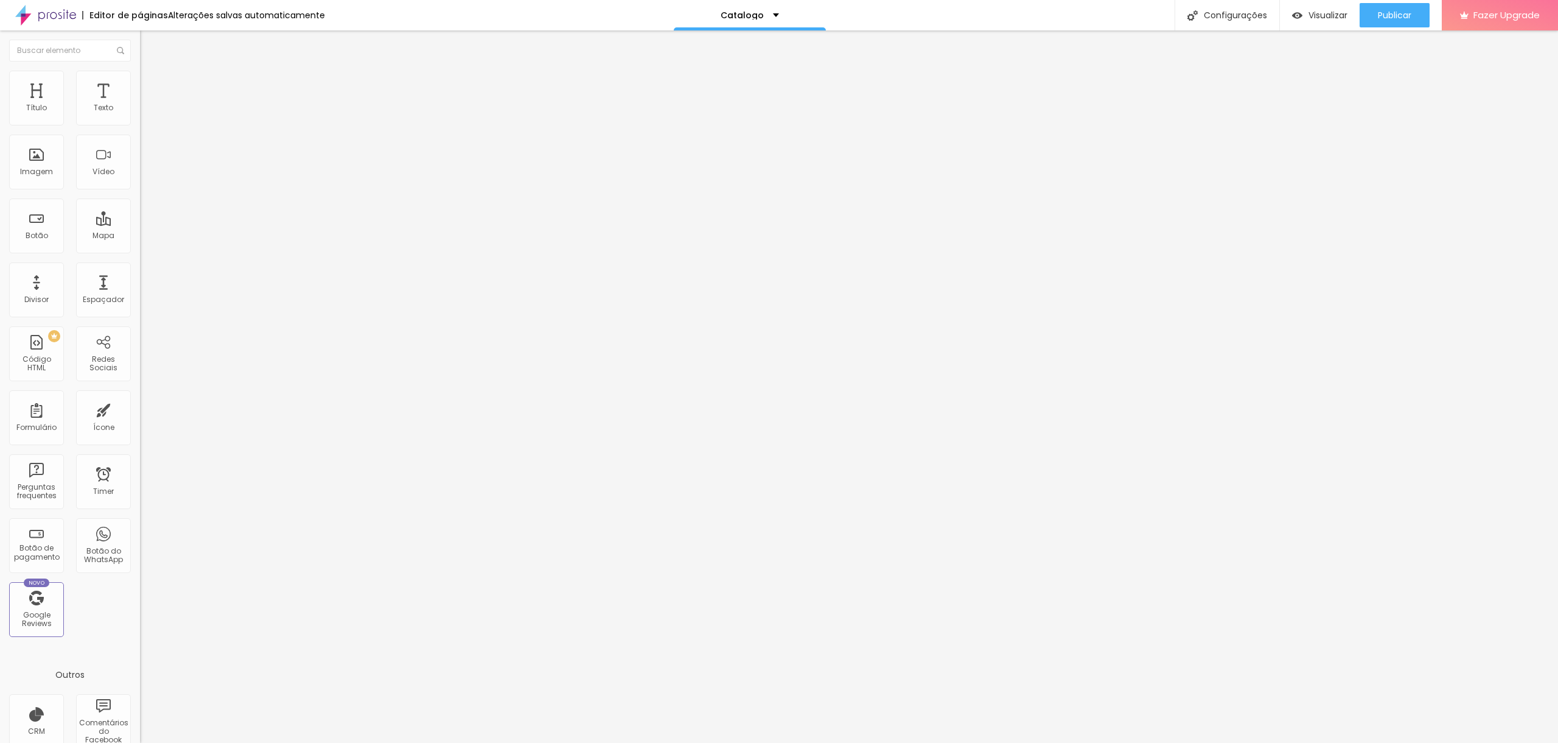
type input "320"
type input "321"
type input "322"
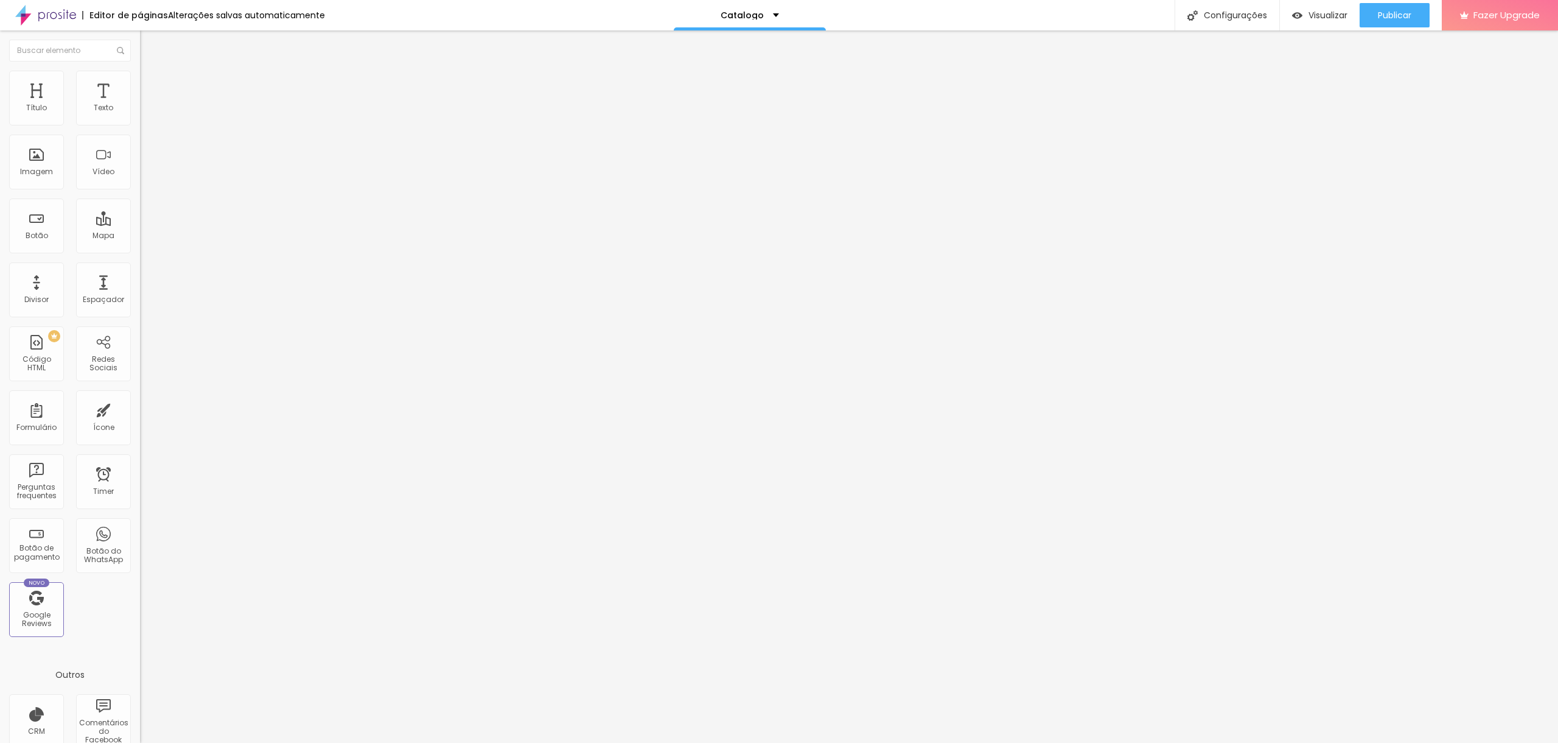
type input "324"
type input "325"
drag, startPoint x: 57, startPoint y: 144, endPoint x: 65, endPoint y: 141, distance: 8.7
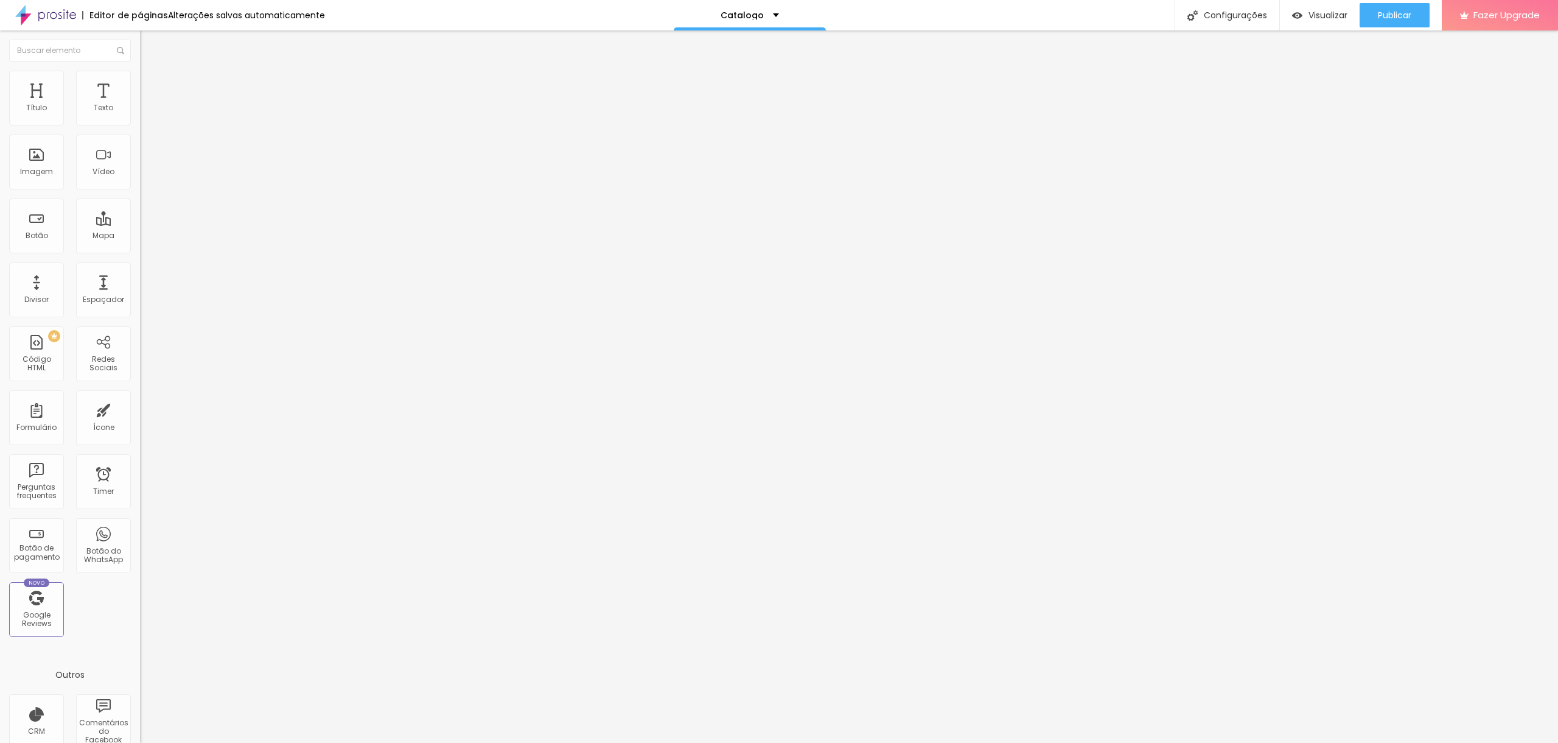
type input "325"
click at [140, 408] on input "range" at bounding box center [179, 413] width 79 height 10
click at [140, 80] on li "Estilo" at bounding box center [210, 77] width 140 height 12
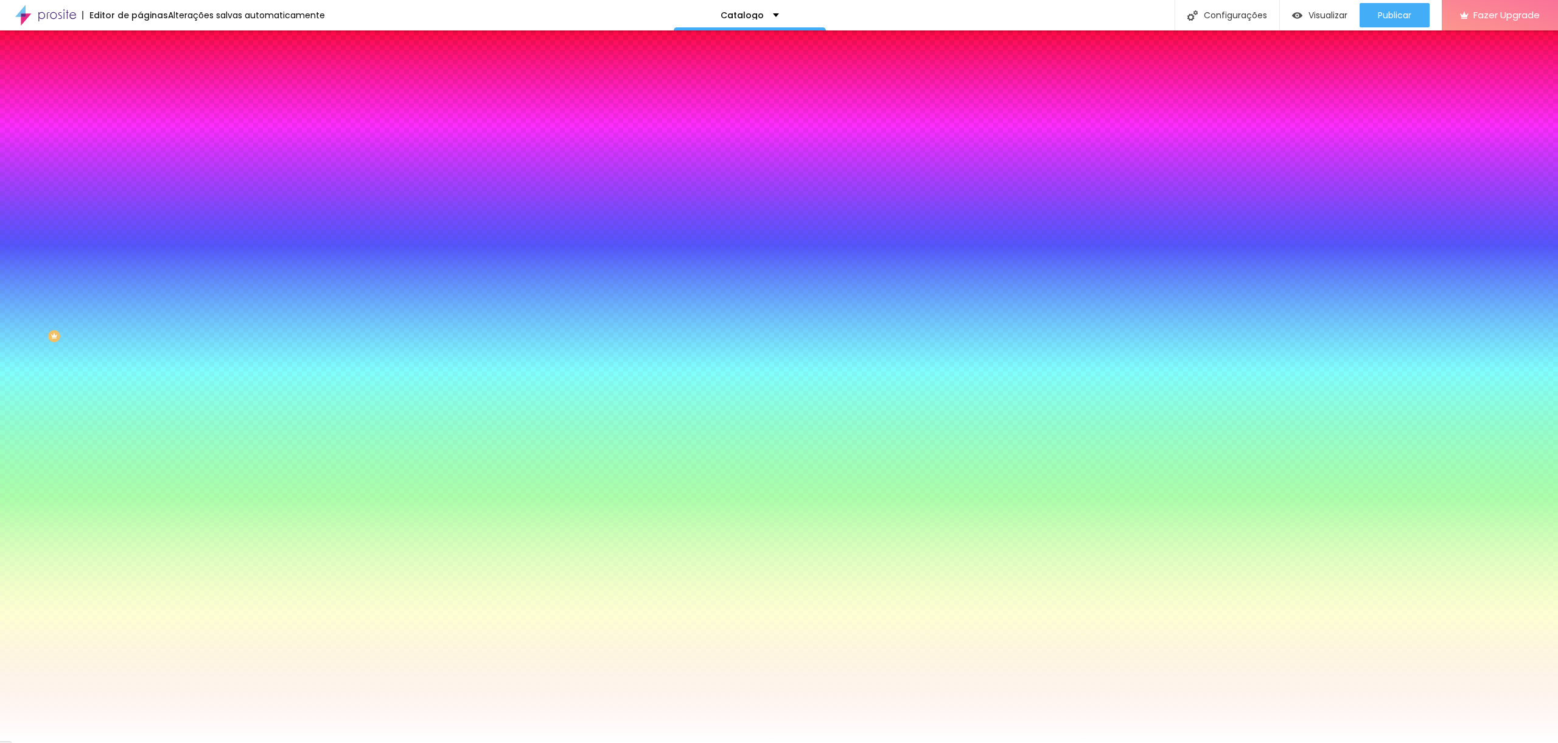
click at [140, 83] on img at bounding box center [145, 88] width 11 height 11
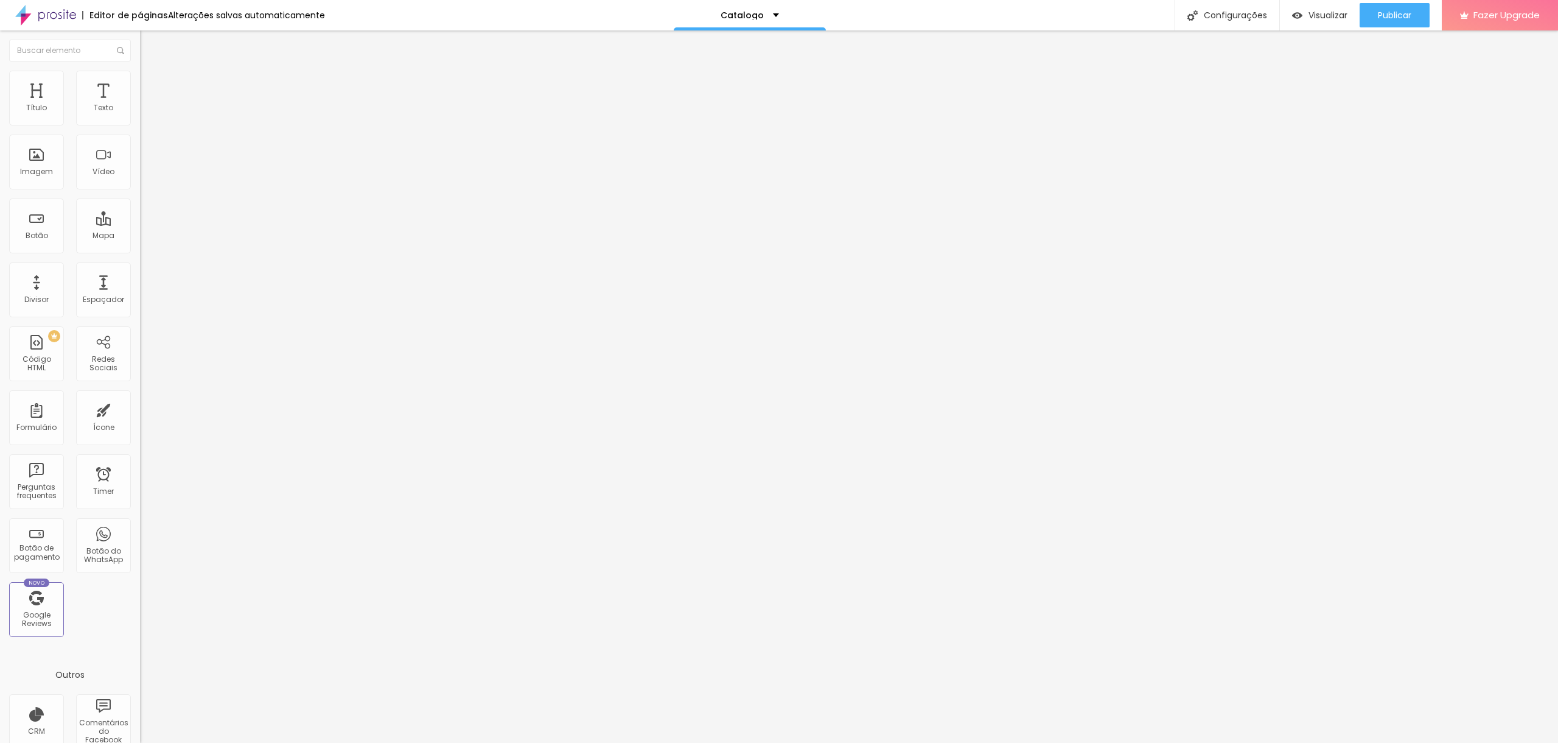
type input "414"
type input "416"
type input "417"
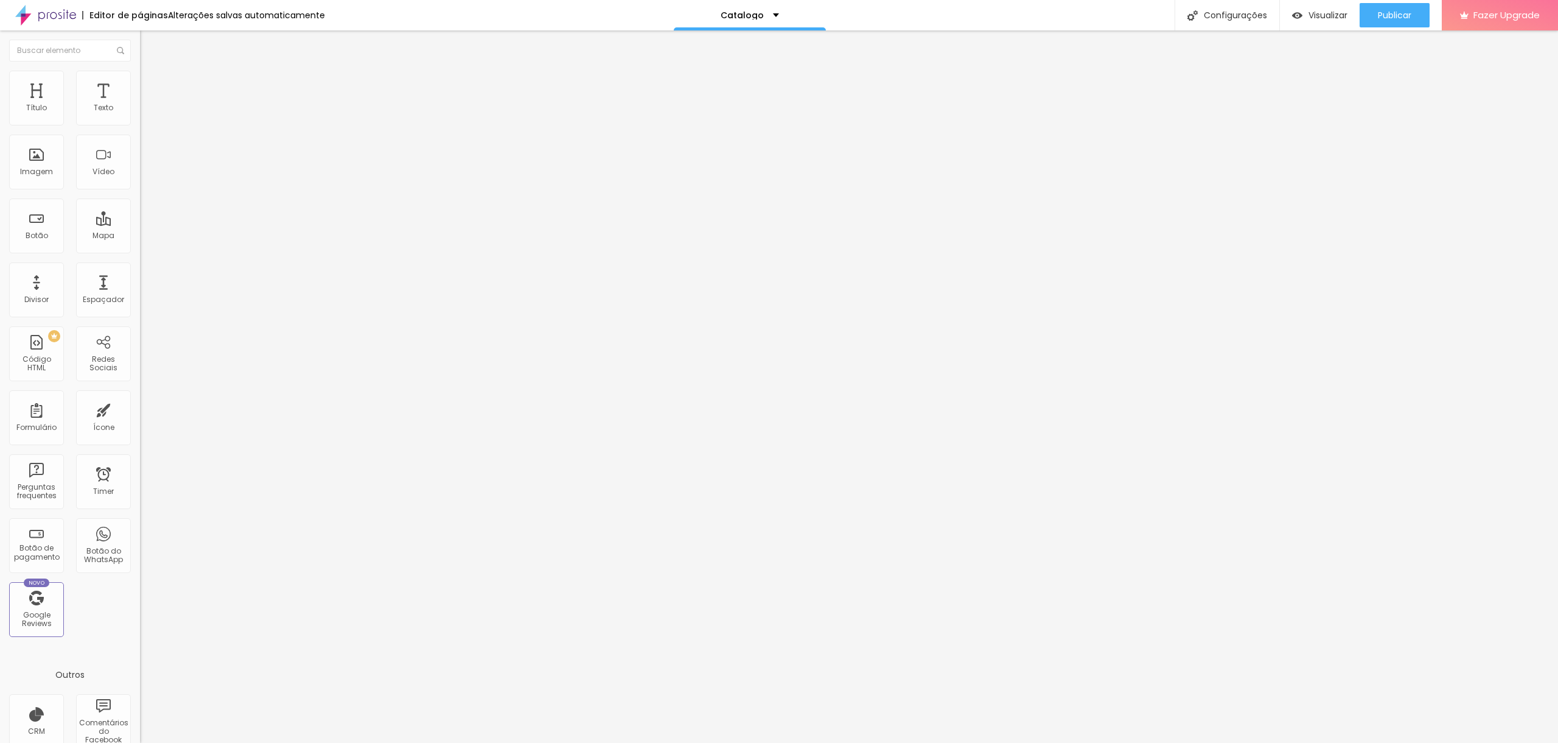
type input "417"
type input "418"
type input "420"
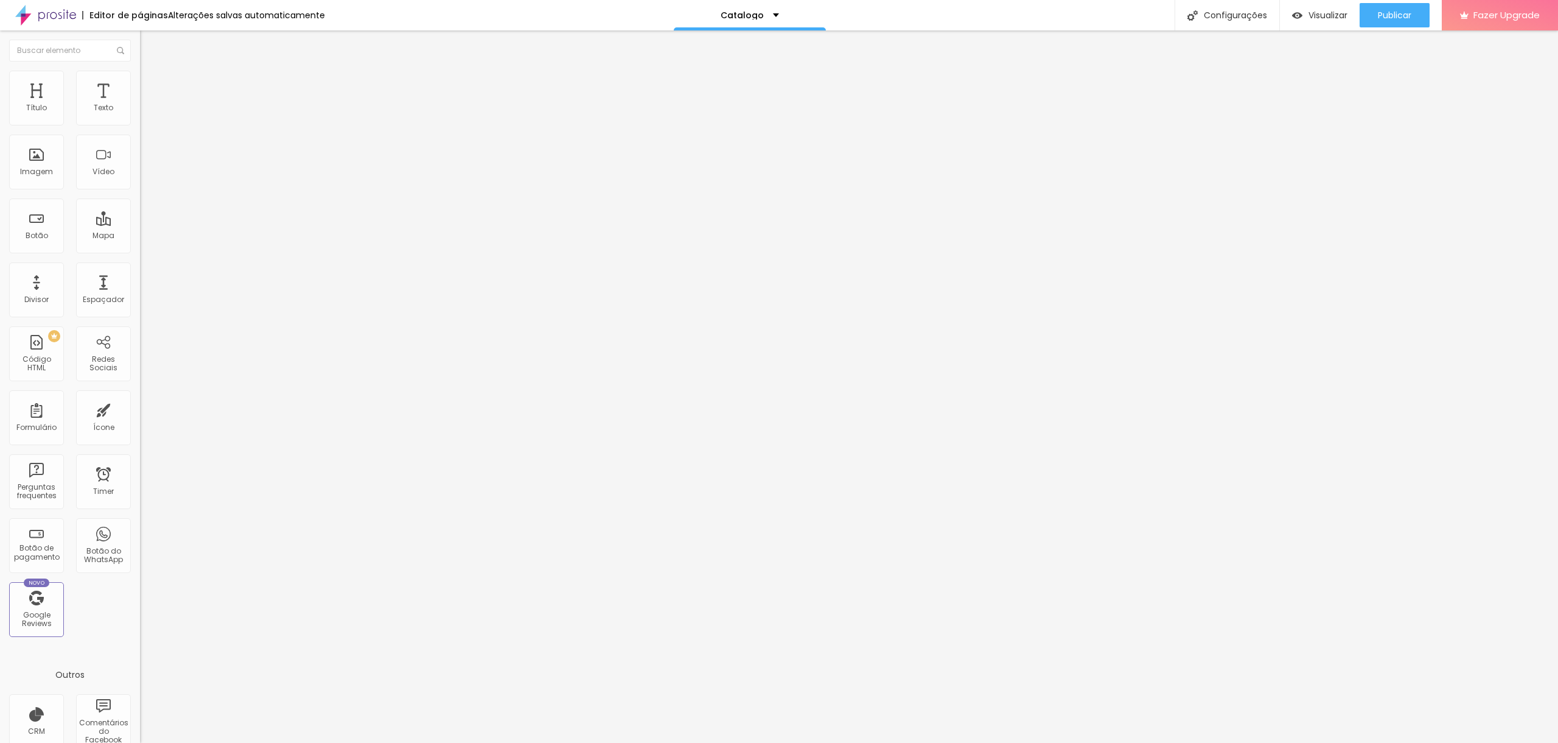
type input "421"
type input "423"
type input "424"
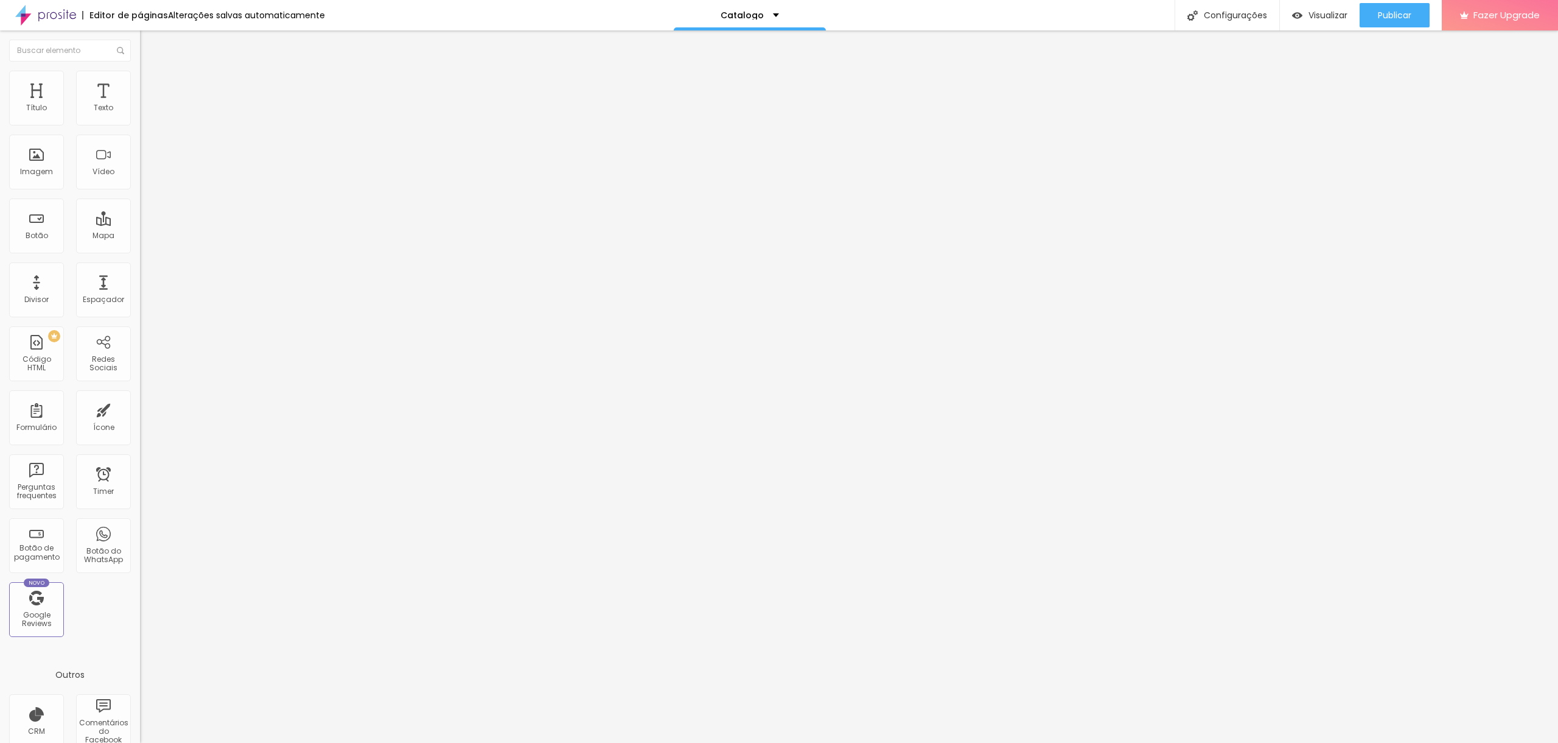
type input "424"
type input "425"
type input "427"
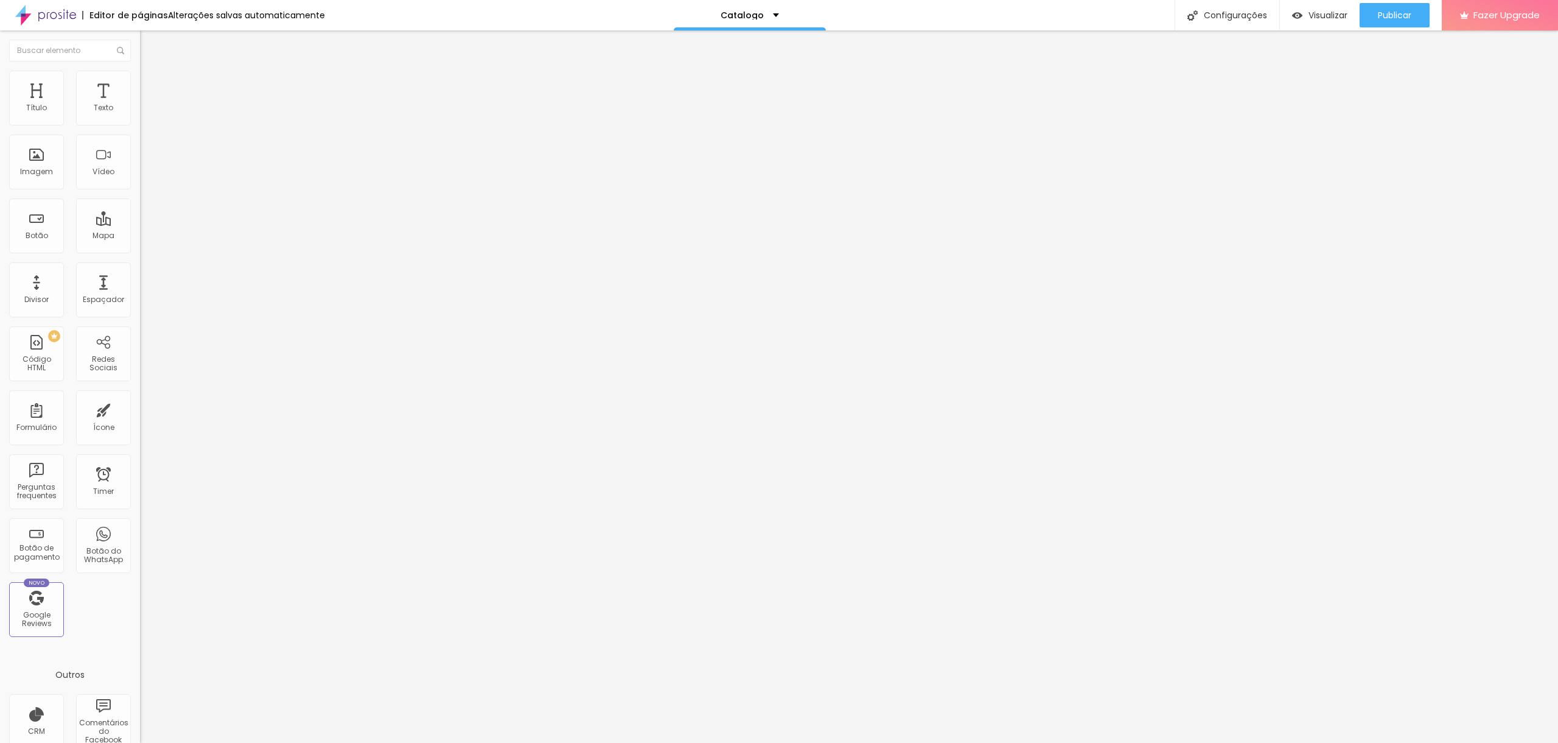
type input "428"
type input "429"
type input "431"
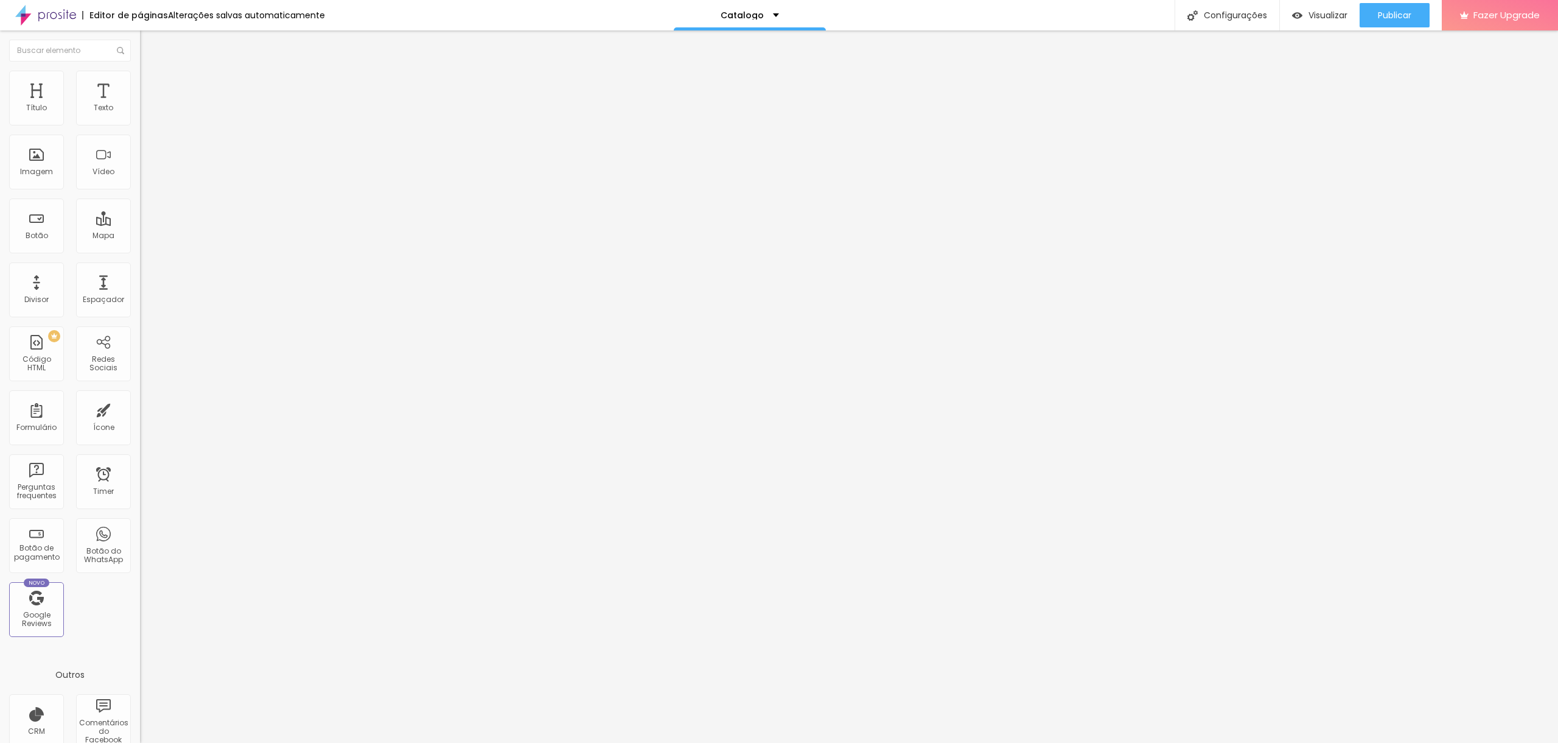
type input "431"
type input "432"
type input "433"
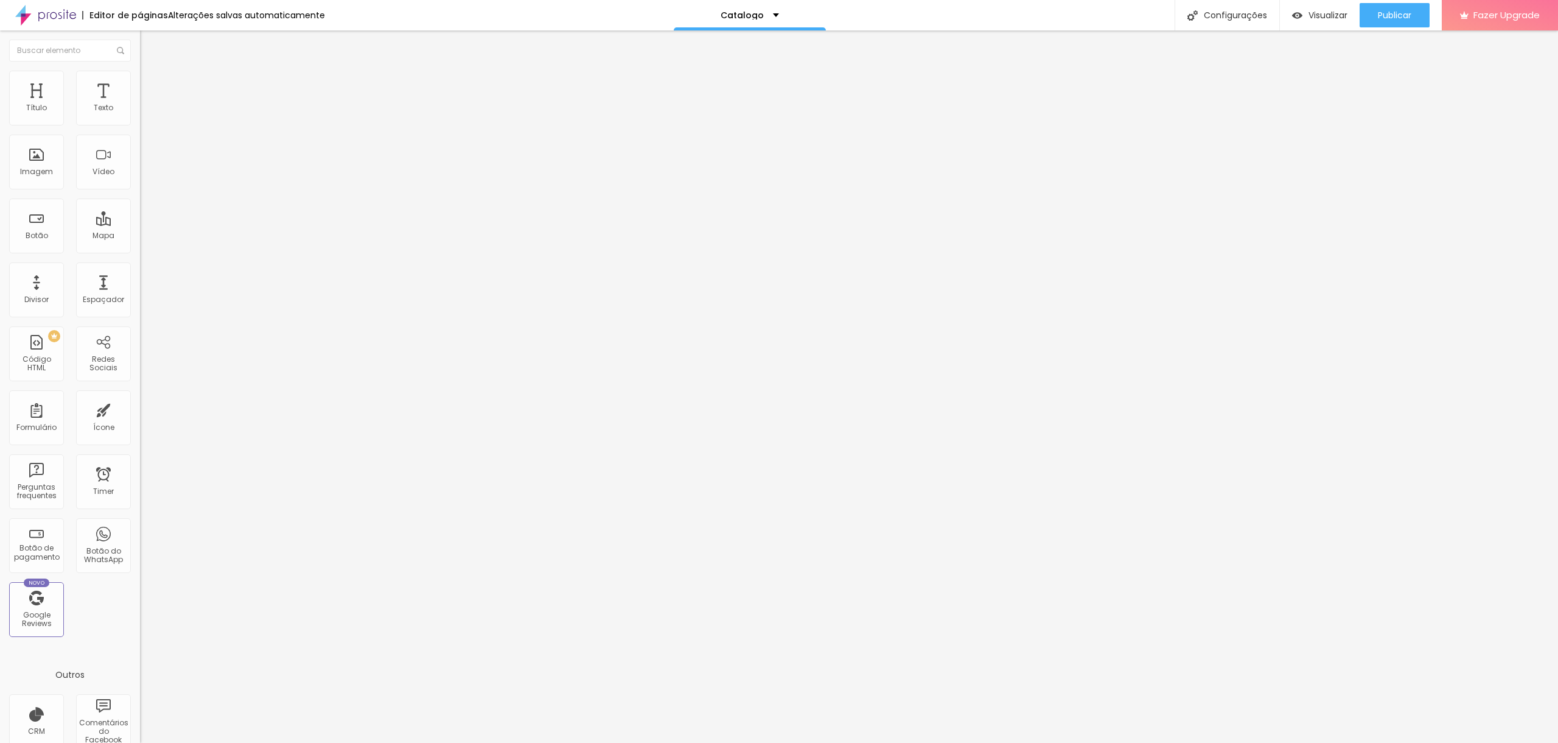
type input "435"
type input "436"
type input "437"
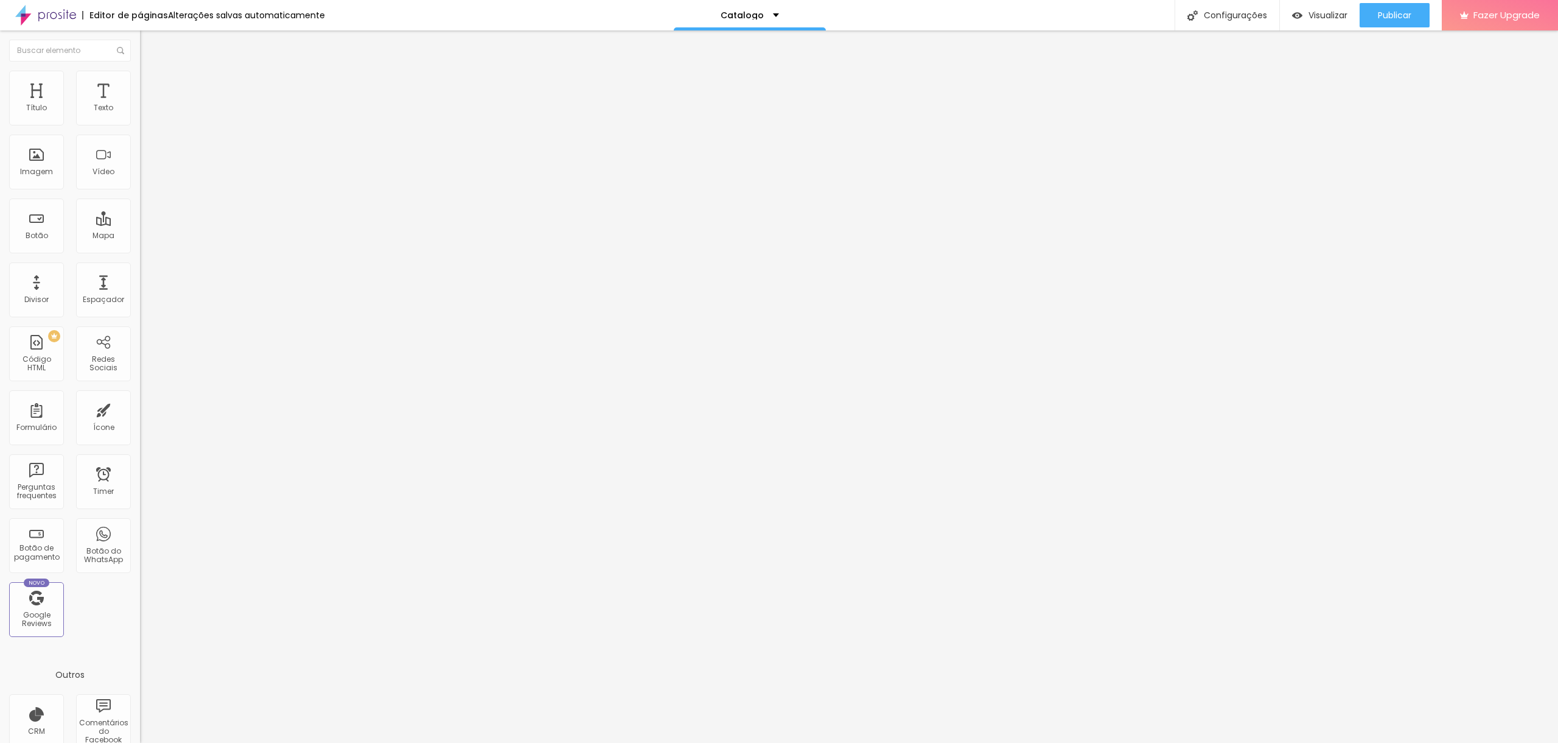
type input "437"
type input "439"
type input "440"
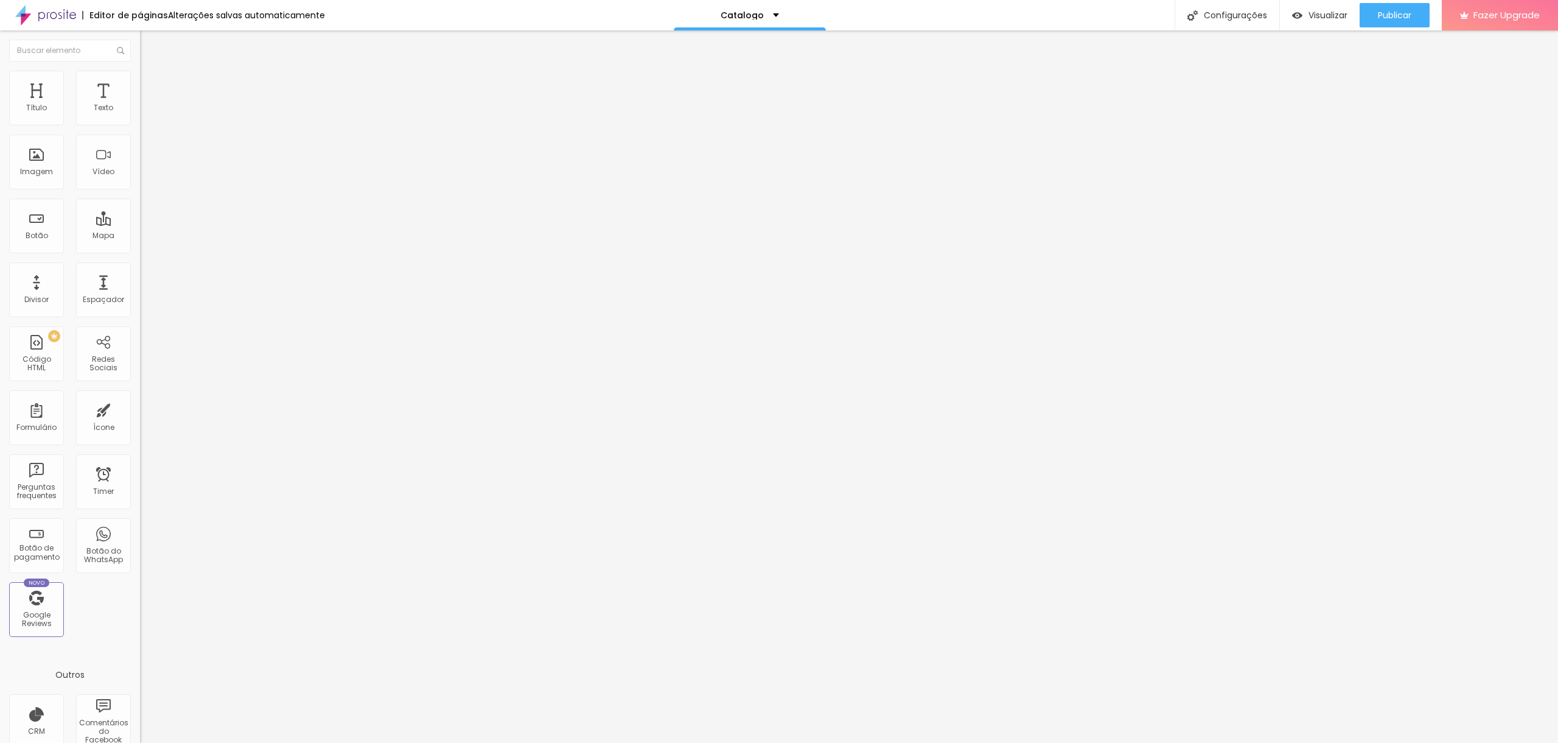
type input "441"
type input "444"
type input "445"
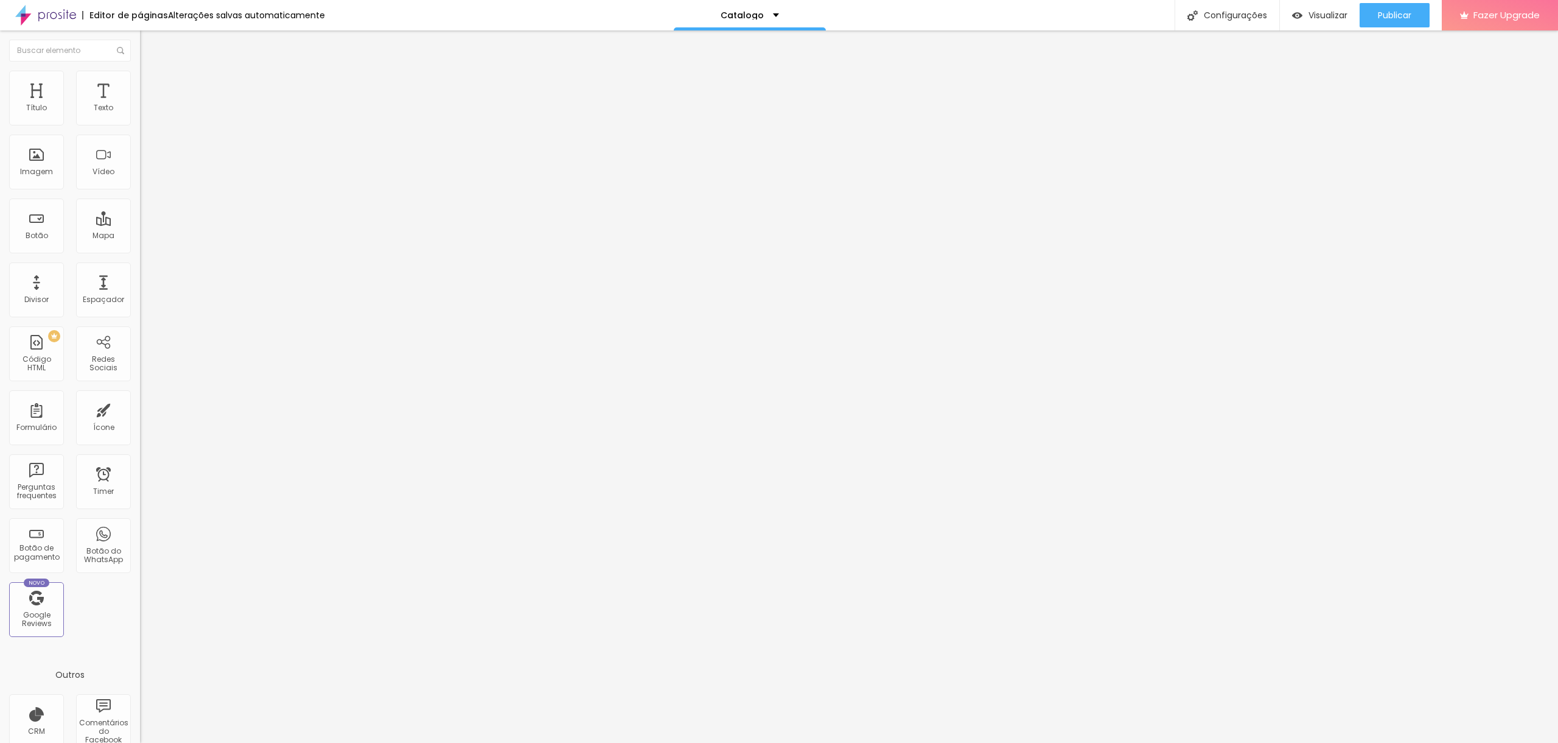
type input "445"
type input "448"
type input "449"
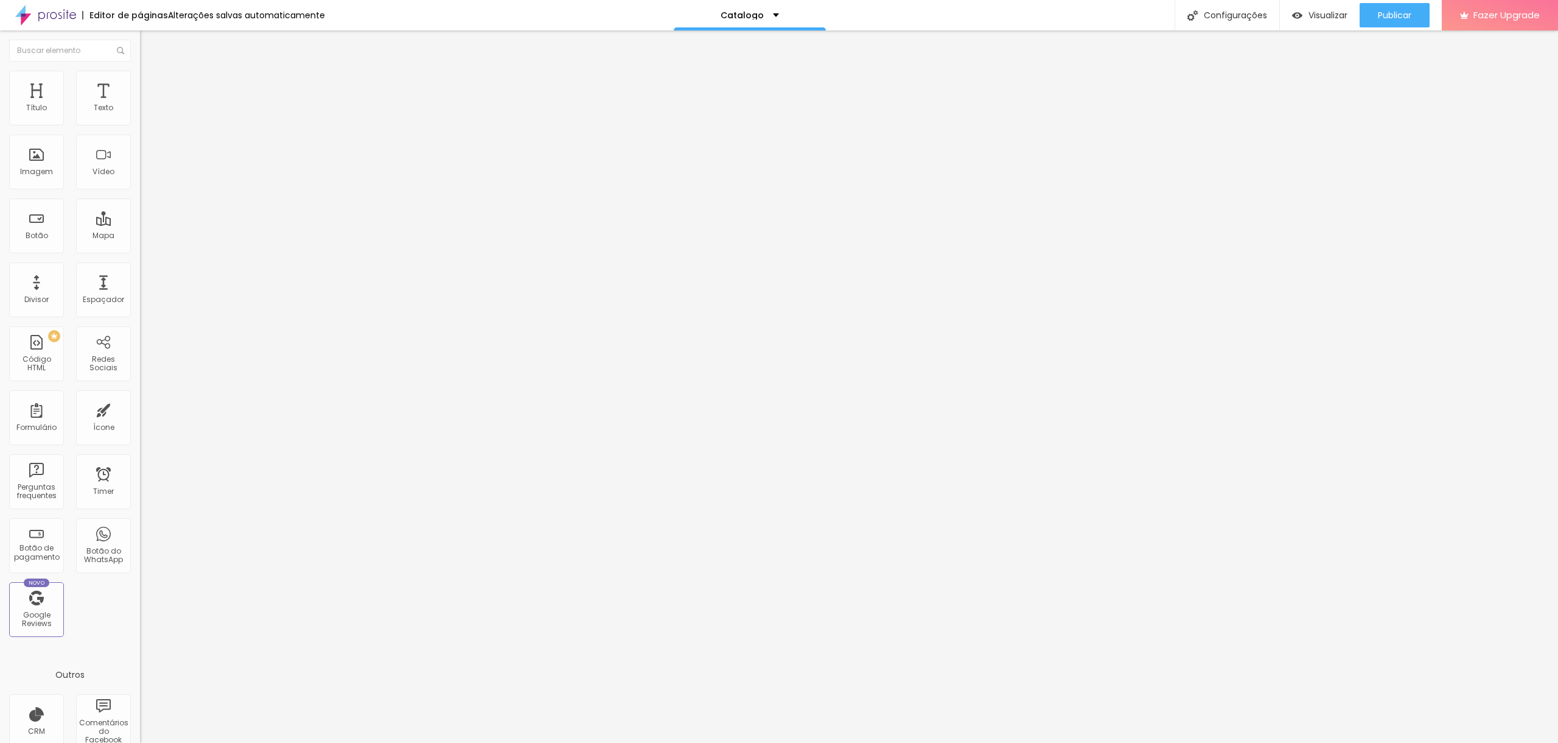
type input "451"
type input "452"
type input "455"
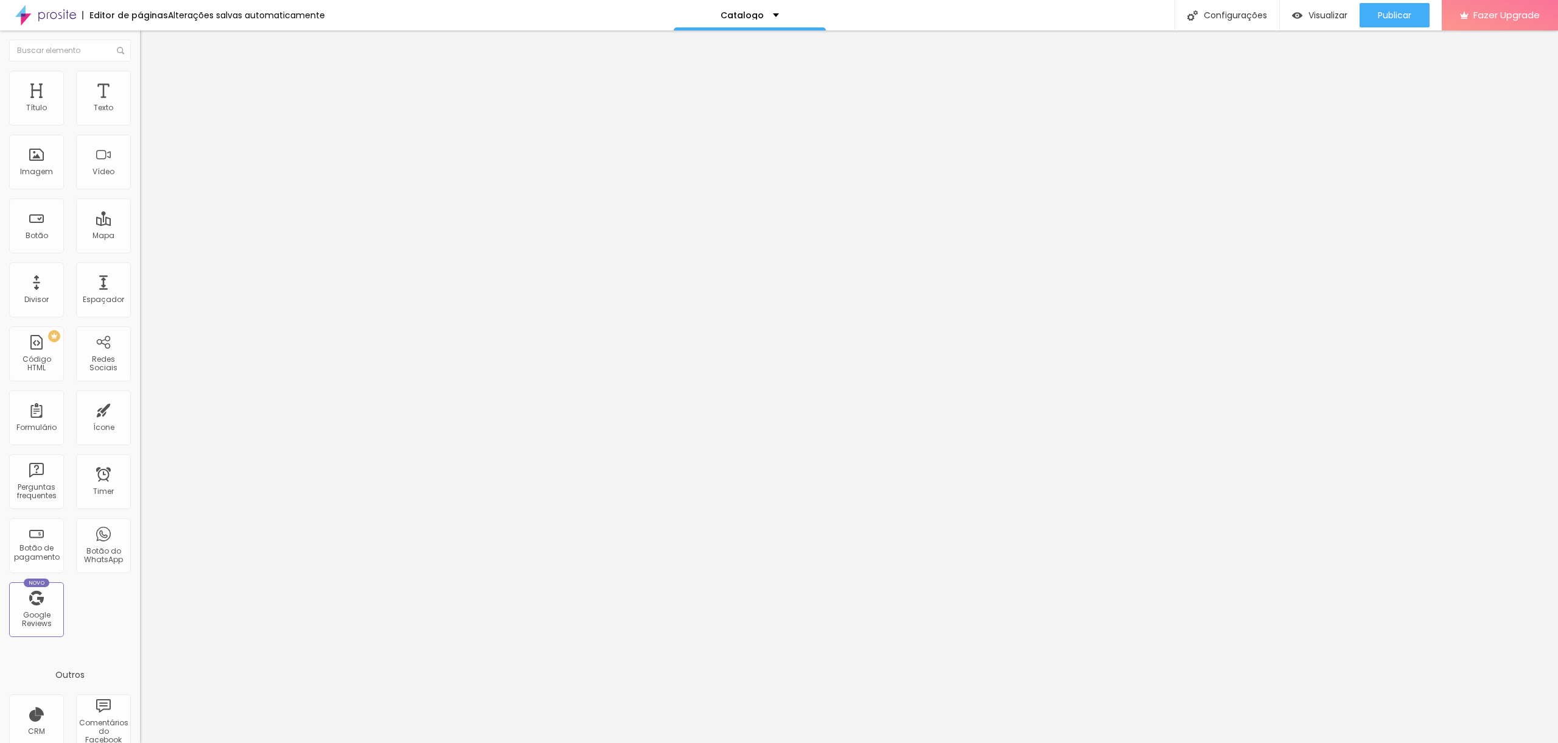
type input "455"
type input "456"
type input "457"
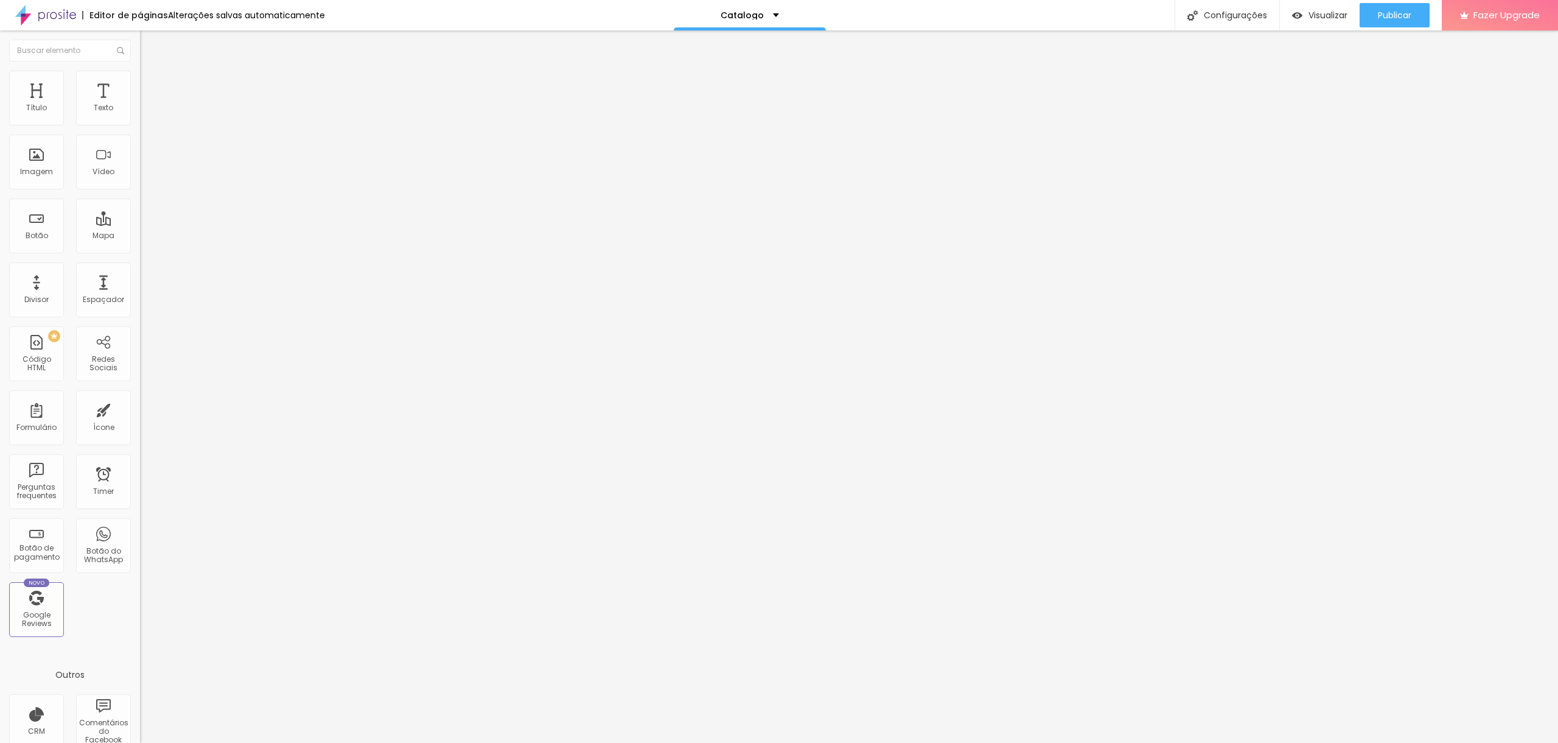
type input "459"
type input "460"
type input "461"
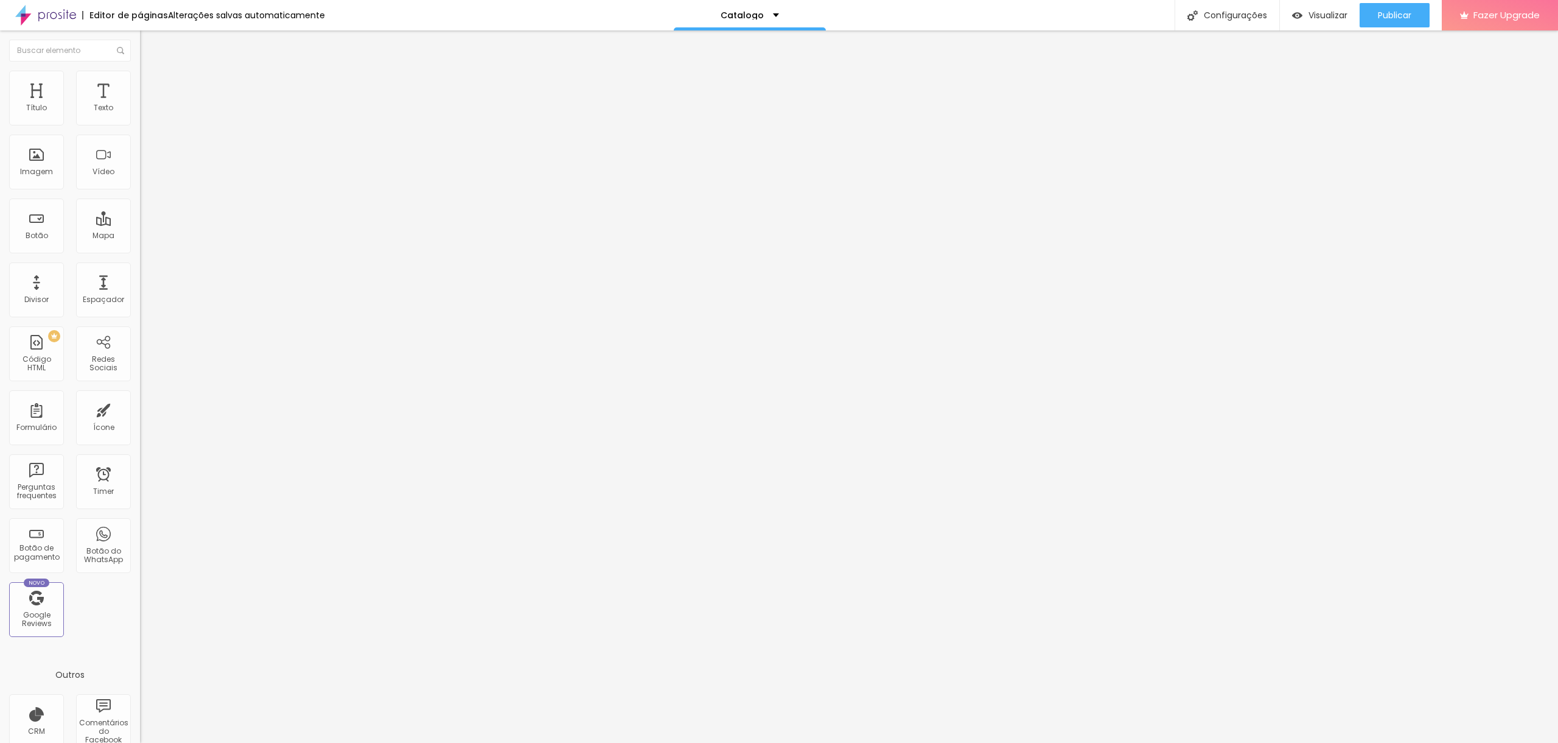
type input "461"
type input "463"
type input "464"
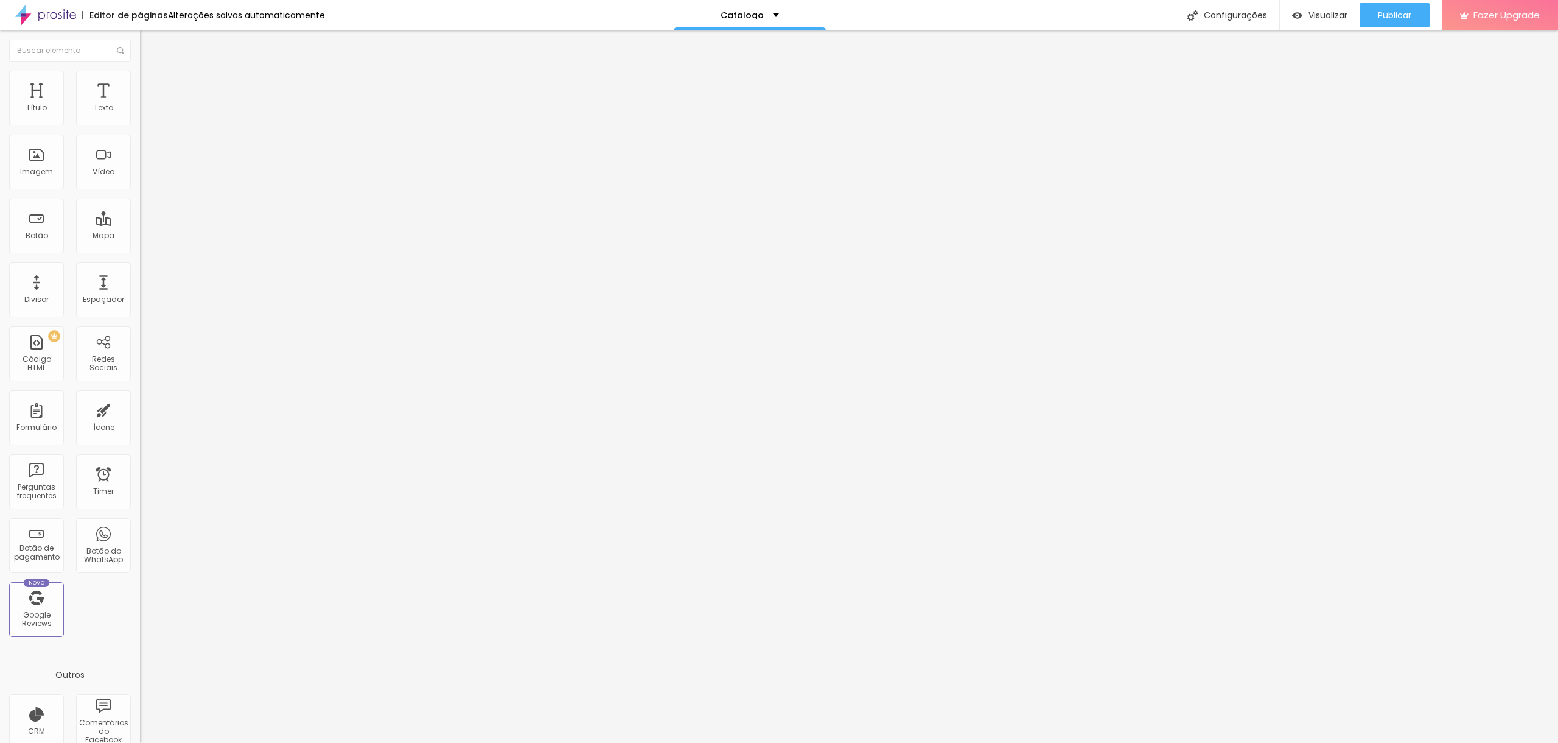
type input "465"
type input "467"
type input "468"
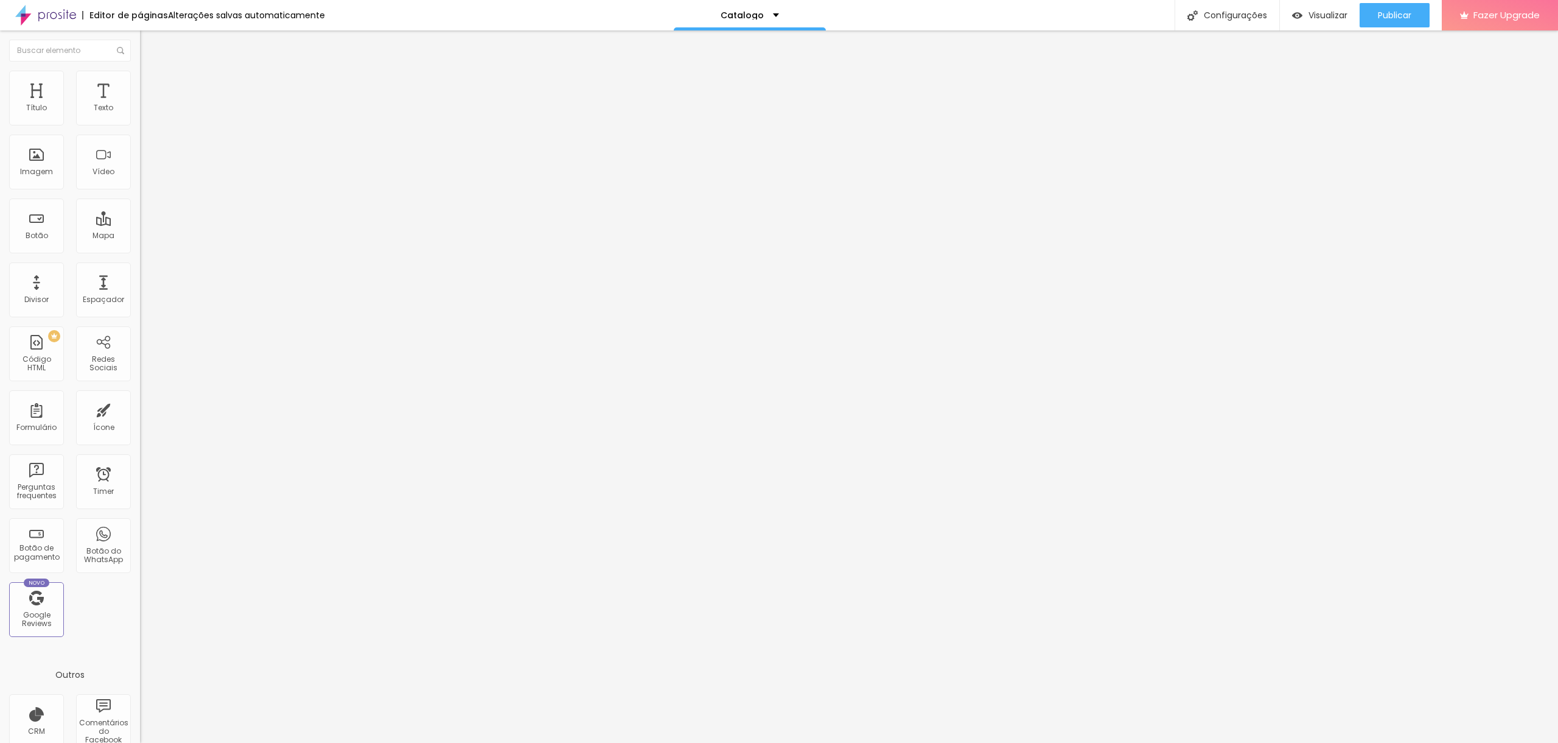
type input "468"
type input "469"
type input "471"
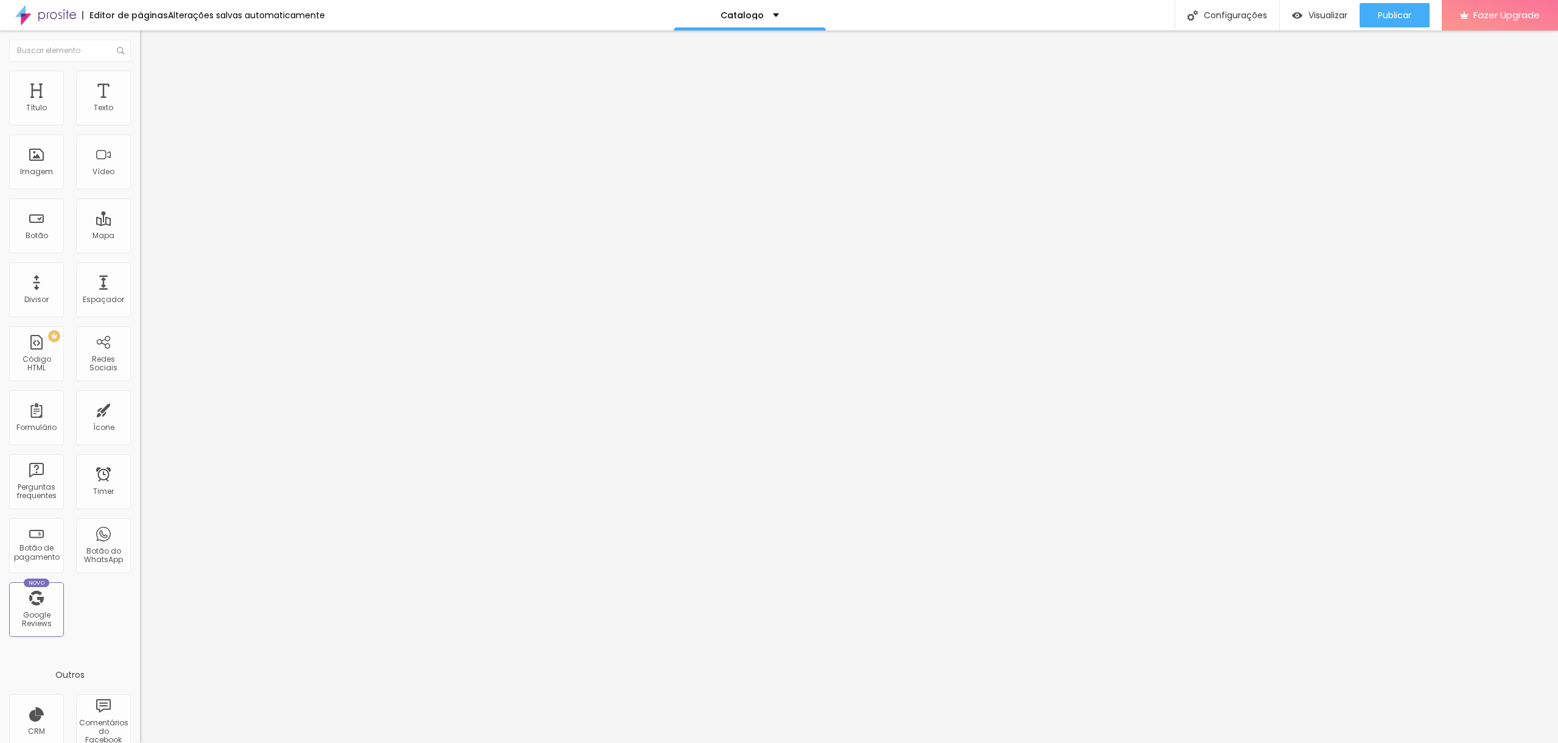
type input "472"
type input "473"
type input "475"
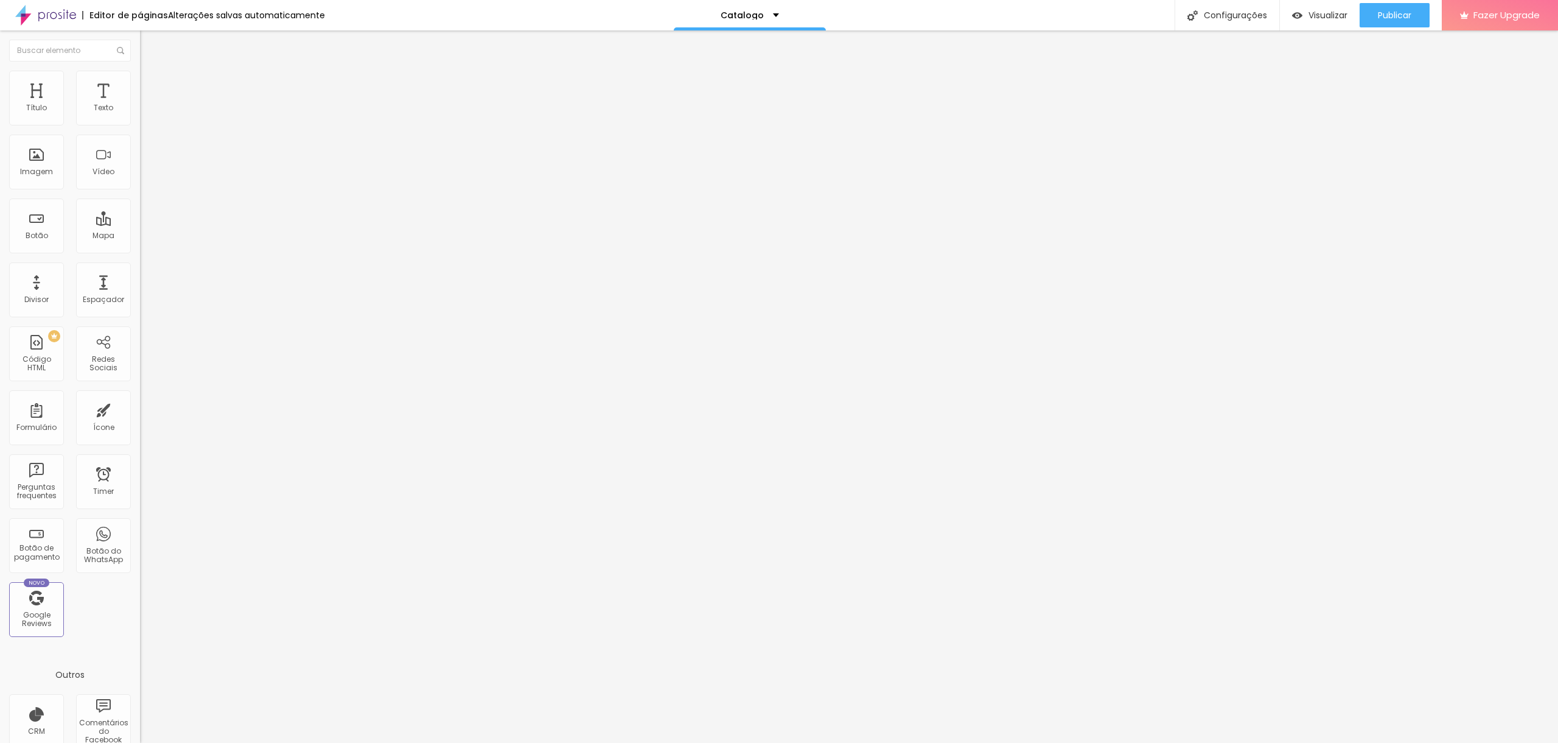
type input "475"
type input "476"
type input "477"
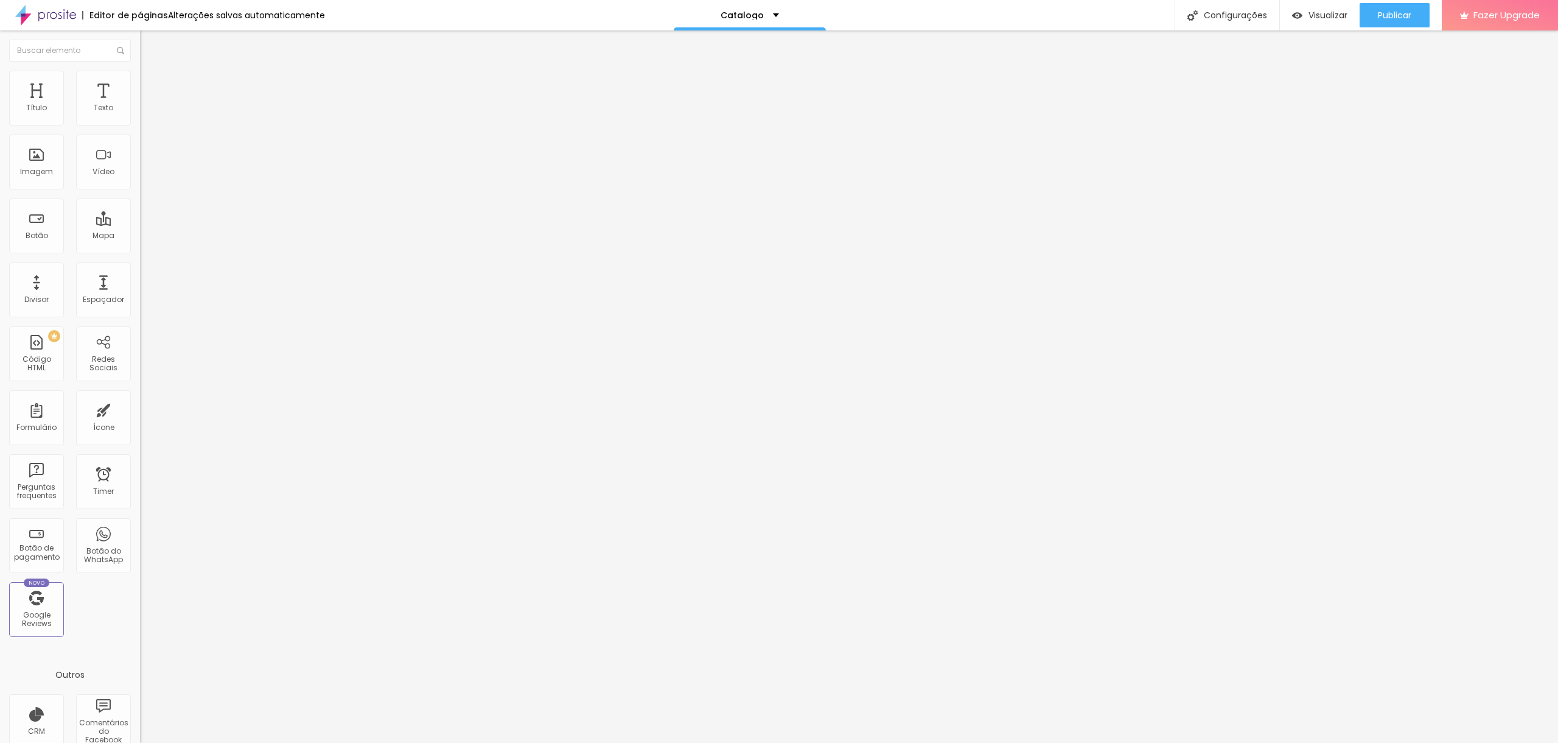
type input "481"
type input "485"
type input "487"
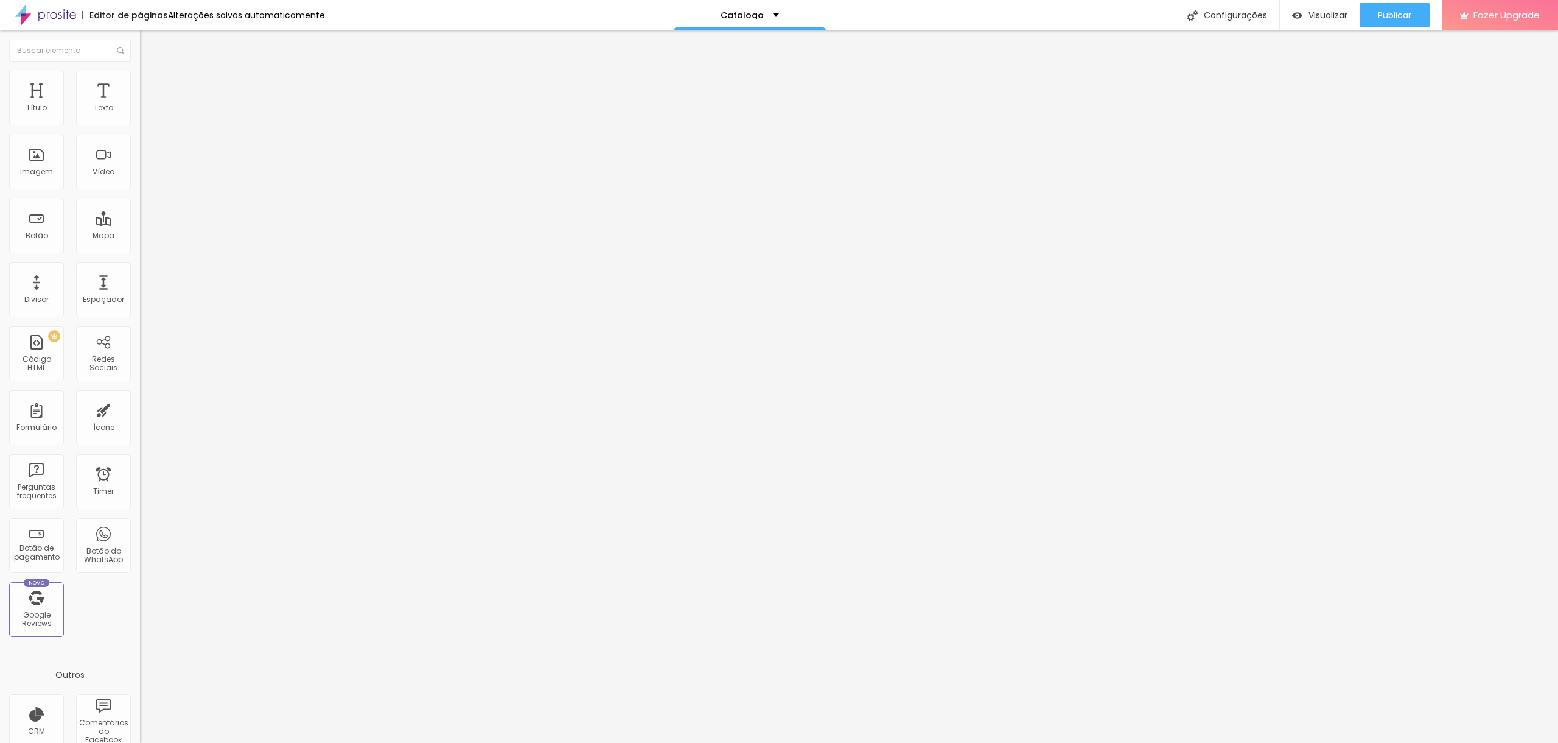
type input "487"
type input "488"
type input "489"
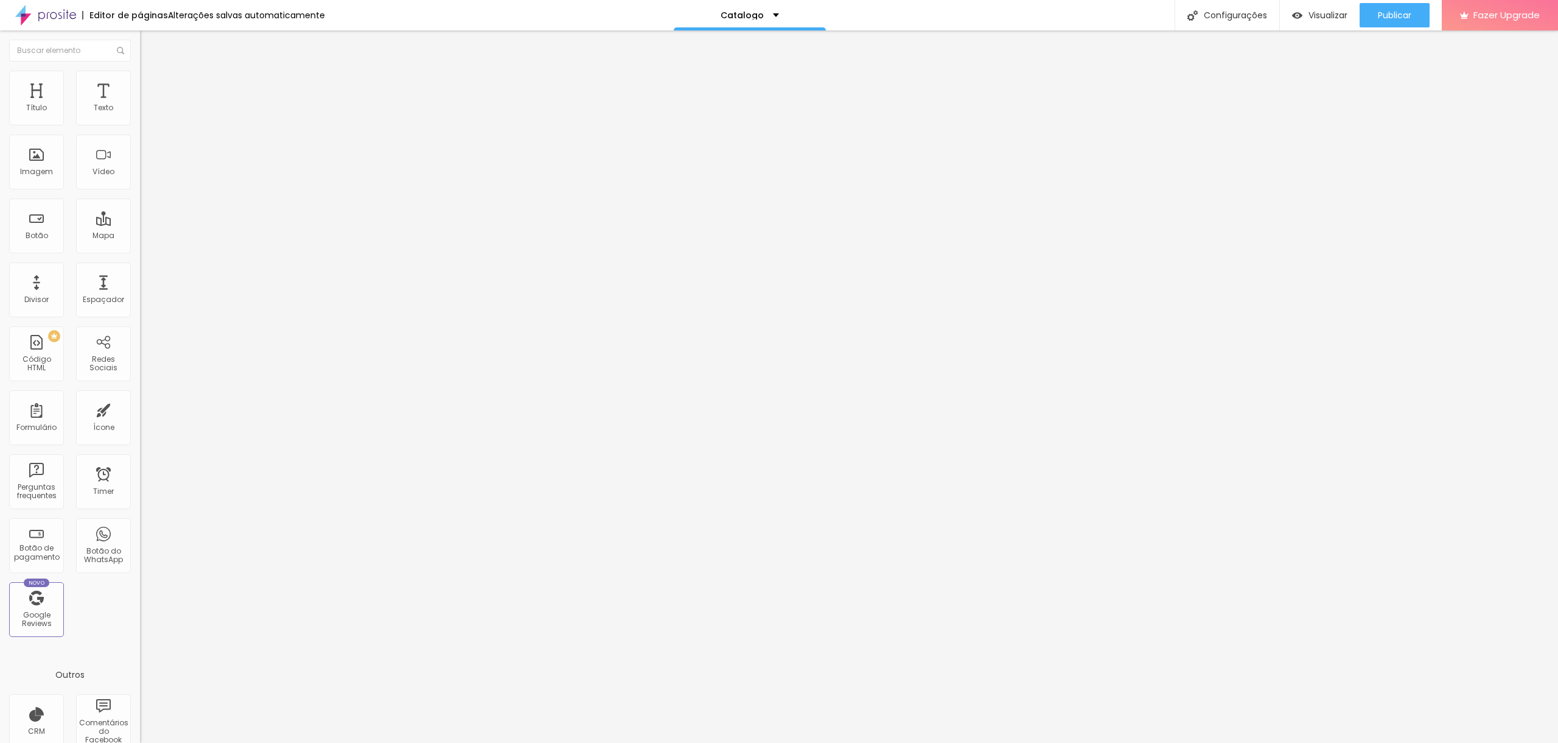
type input "492"
type input "496"
type input "497"
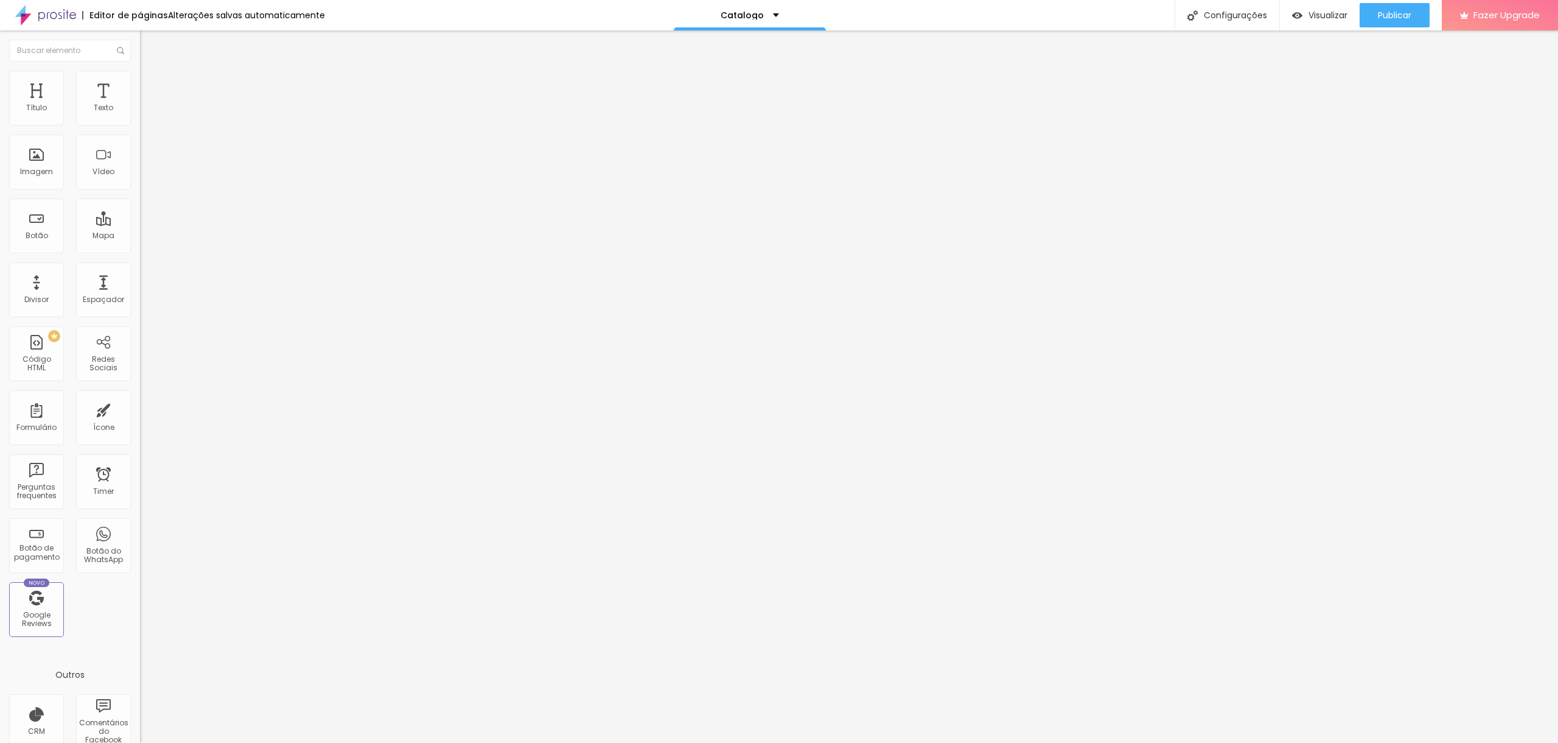
drag, startPoint x: 75, startPoint y: 140, endPoint x: 86, endPoint y: 136, distance: 12.1
click at [140, 408] on input "range" at bounding box center [179, 413] width 79 height 10
click at [151, 87] on span "Avançado" at bounding box center [171, 91] width 40 height 10
drag, startPoint x: 75, startPoint y: 141, endPoint x: 96, endPoint y: 141, distance: 20.7
click at [140, 408] on input "range" at bounding box center [179, 413] width 79 height 10
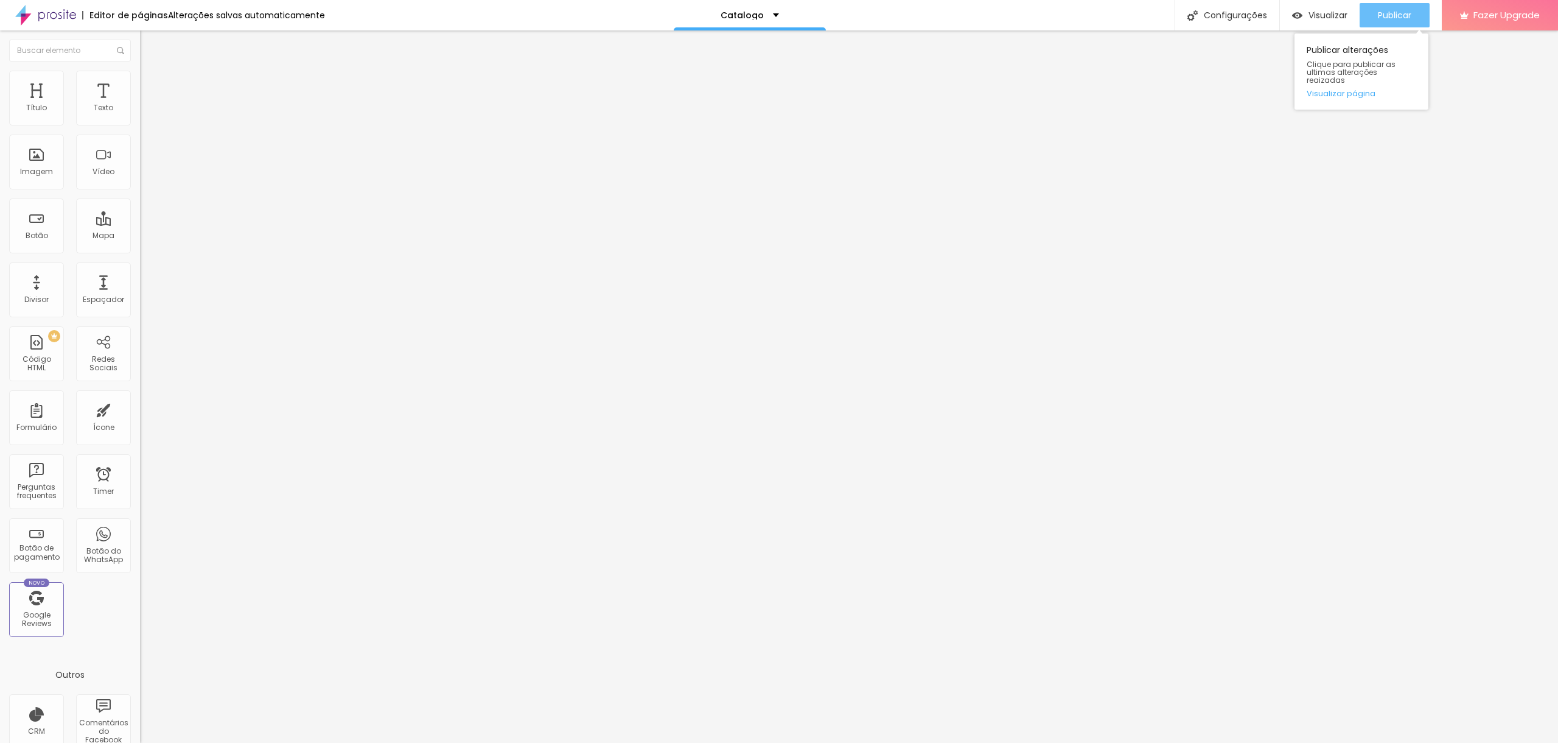
click at [1388, 20] on span "Publicar" at bounding box center [1394, 15] width 33 height 10
click at [1307, 8] on div "Visualizar" at bounding box center [1308, 15] width 55 height 24
click at [140, 71] on img at bounding box center [145, 76] width 11 height 11
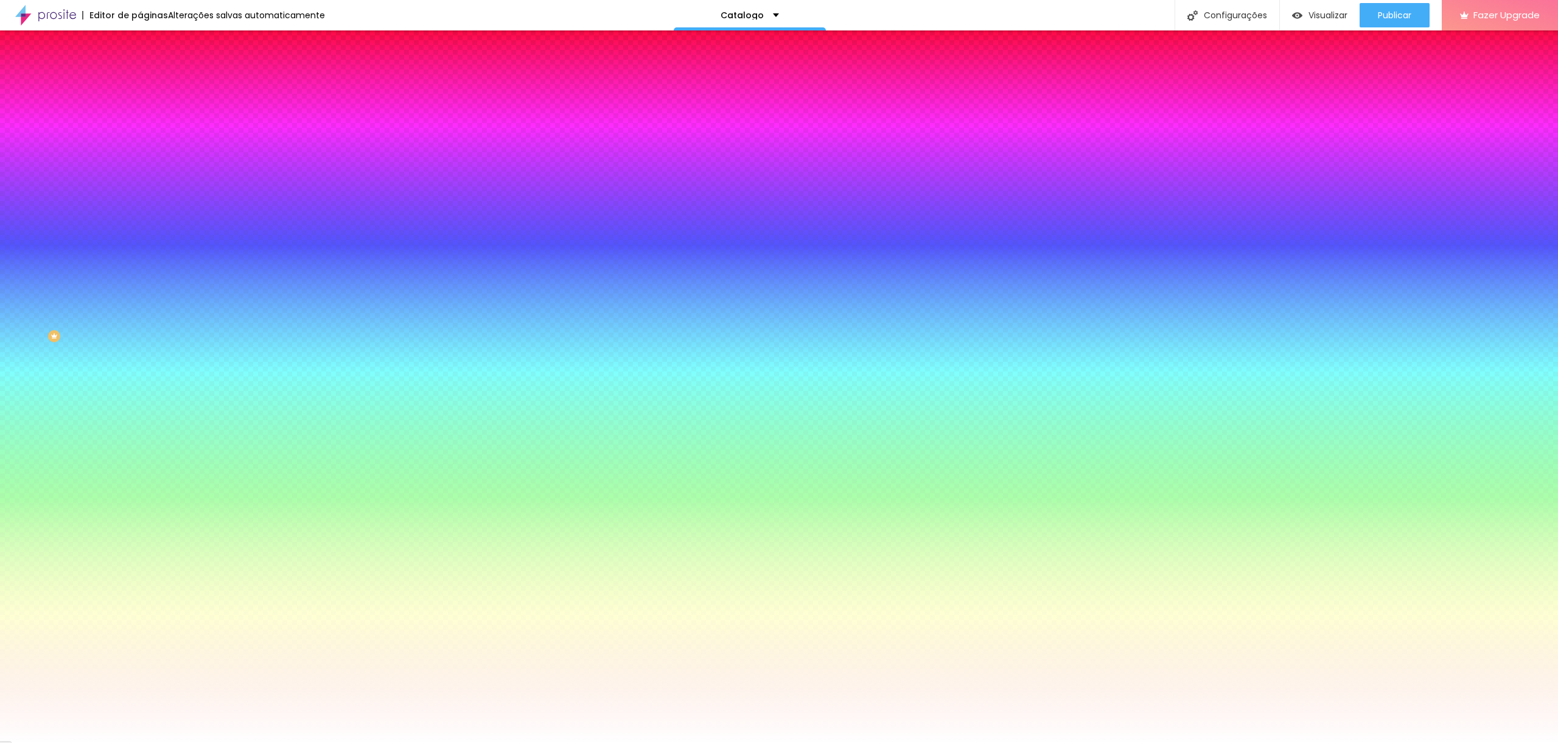
click at [140, 112] on span "Trocar imagem" at bounding box center [173, 107] width 66 height 10
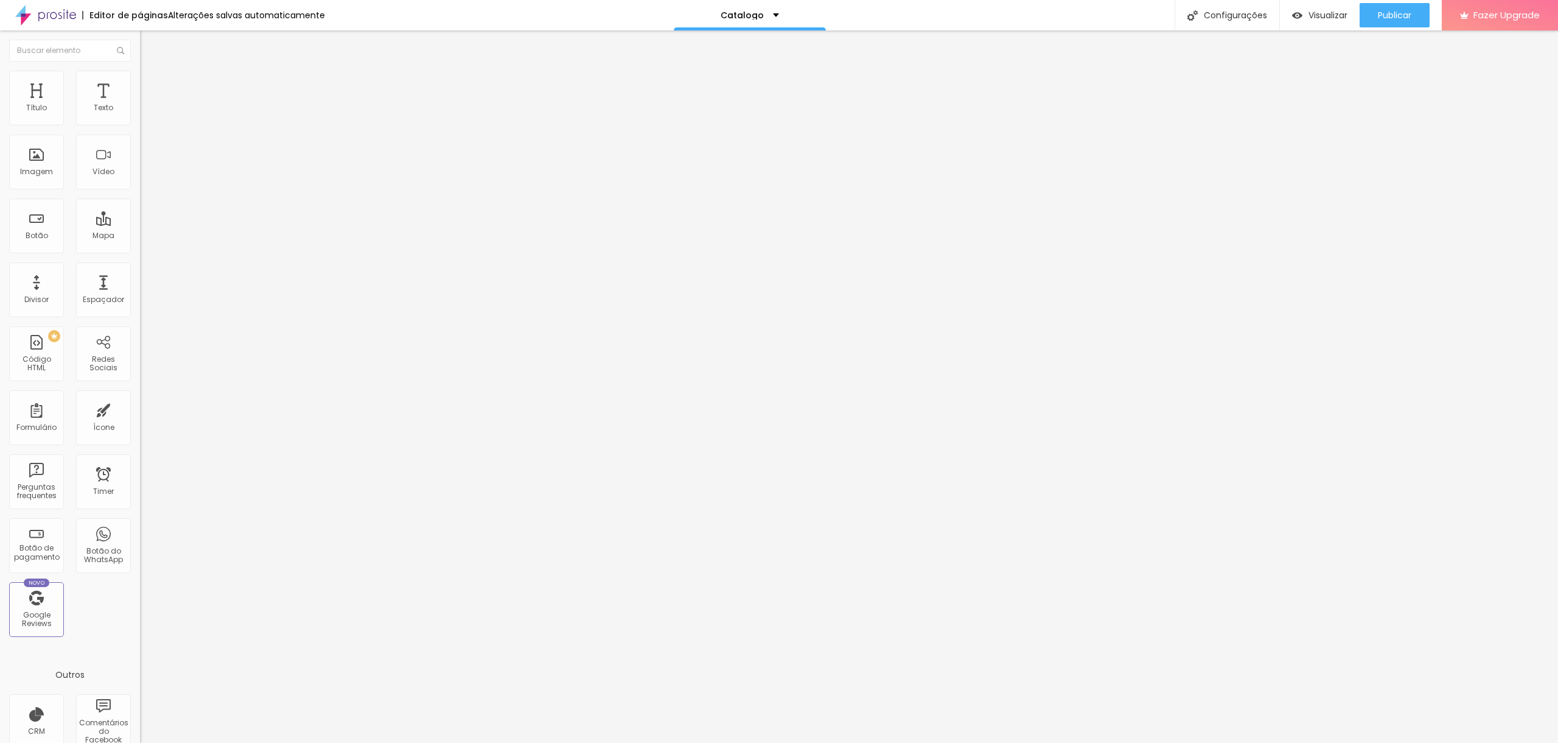
click at [140, 76] on img at bounding box center [145, 76] width 11 height 11
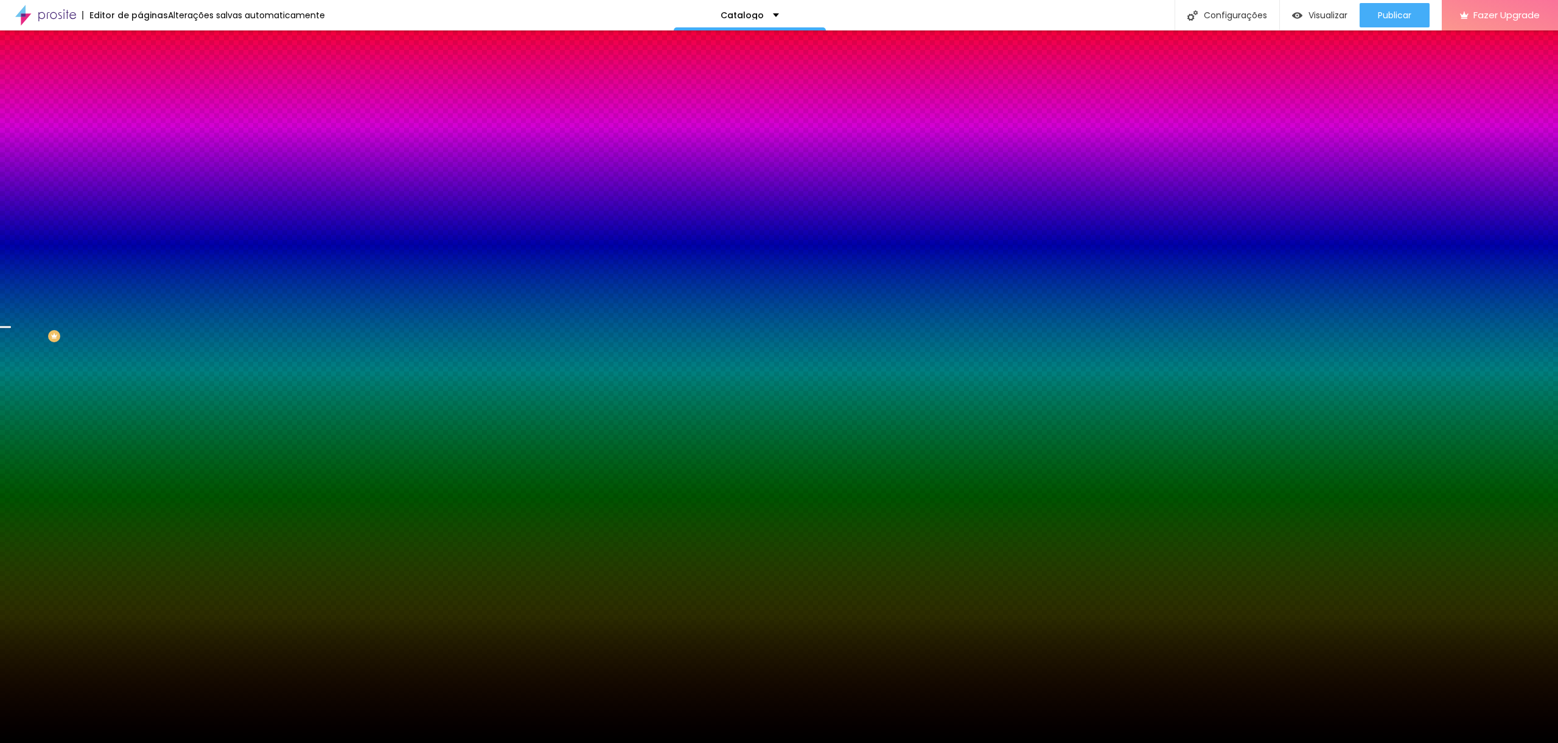
click at [140, 112] on span "Trocar imagem" at bounding box center [173, 107] width 66 height 10
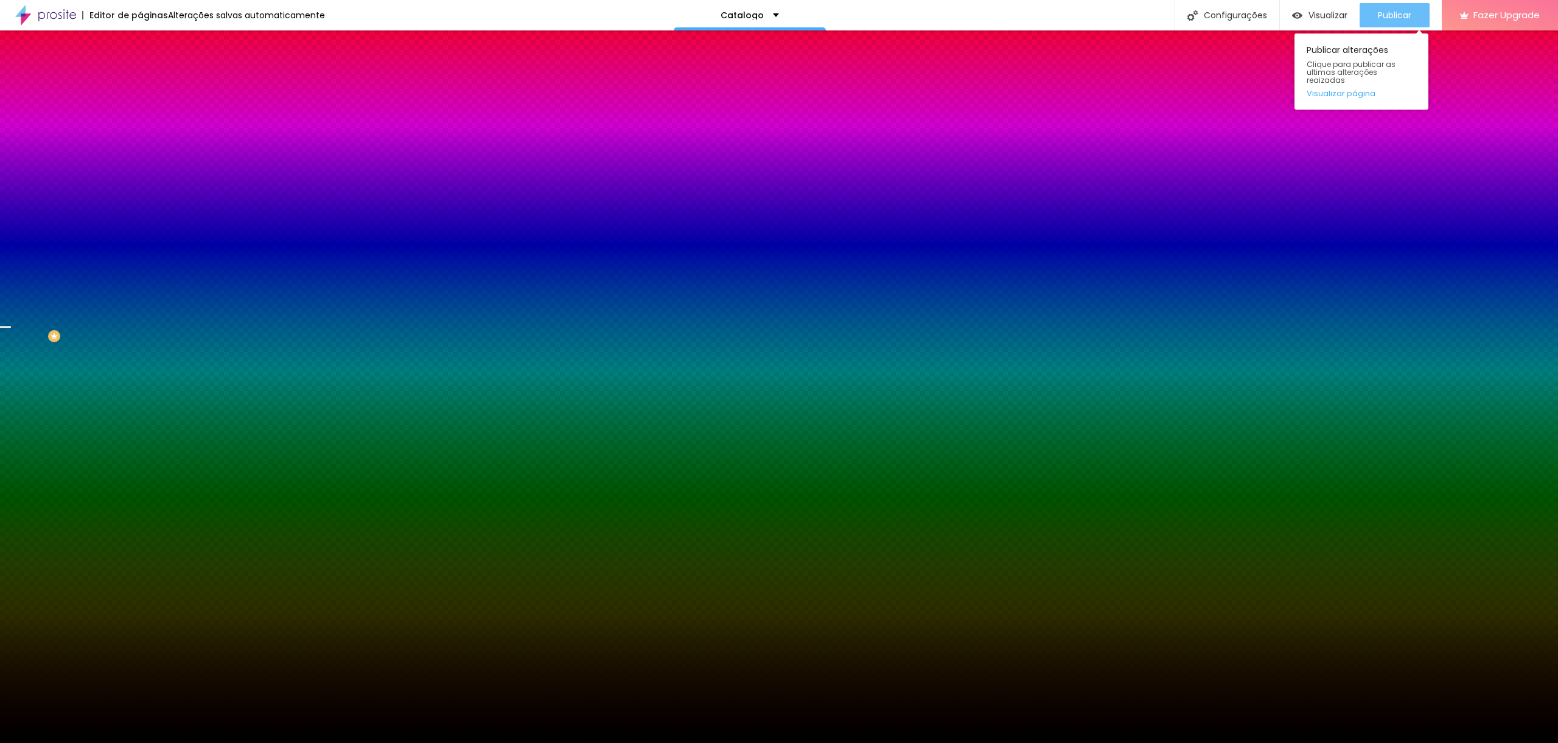
click at [1385, 15] on span "Publicar" at bounding box center [1394, 15] width 33 height 10
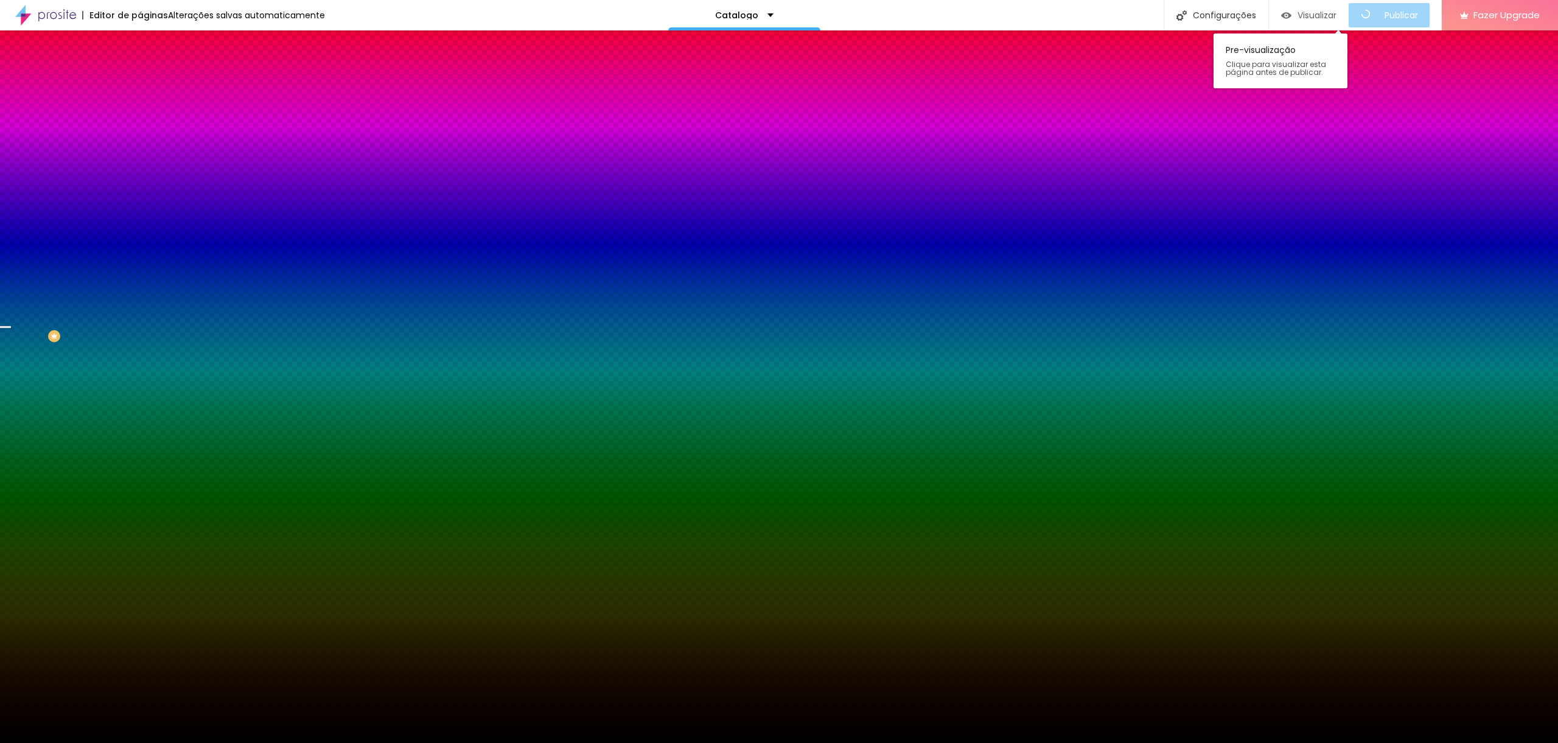
click at [1322, 21] on div "Visualizar" at bounding box center [1308, 15] width 55 height 24
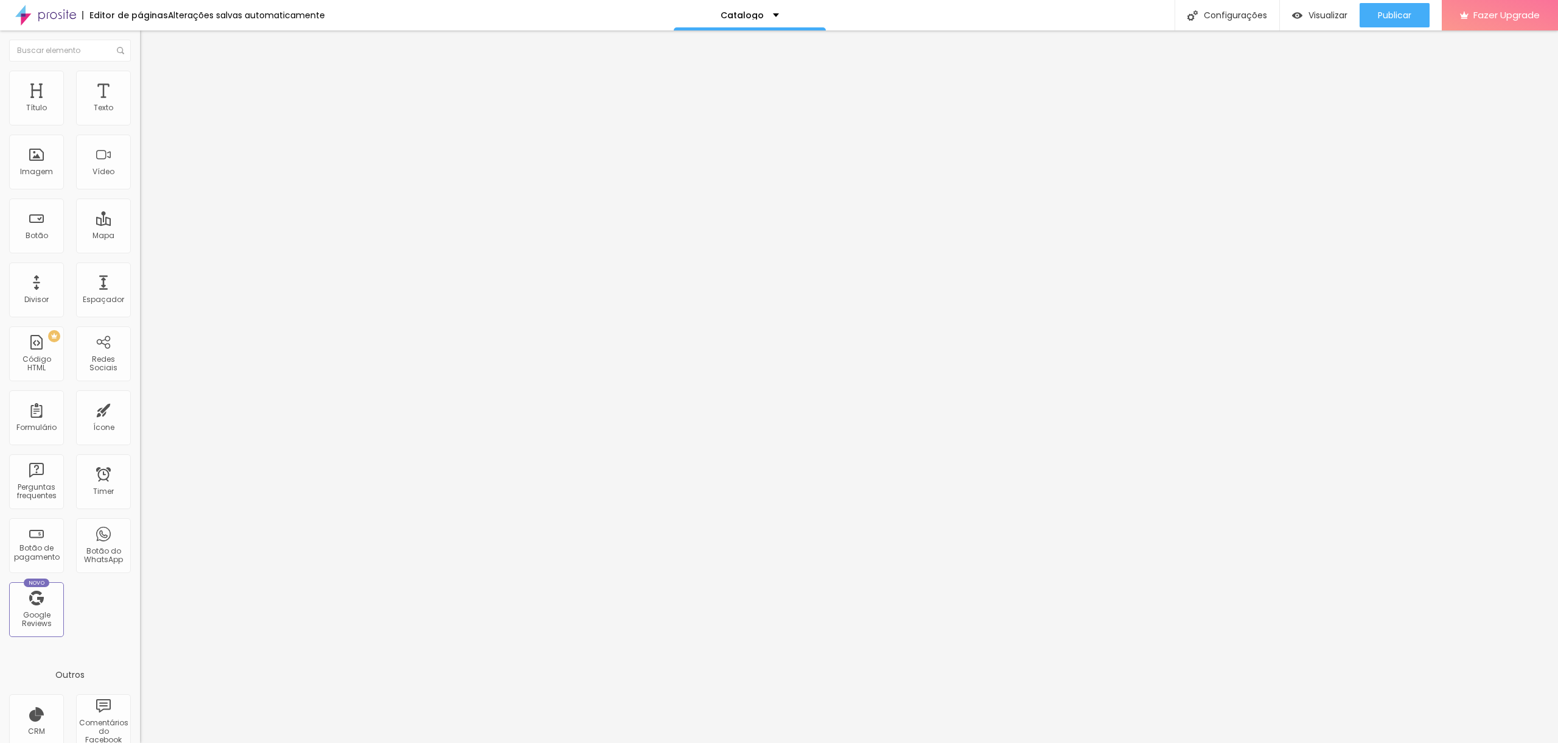
click at [140, 81] on ul "Conteúdo Estilo Avançado" at bounding box center [210, 76] width 140 height 37
click at [140, 111] on span "Encaixotado" at bounding box center [163, 105] width 47 height 10
click at [140, 130] on span "Completo" at bounding box center [158, 124] width 37 height 10
click at [140, 71] on li "Estilo" at bounding box center [210, 77] width 140 height 12
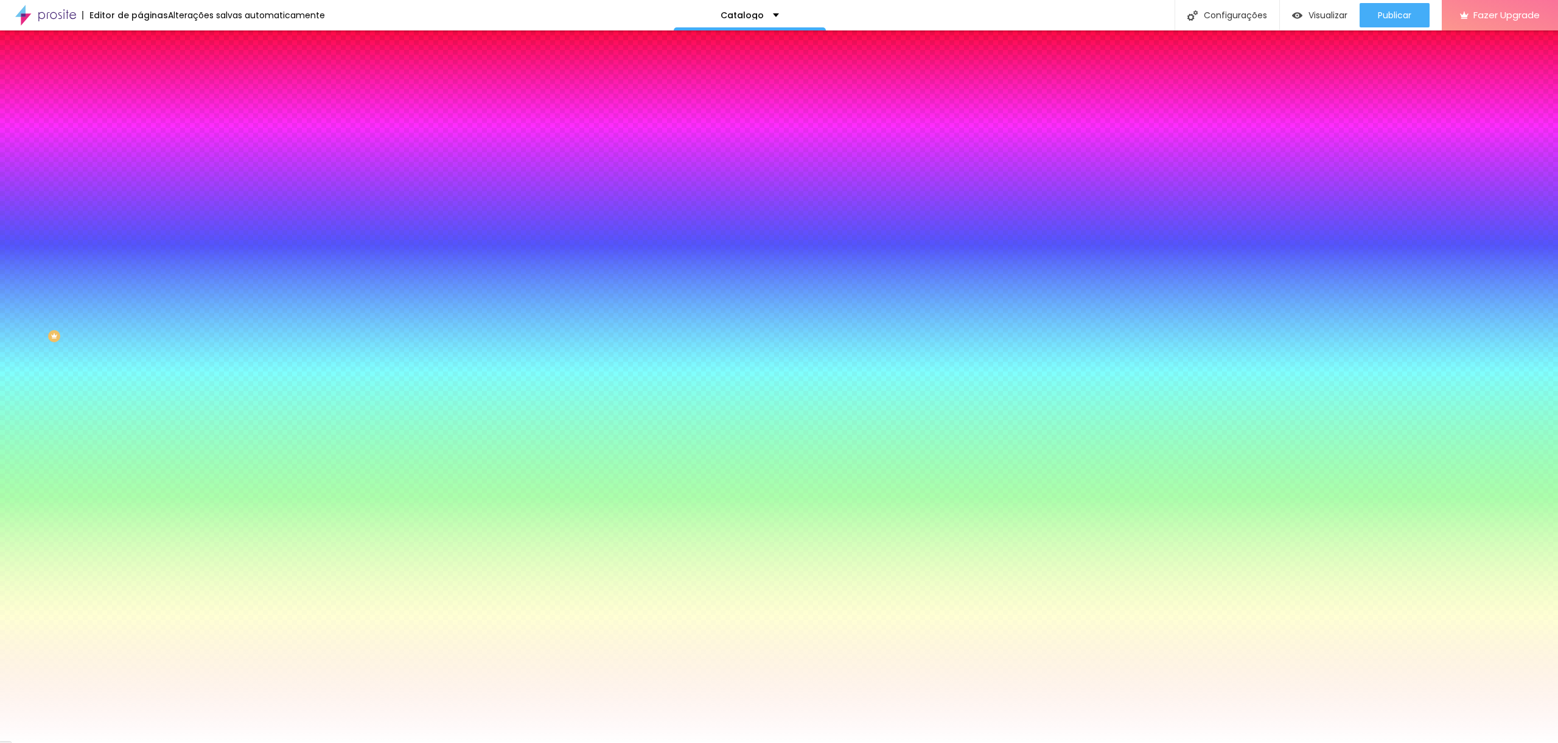
click at [140, 83] on img at bounding box center [145, 88] width 11 height 11
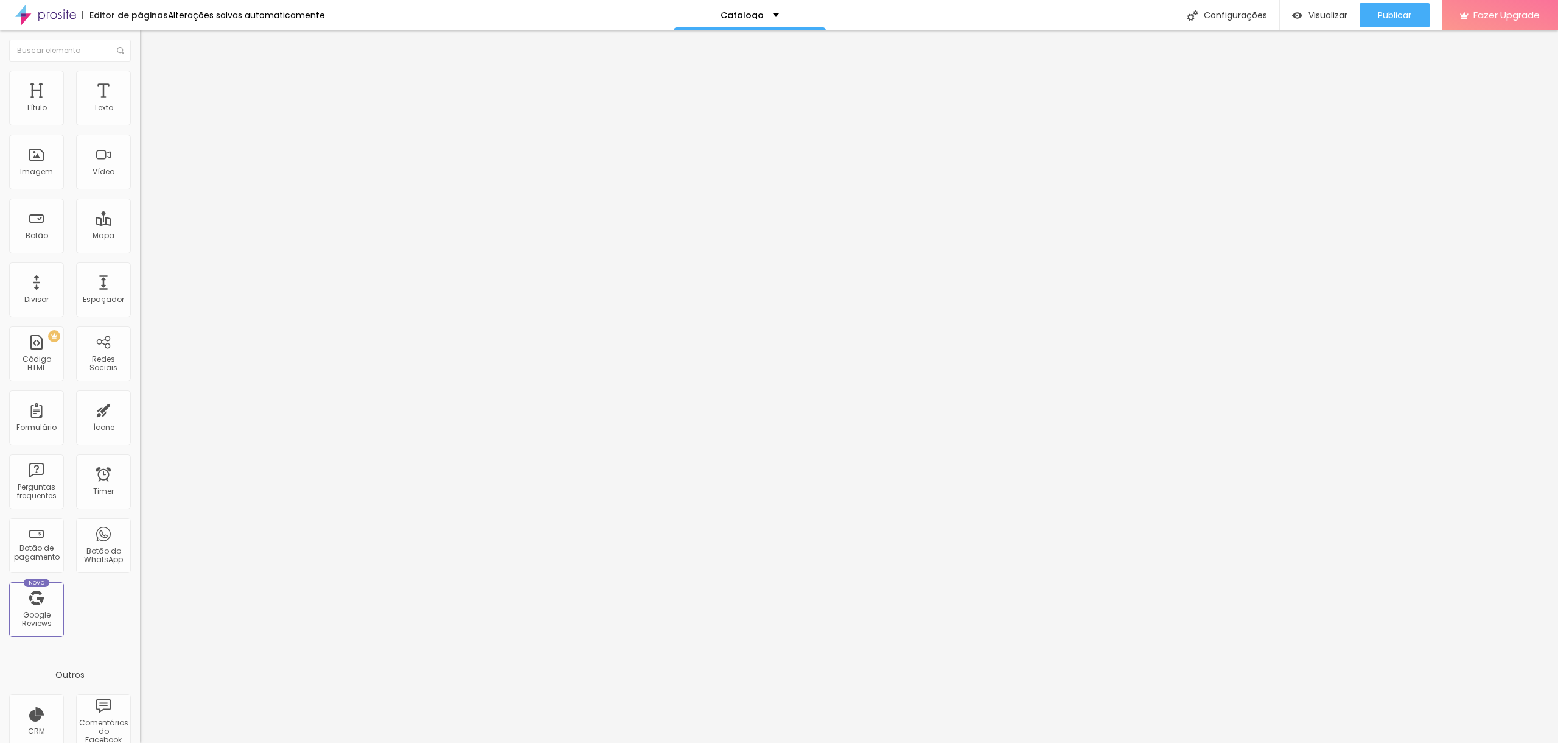
click at [151, 72] on span "Conteúdo" at bounding box center [170, 66] width 38 height 10
click at [149, 47] on img "button" at bounding box center [154, 45] width 10 height 10
click at [140, 79] on li "Estilo" at bounding box center [210, 77] width 140 height 12
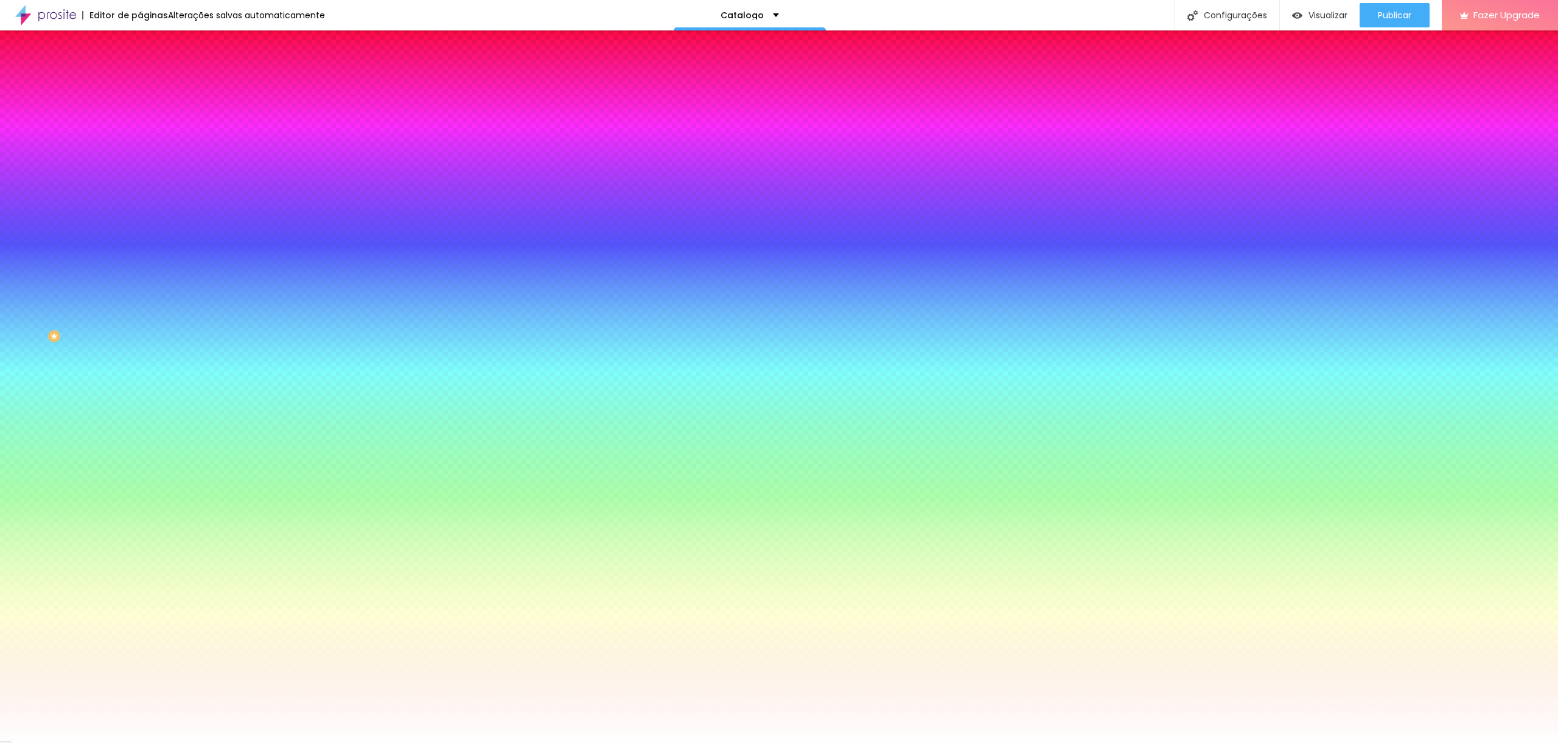
click at [149, 46] on img "button" at bounding box center [154, 45] width 10 height 10
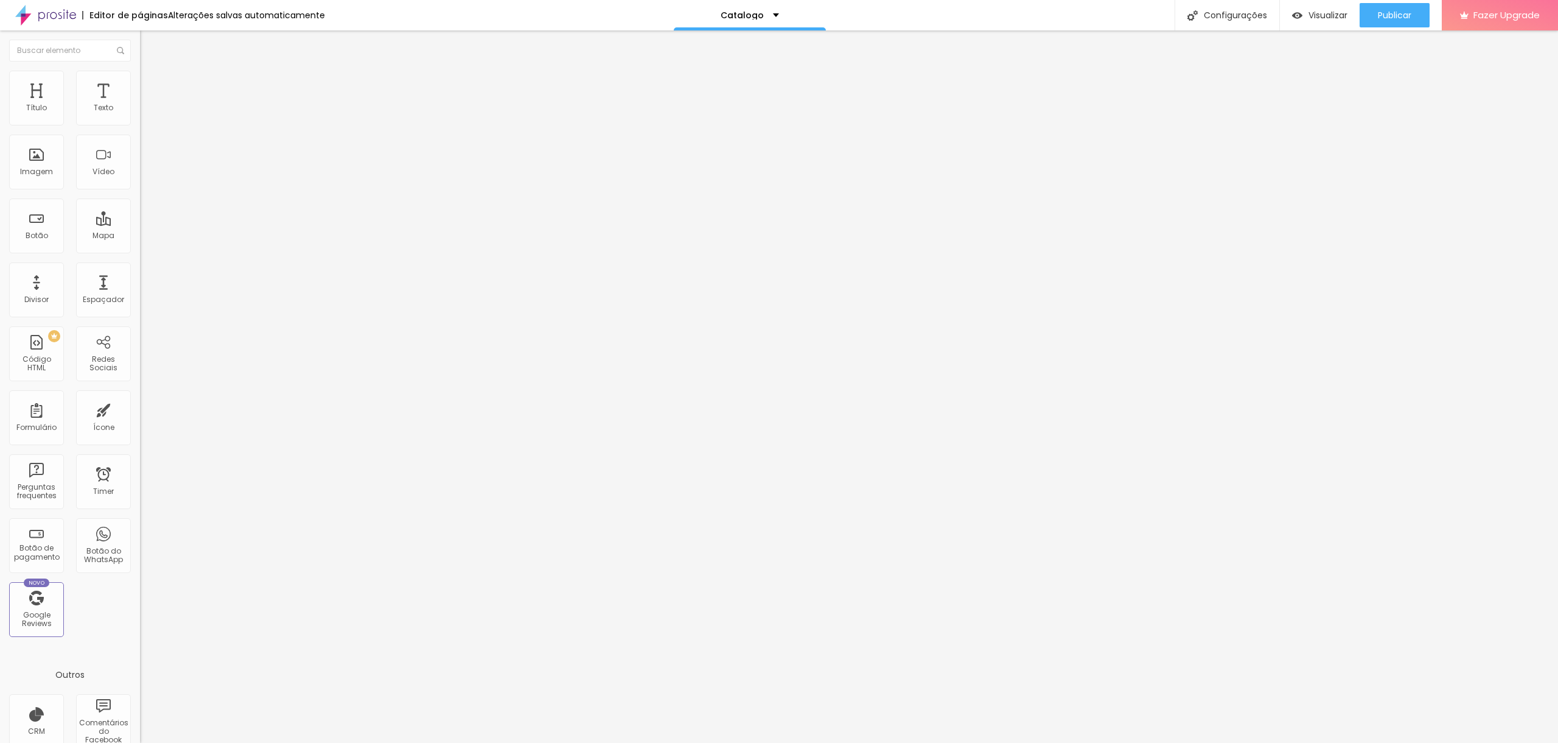
click at [140, 105] on span "Adicionar imagem" at bounding box center [179, 99] width 79 height 10
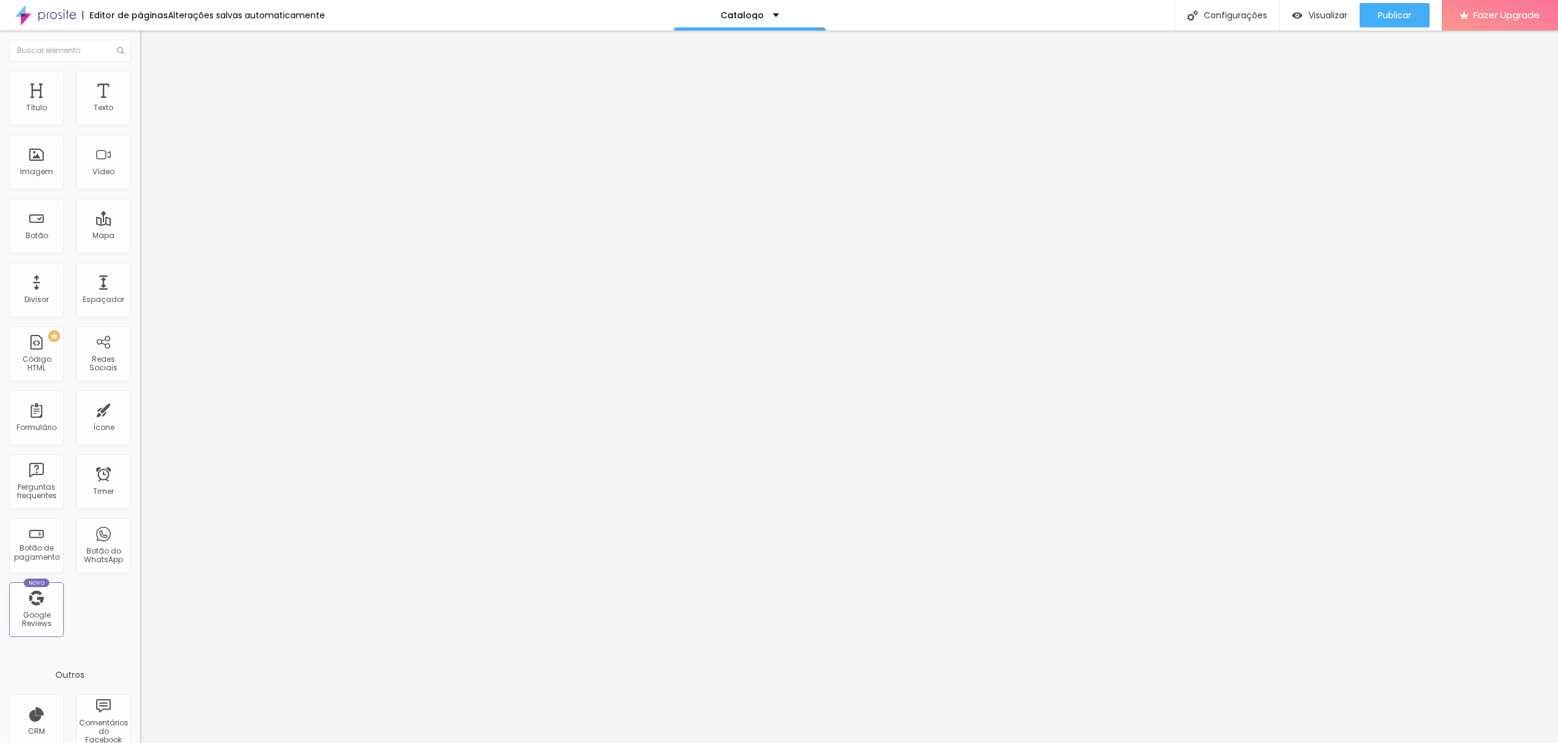
click at [140, 71] on img at bounding box center [145, 76] width 11 height 11
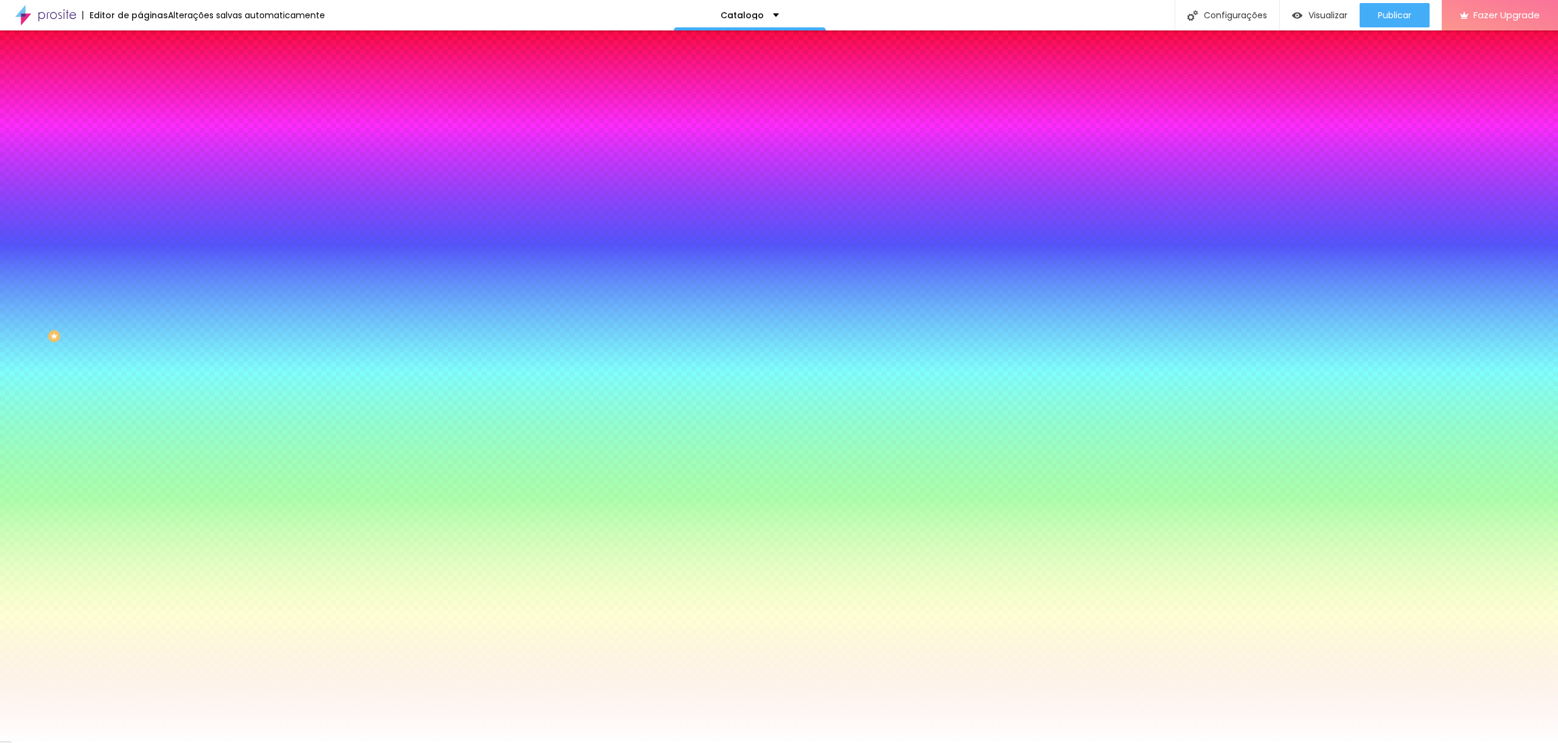
click at [206, 110] on img at bounding box center [209, 105] width 7 height 7
click at [140, 83] on img at bounding box center [145, 88] width 11 height 11
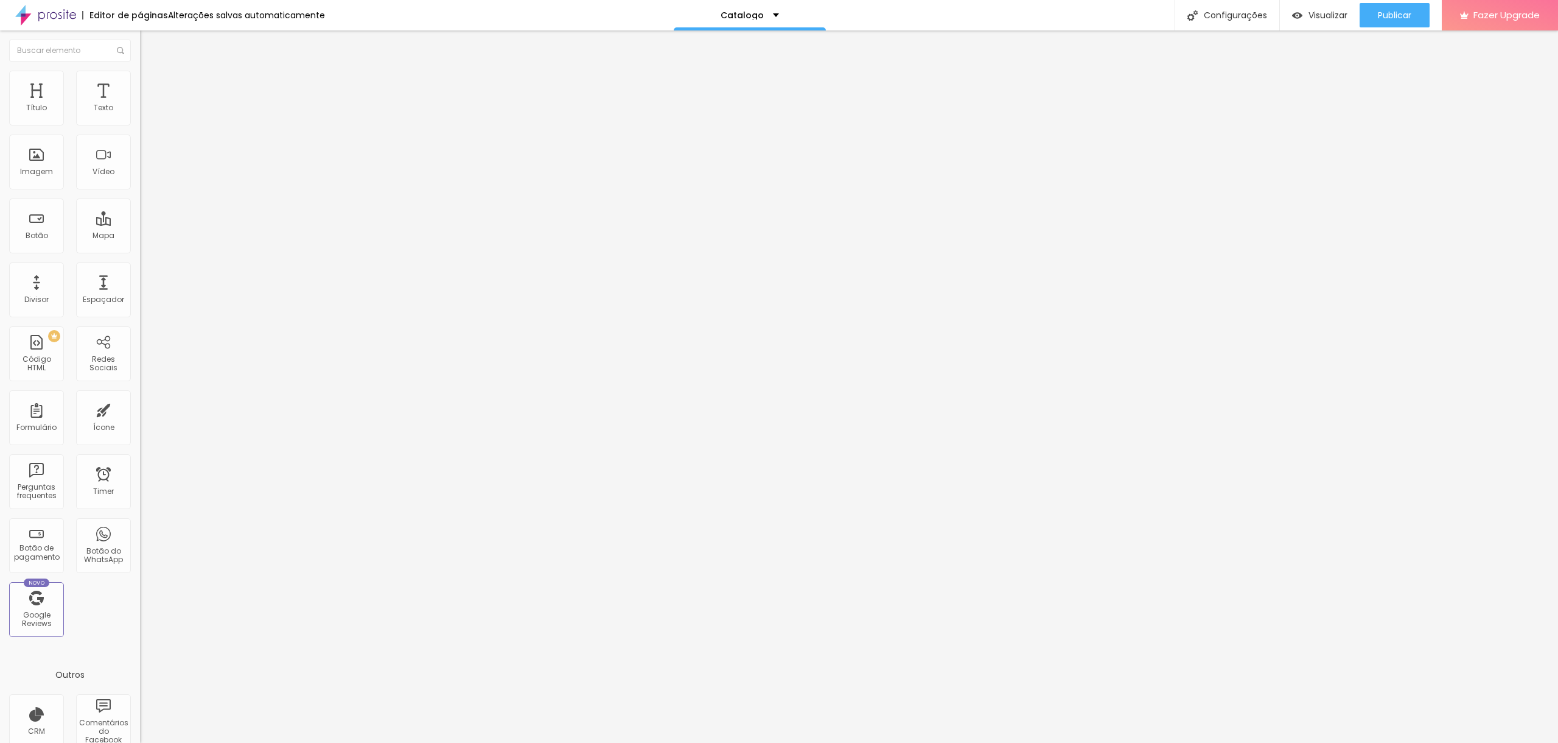
drag, startPoint x: 84, startPoint y: 142, endPoint x: 9, endPoint y: 144, distance: 74.9
click at [140, 408] on input "range" at bounding box center [179, 413] width 79 height 10
drag, startPoint x: 26, startPoint y: 122, endPoint x: 0, endPoint y: 121, distance: 26.2
click at [140, 236] on input "range" at bounding box center [179, 241] width 79 height 10
click at [140, 79] on li "Estilo" at bounding box center [210, 77] width 140 height 12
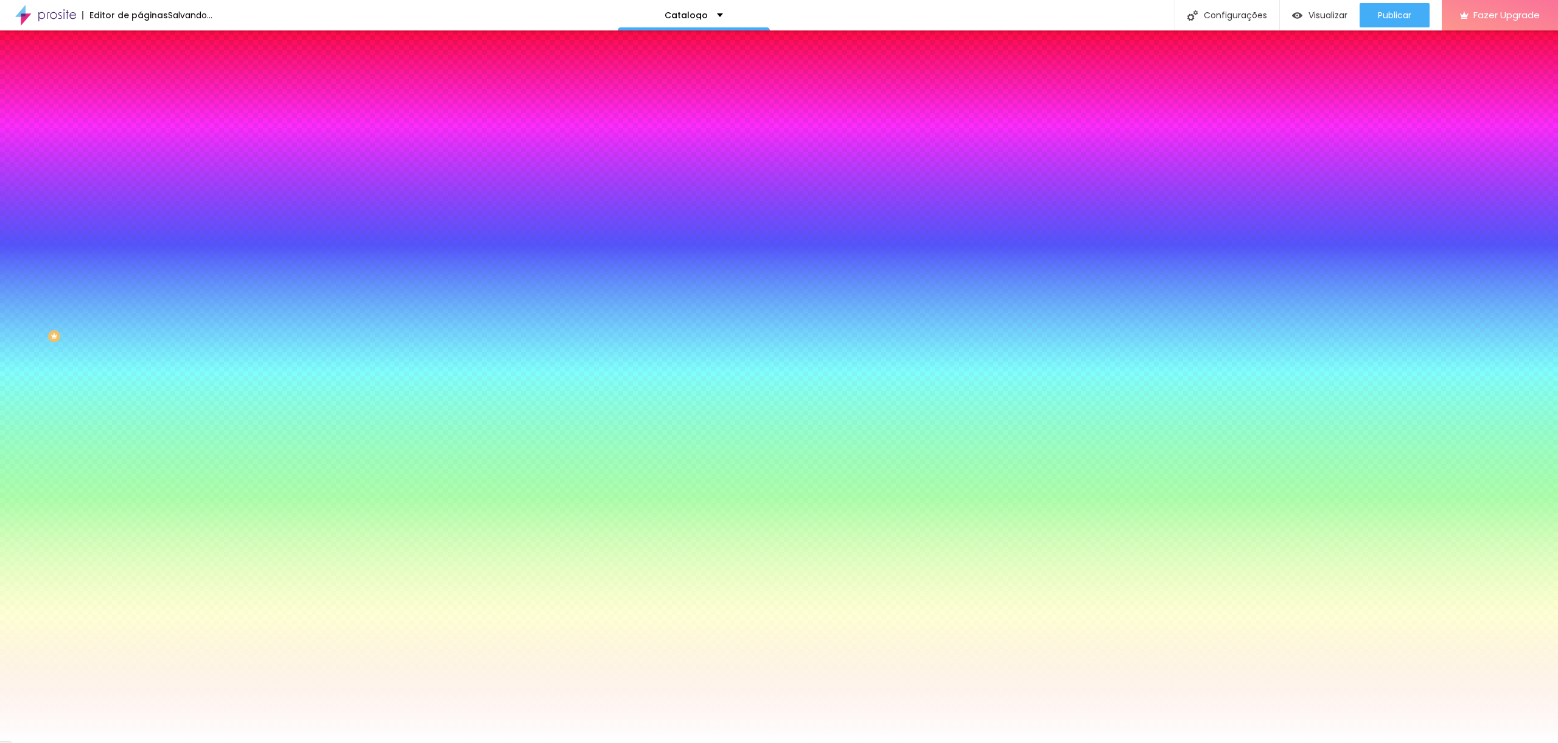
click at [140, 71] on li "Conteúdo" at bounding box center [210, 64] width 140 height 12
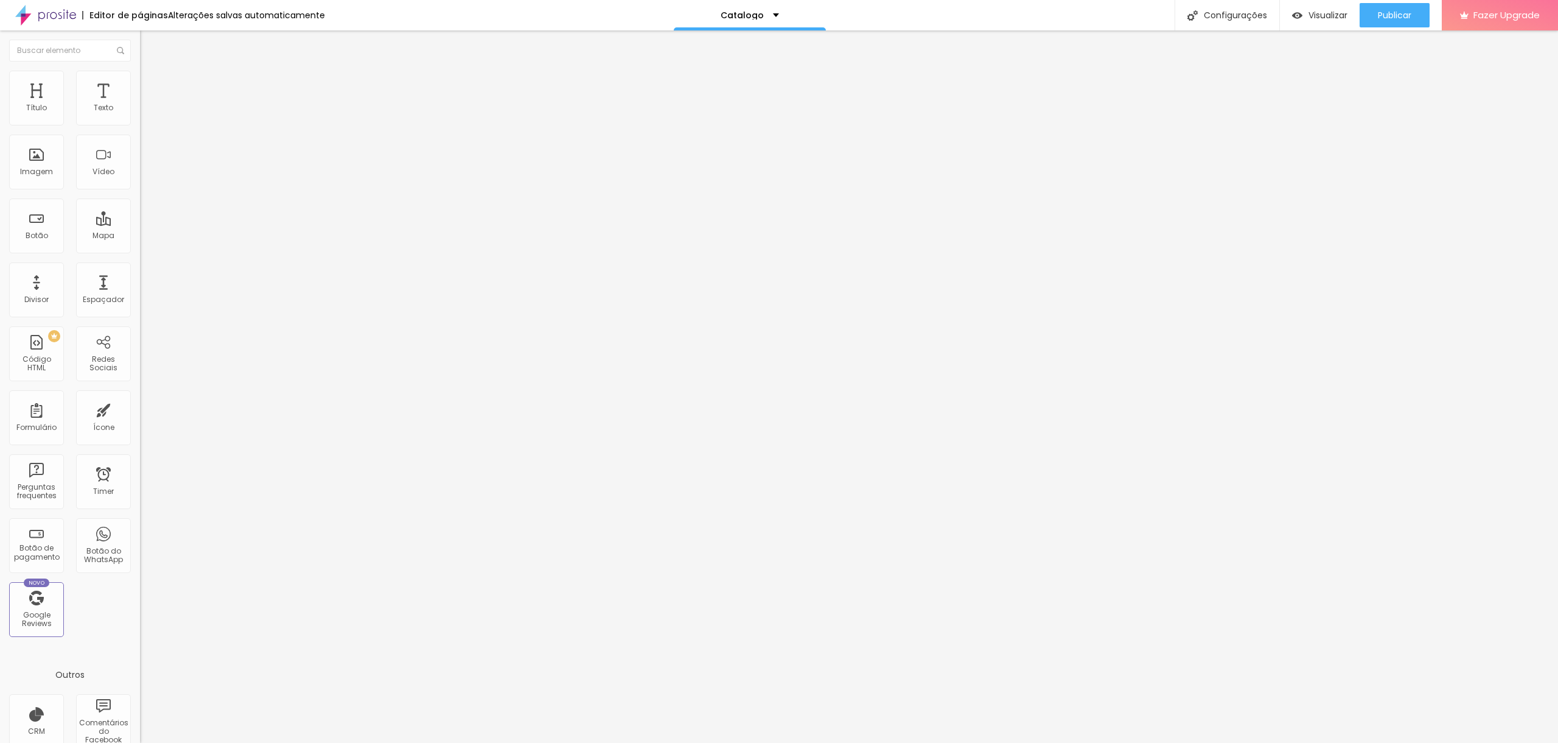
click at [140, 111] on span "Completo" at bounding box center [158, 105] width 37 height 10
click at [140, 118] on span "Encaixotado" at bounding box center [163, 113] width 47 height 10
click at [1407, 29] on div "Publicar alterações Clique para publicar as ultimas alterações reaizadas Visual…" at bounding box center [1362, 68] width 134 height 82
click at [1390, 18] on span "Publicar" at bounding box center [1394, 15] width 33 height 10
click at [1311, 14] on span "Visualizar" at bounding box center [1317, 15] width 39 height 10
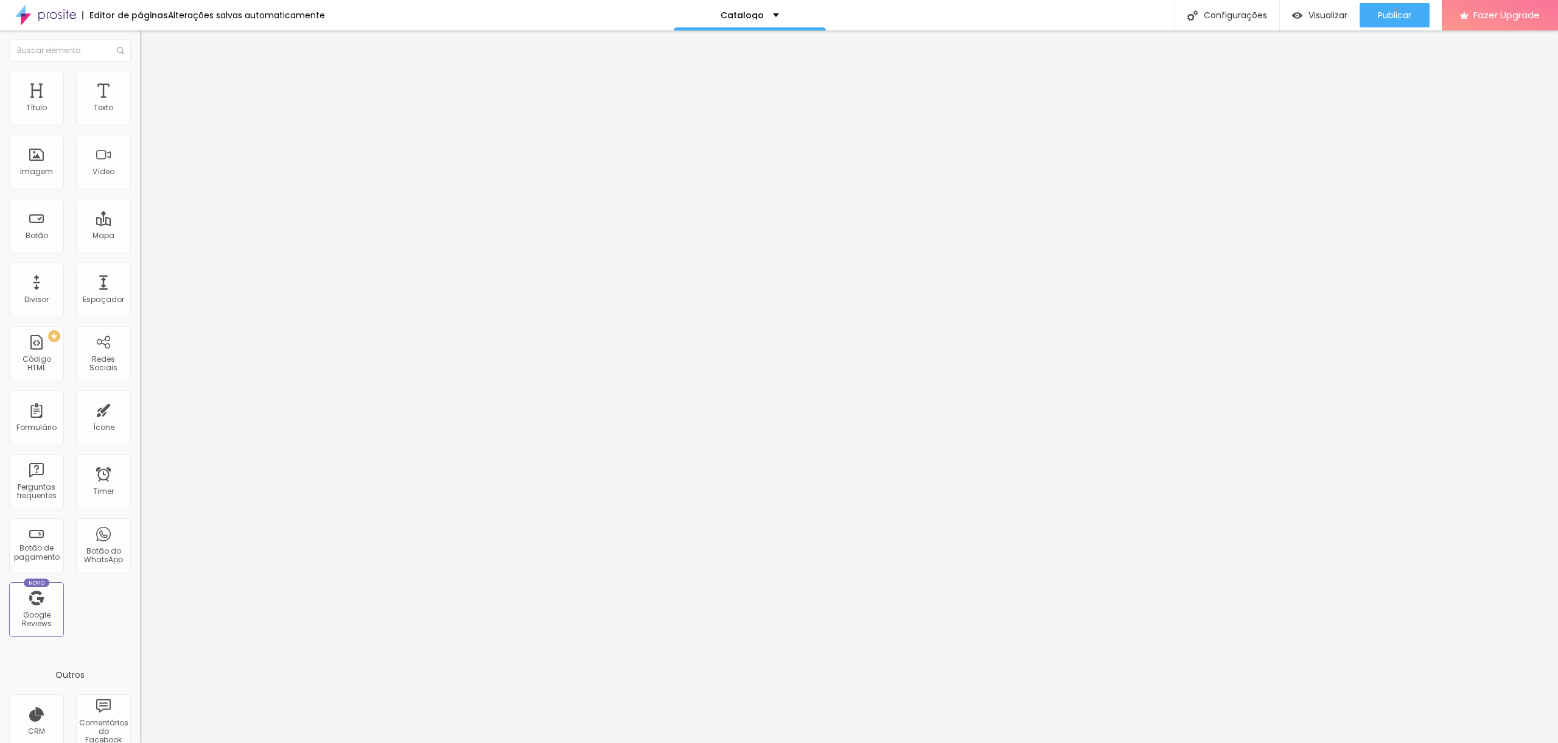
click at [140, 111] on span "Encaixotado" at bounding box center [163, 105] width 47 height 10
click at [140, 130] on span "Completo" at bounding box center [158, 124] width 37 height 10
click at [140, 78] on img at bounding box center [145, 76] width 11 height 11
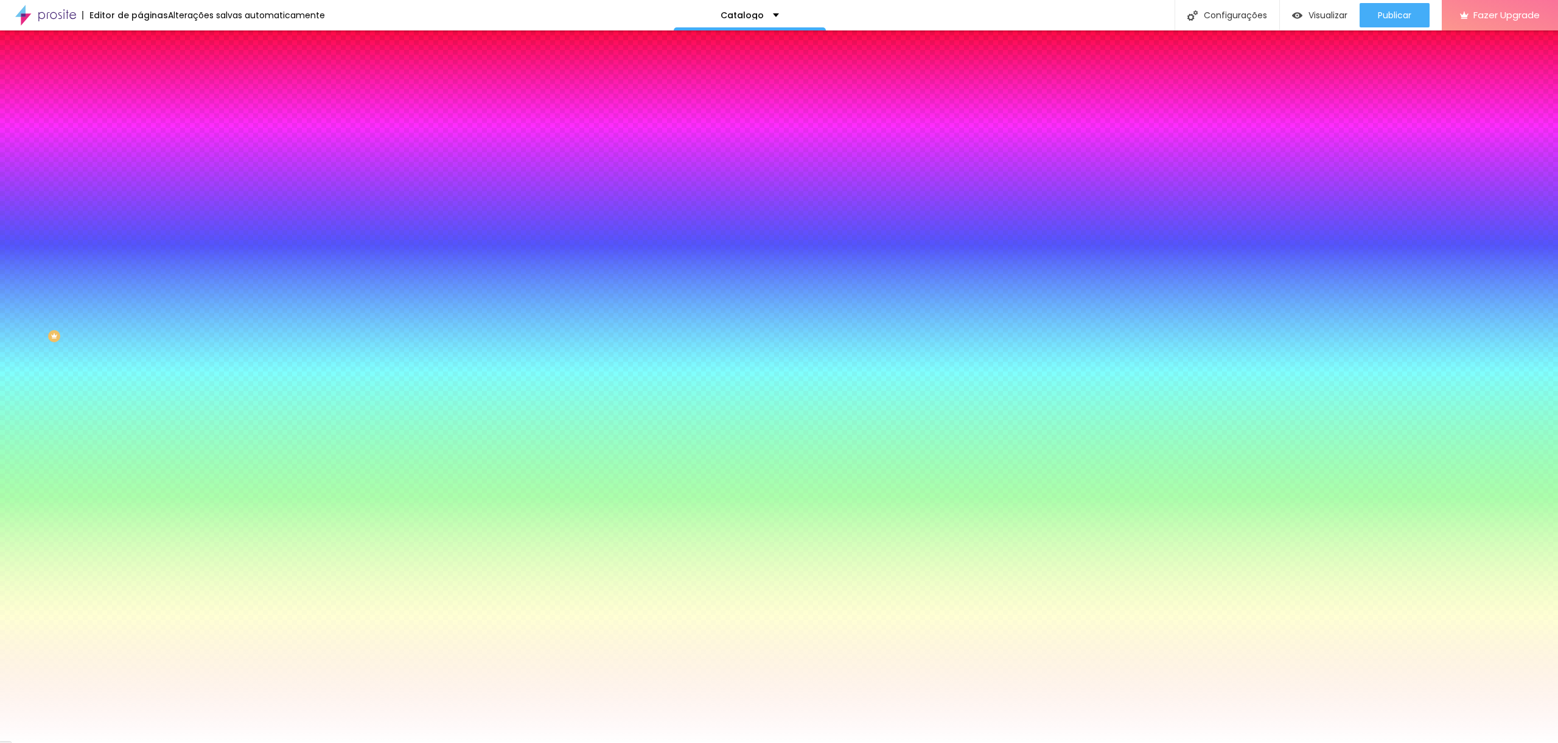
click at [140, 83] on li "Avançado" at bounding box center [210, 89] width 140 height 12
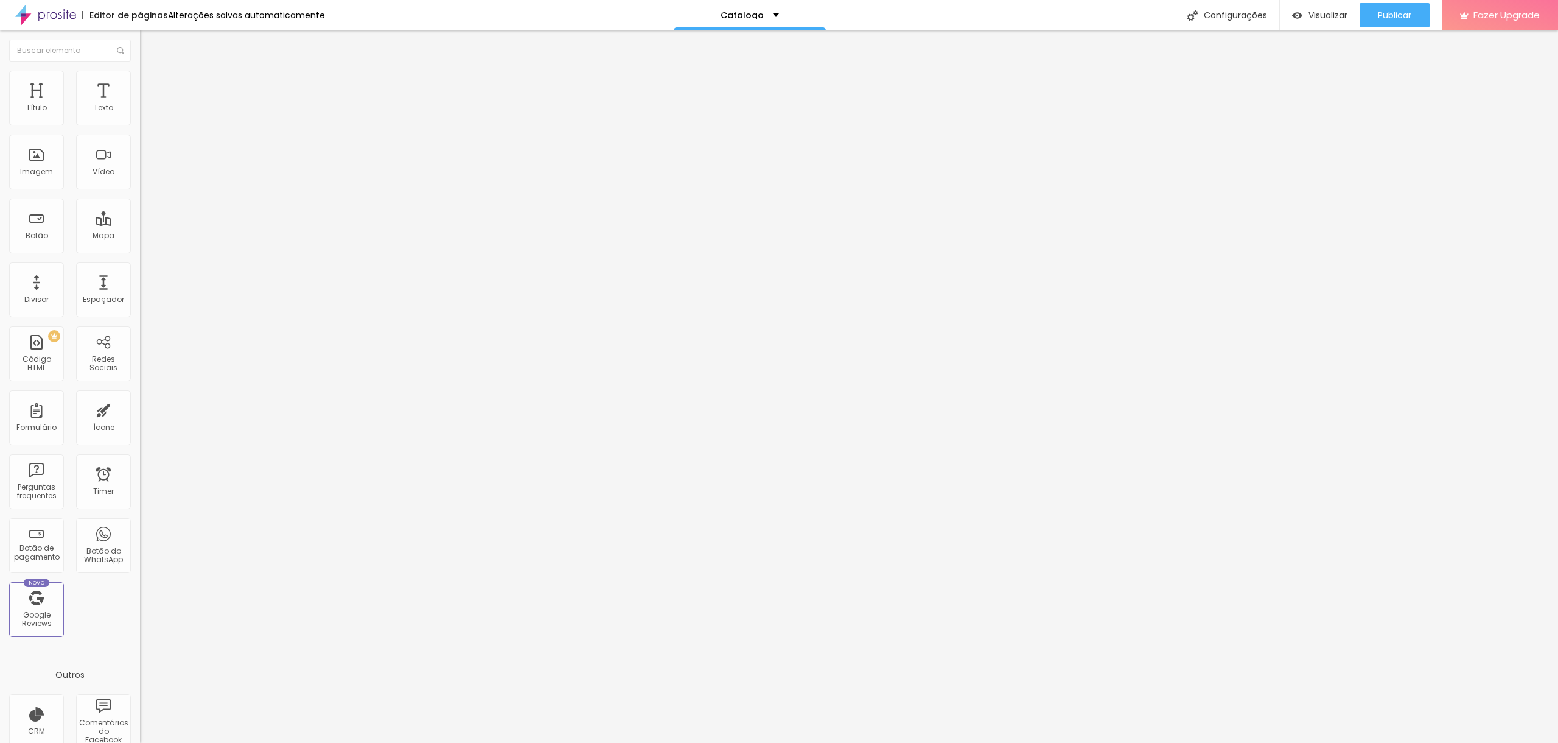
click at [140, 71] on img at bounding box center [145, 76] width 11 height 11
click at [140, 76] on li "Estilo" at bounding box center [210, 77] width 140 height 12
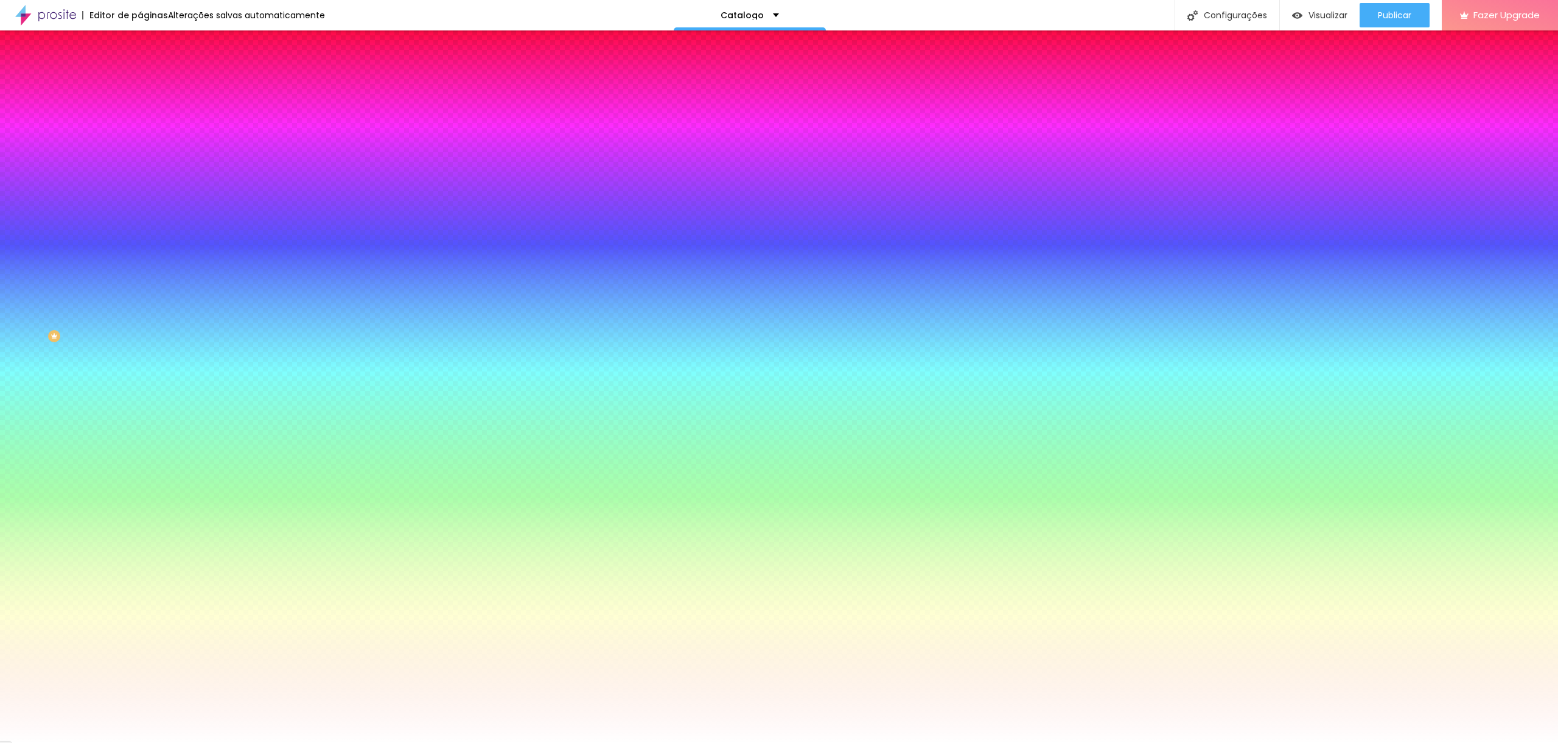
click at [151, 86] on span "Avançado" at bounding box center [171, 91] width 40 height 10
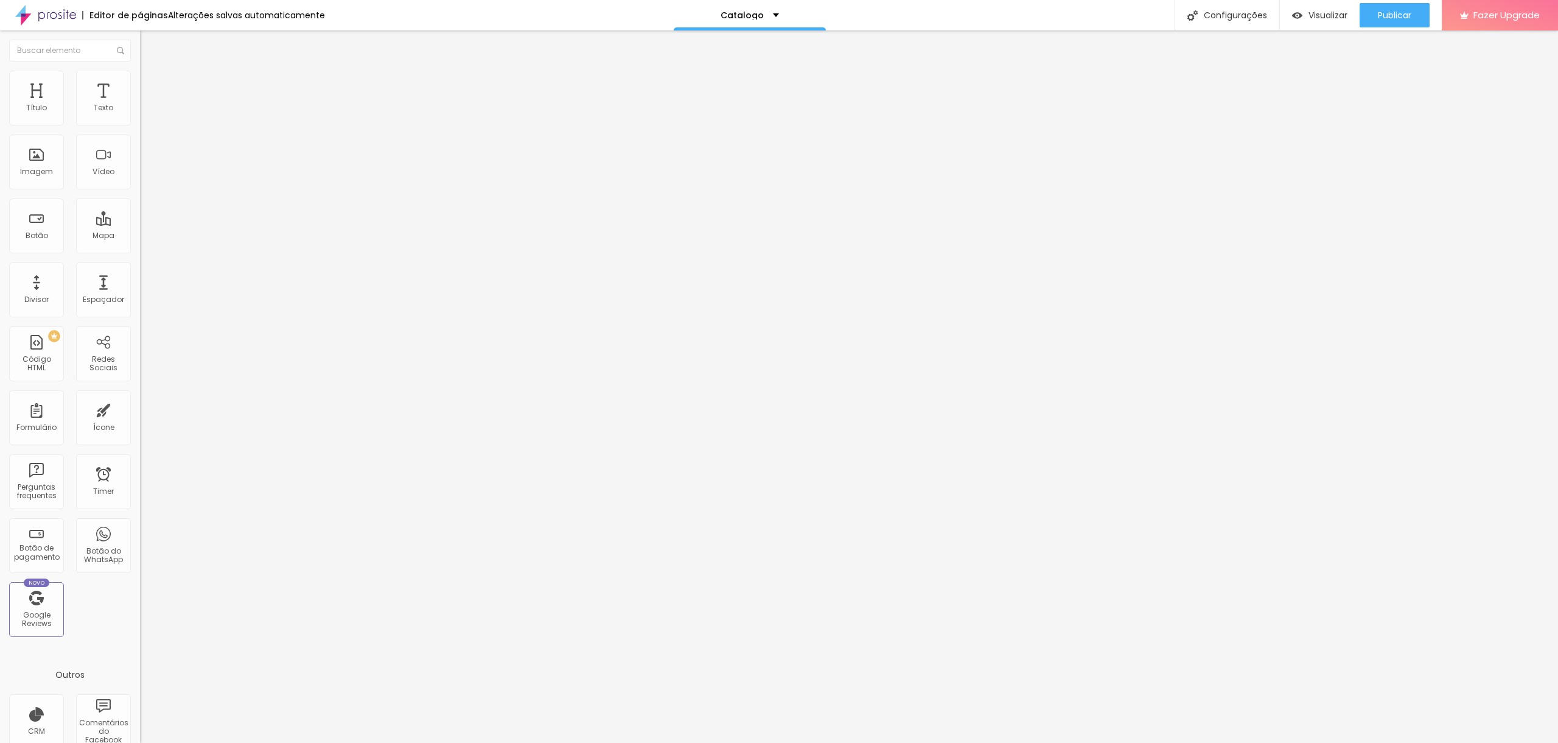
type input "5"
type input "0"
drag, startPoint x: 52, startPoint y: 121, endPoint x: 0, endPoint y: 124, distance: 52.4
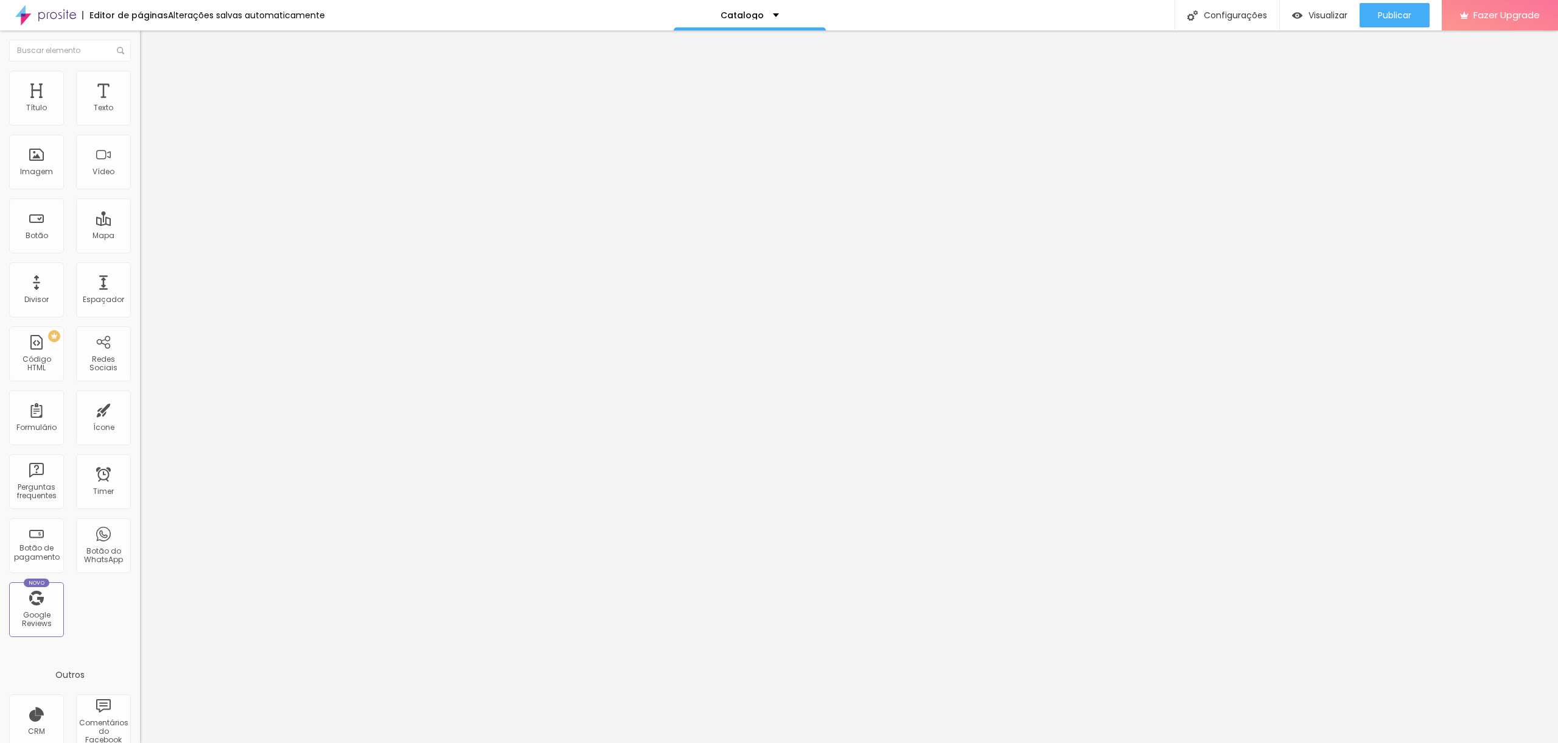
type input "0"
click at [140, 236] on input "range" at bounding box center [179, 241] width 79 height 10
click at [140, 79] on li "Estilo" at bounding box center [210, 77] width 140 height 12
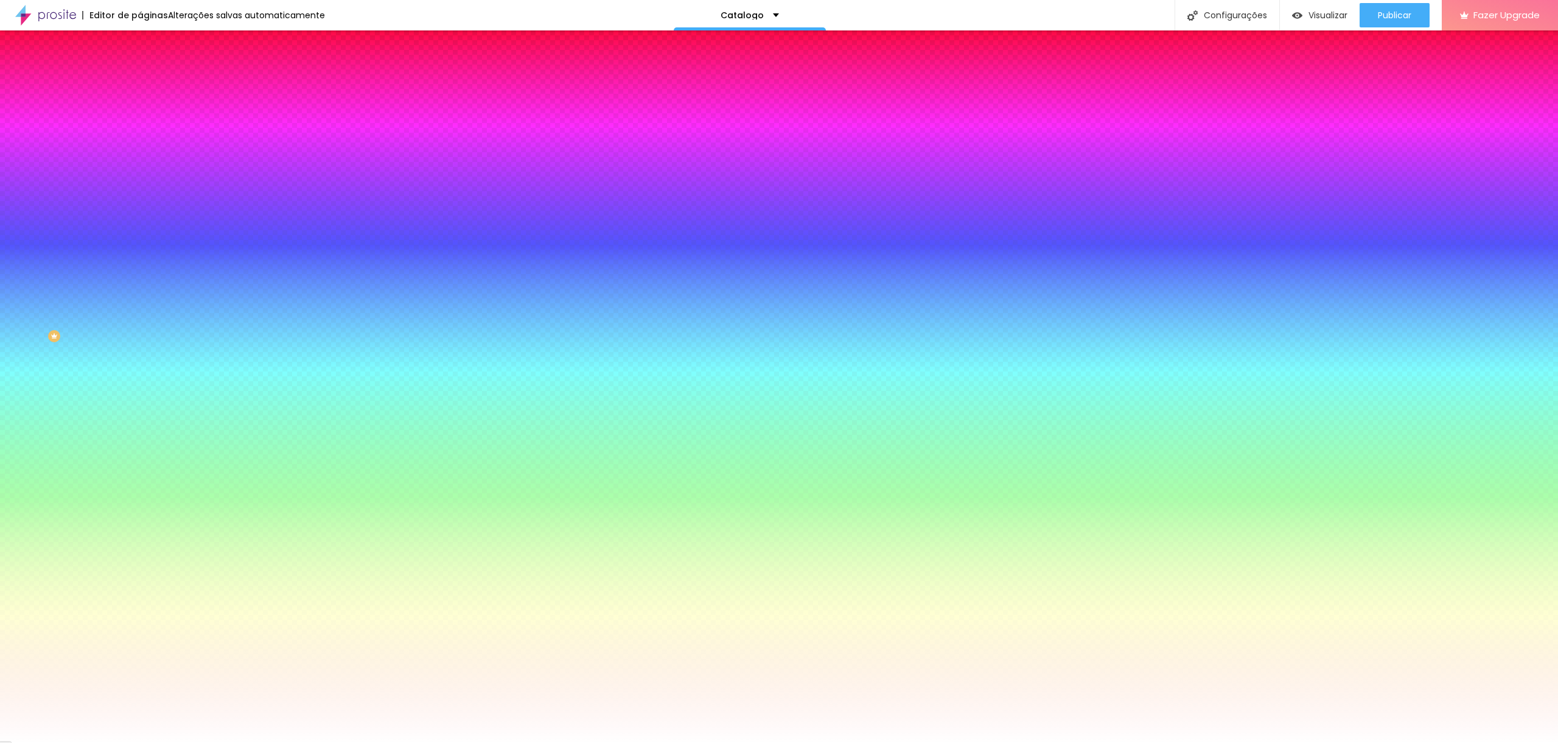
click at [140, 69] on img at bounding box center [145, 63] width 11 height 11
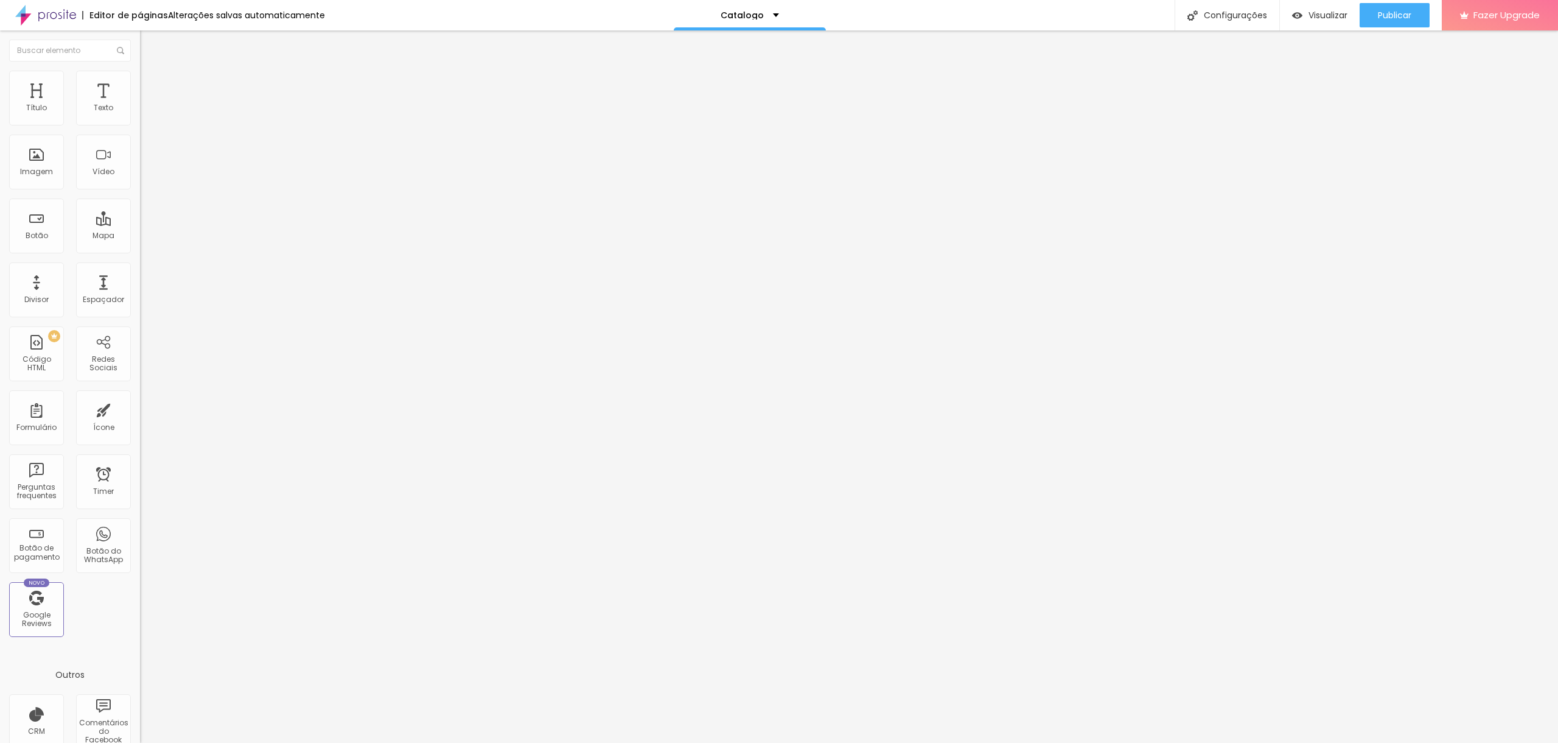
click at [140, 121] on img at bounding box center [144, 116] width 9 height 9
click at [140, 49] on button "Editar Coluna" at bounding box center [210, 44] width 140 height 28
click at [140, 105] on span "Trocar imagem" at bounding box center [173, 99] width 66 height 10
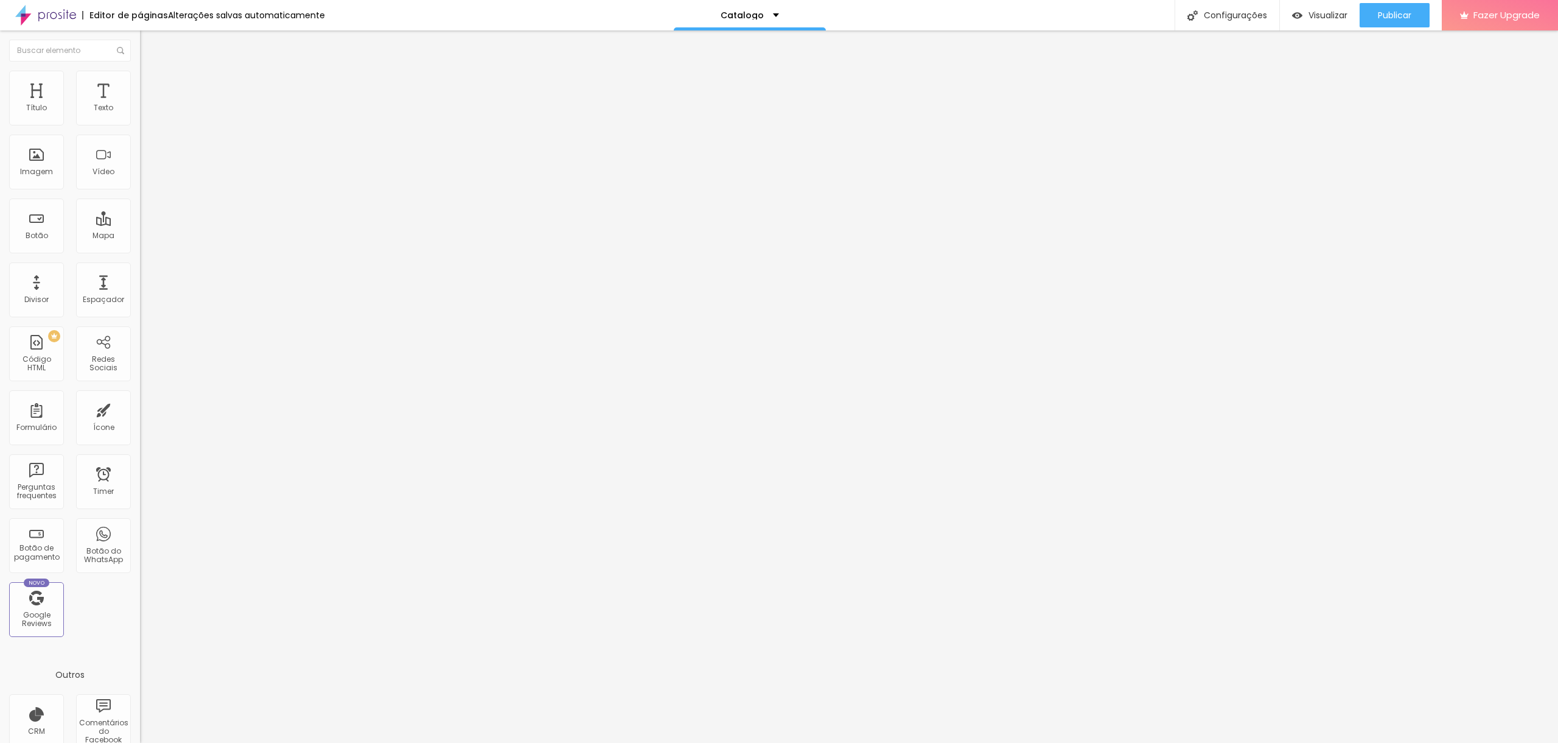
click at [1378, 18] on span "Publicar" at bounding box center [1394, 15] width 33 height 10
click at [140, 105] on span "Trocar imagem" at bounding box center [173, 99] width 66 height 10
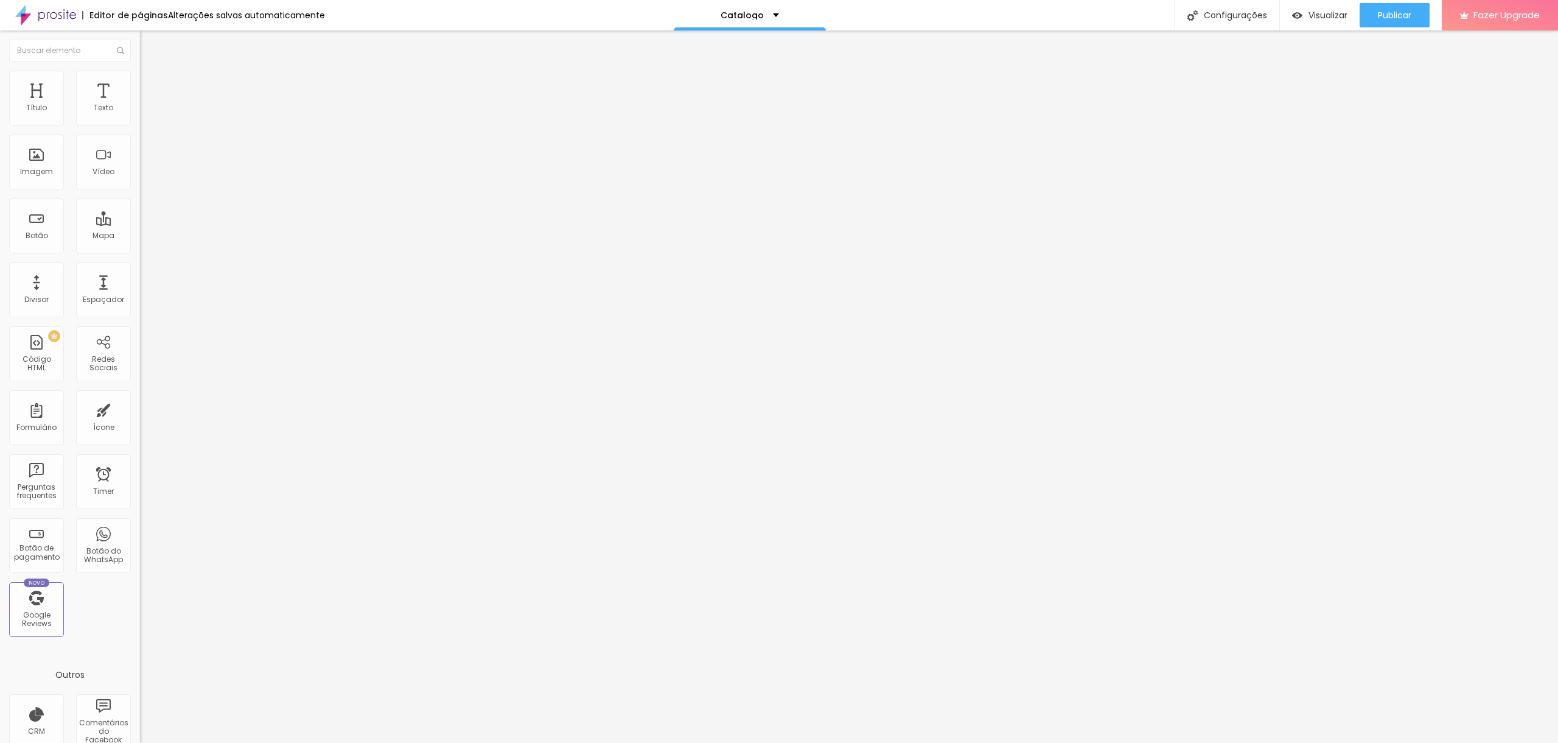
click at [140, 105] on span "Trocar imagem" at bounding box center [173, 99] width 66 height 10
click at [1409, 20] on span "Publicar" at bounding box center [1394, 15] width 33 height 10
